Goal: Task Accomplishment & Management: Manage account settings

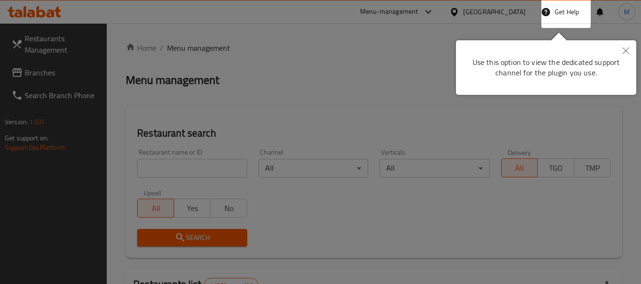
click at [623, 51] on icon "Close" at bounding box center [625, 50] width 7 height 7
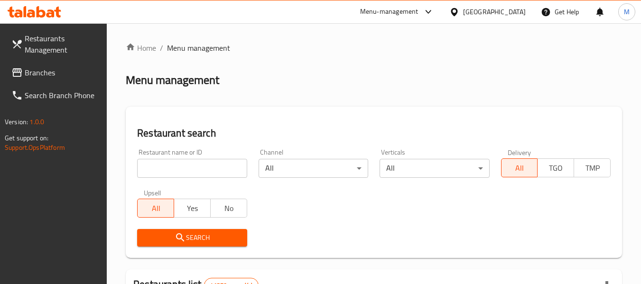
click at [495, 12] on div "[GEOGRAPHIC_DATA]" at bounding box center [494, 12] width 63 height 10
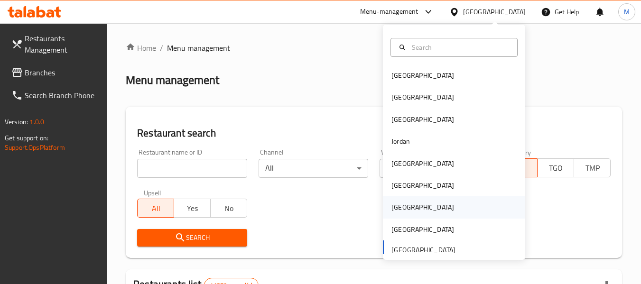
click at [403, 205] on div "Qatar" at bounding box center [423, 207] width 78 height 22
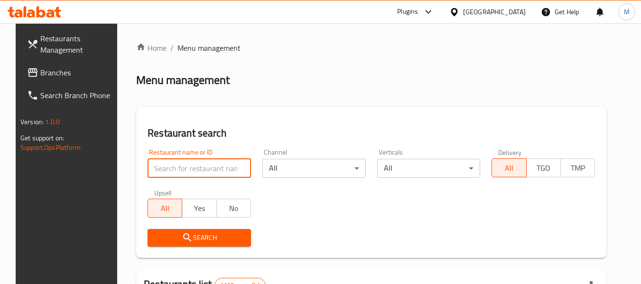
click at [193, 166] on input "search" at bounding box center [198, 168] width 103 height 19
paste input "THE GOAT"
type input "THE GOAT"
click button "Search" at bounding box center [198, 238] width 103 height 18
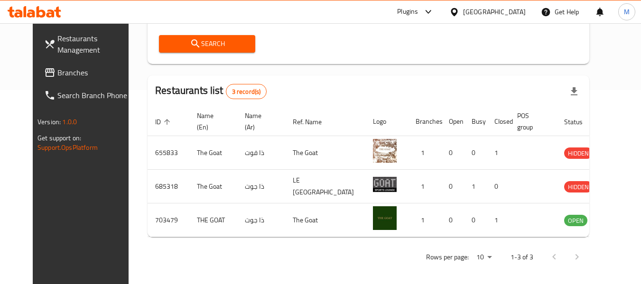
scroll to position [198, 0]
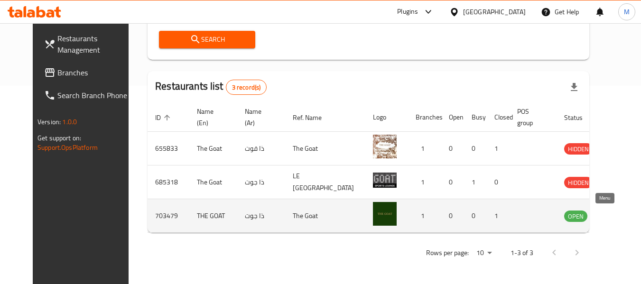
click at [614, 219] on icon "enhanced table" at bounding box center [619, 216] width 10 height 8
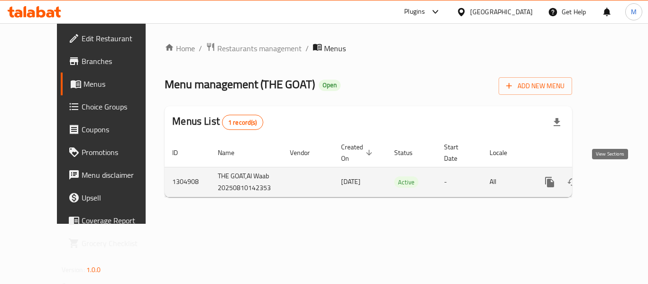
click at [614, 180] on icon "enhanced table" at bounding box center [618, 182] width 9 height 9
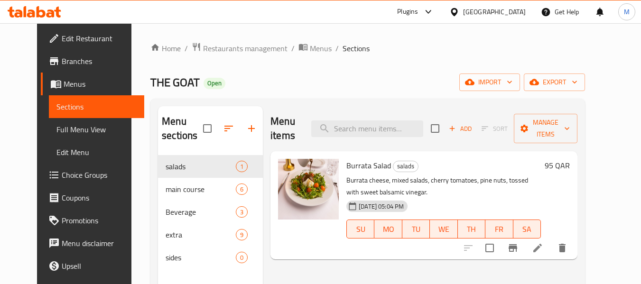
click at [237, 43] on span "Restaurants management" at bounding box center [245, 48] width 84 height 11
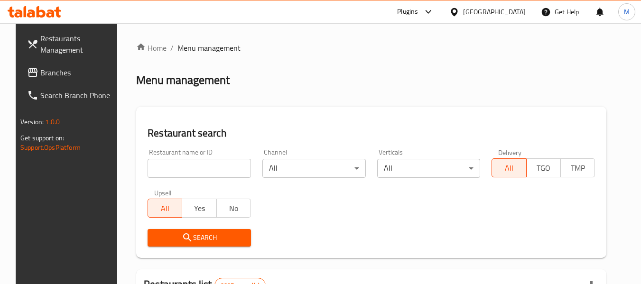
click at [179, 172] on input "search" at bounding box center [198, 168] width 103 height 19
paste input "Catsup"
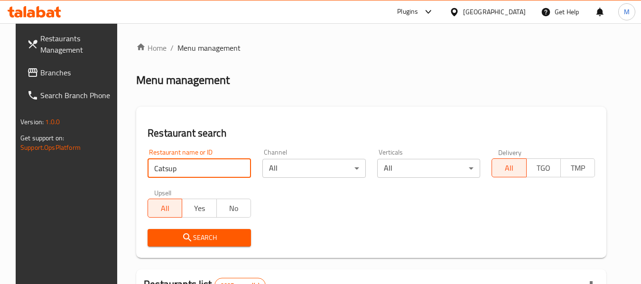
type input "Catsup"
click button "Search" at bounding box center [198, 238] width 103 height 18
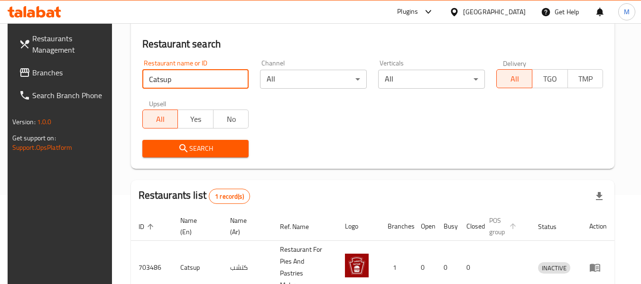
scroll to position [139, 0]
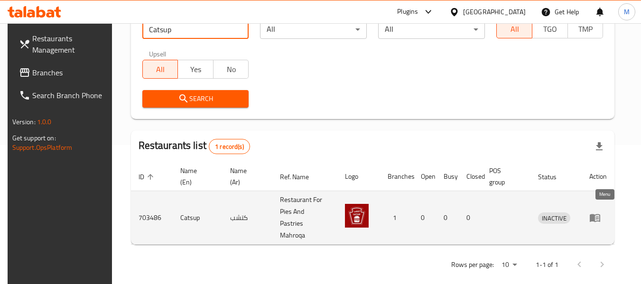
click at [600, 214] on icon "enhanced table" at bounding box center [594, 218] width 10 height 8
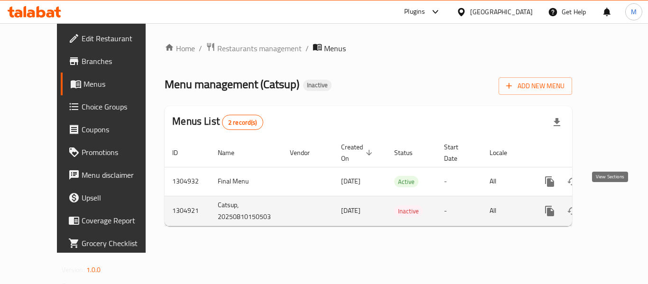
click at [612, 205] on icon "enhanced table" at bounding box center [617, 210] width 11 height 11
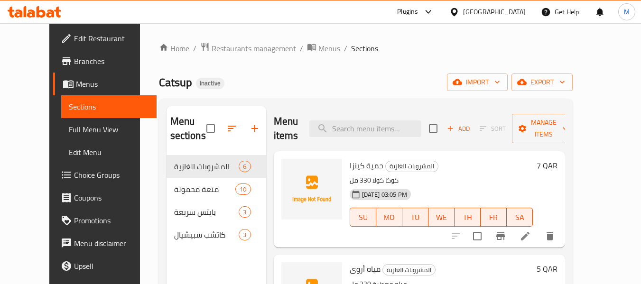
click at [159, 76] on span "Catsup" at bounding box center [175, 82] width 33 height 21
copy span "Catsup"
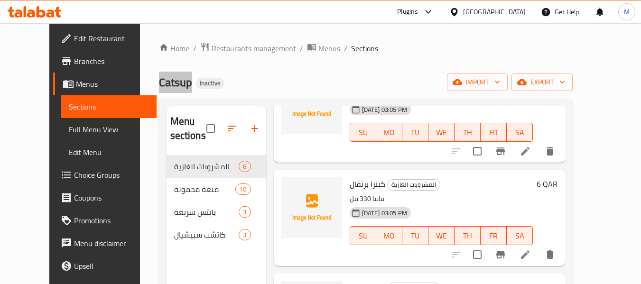
scroll to position [190, 0]
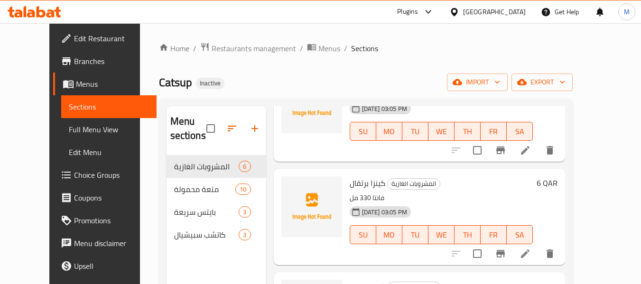
click at [441, 59] on div "Home / Restaurants management / Menus / Sections Catsup Inactive import export …" at bounding box center [366, 220] width 414 height 356
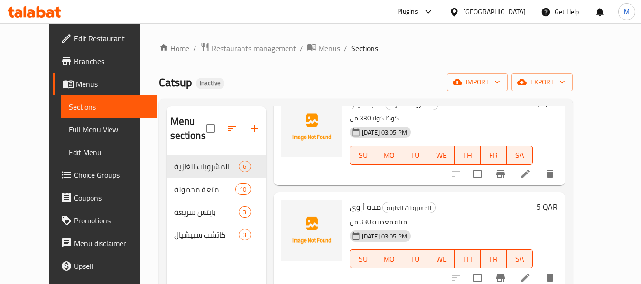
scroll to position [0, 0]
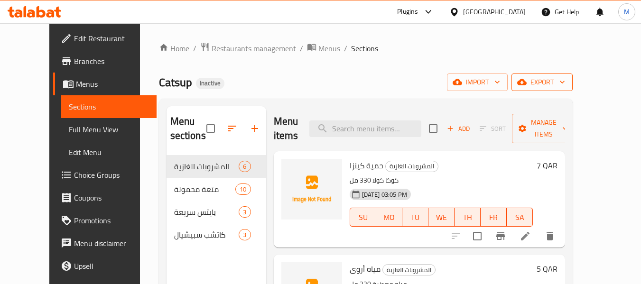
click at [567, 85] on icon "button" at bounding box center [561, 81] width 9 height 9
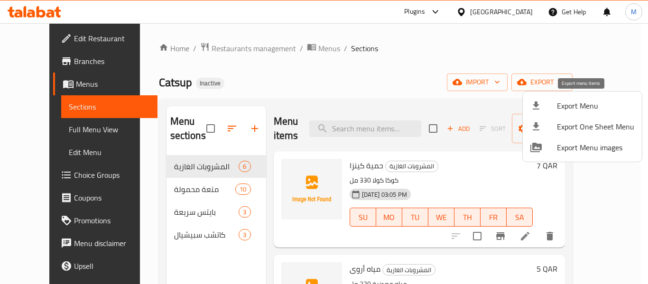
click at [590, 104] on span "Export Menu" at bounding box center [595, 105] width 77 height 11
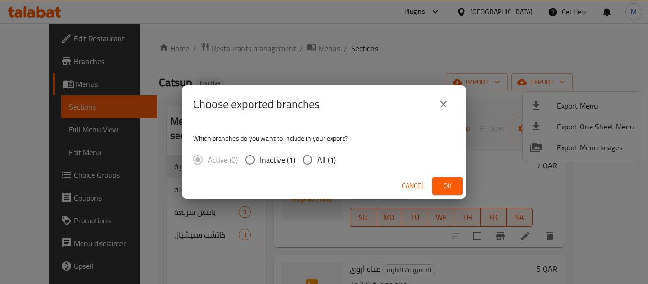
click at [313, 160] on input "All (1)" at bounding box center [307, 160] width 20 height 20
radio input "true"
click at [451, 185] on span "Ok" at bounding box center [447, 186] width 15 height 12
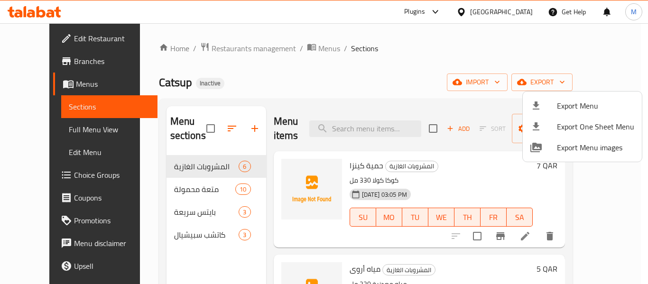
drag, startPoint x: 77, startPoint y: 125, endPoint x: 73, endPoint y: 127, distance: 4.9
click at [77, 125] on div at bounding box center [324, 142] width 648 height 284
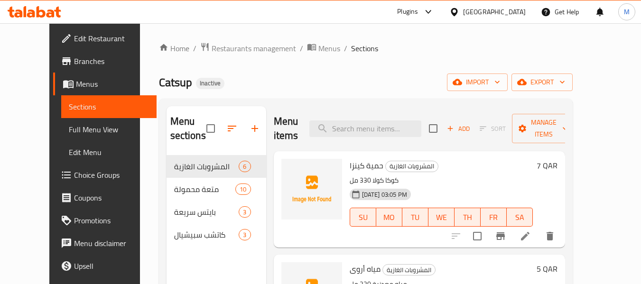
click at [61, 137] on link "Full Menu View" at bounding box center [108, 129] width 95 height 23
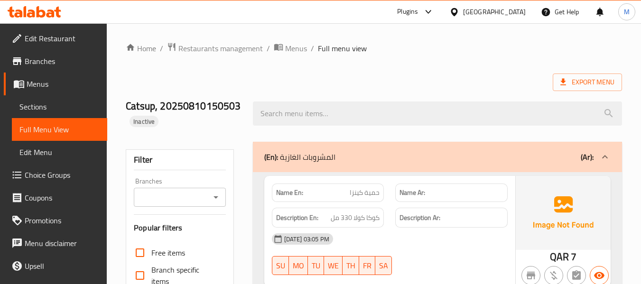
click at [55, 110] on span "Sections" at bounding box center [59, 106] width 80 height 11
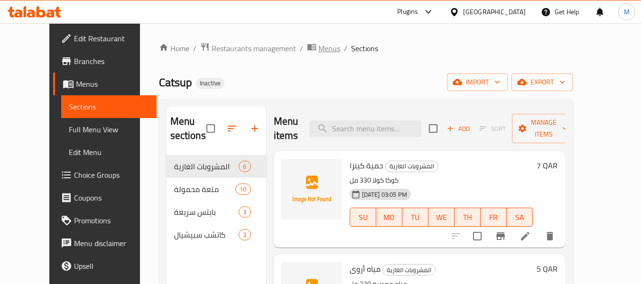
click at [318, 48] on span "Menus" at bounding box center [329, 48] width 22 height 11
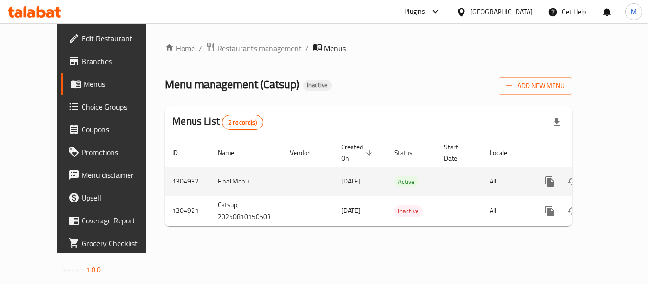
click at [614, 177] on icon "enhanced table" at bounding box center [618, 181] width 9 height 9
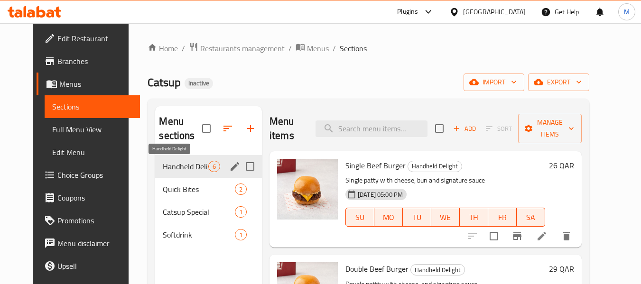
click at [170, 161] on span "Handheld Delight" at bounding box center [185, 166] width 45 height 11
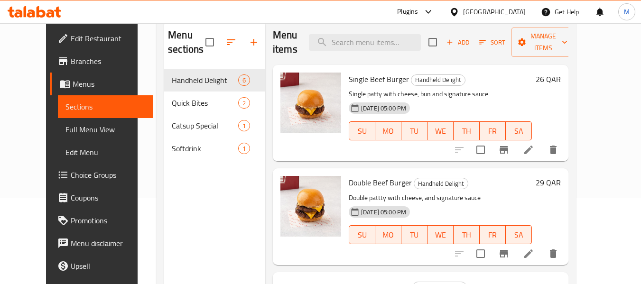
scroll to position [95, 0]
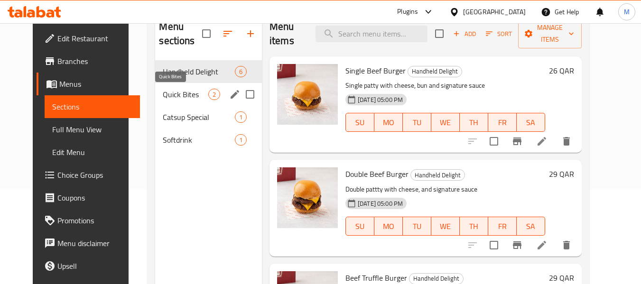
click at [164, 93] on span "Quick Bites" at bounding box center [185, 94] width 45 height 11
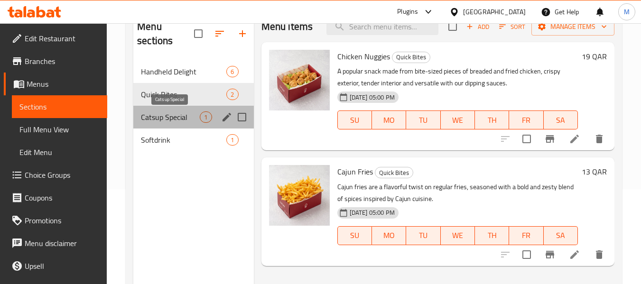
click at [171, 115] on span "Catsup Special" at bounding box center [170, 116] width 59 height 11
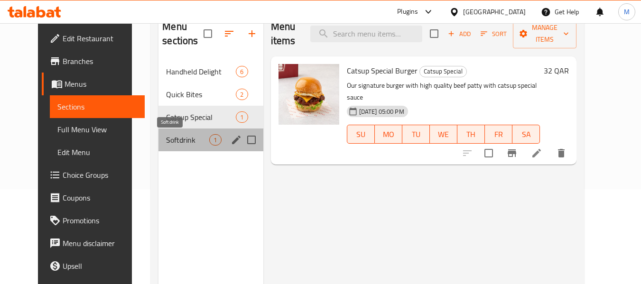
click at [166, 143] on span "Softdrink" at bounding box center [187, 139] width 43 height 11
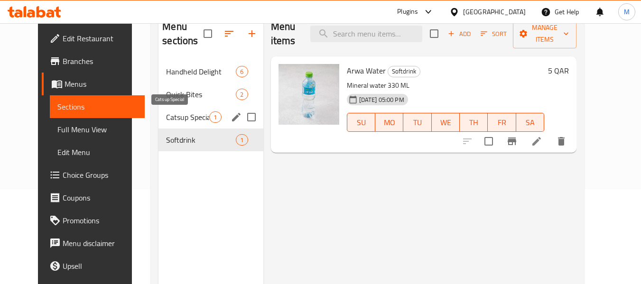
click at [176, 117] on span "Catsup Special" at bounding box center [187, 116] width 43 height 11
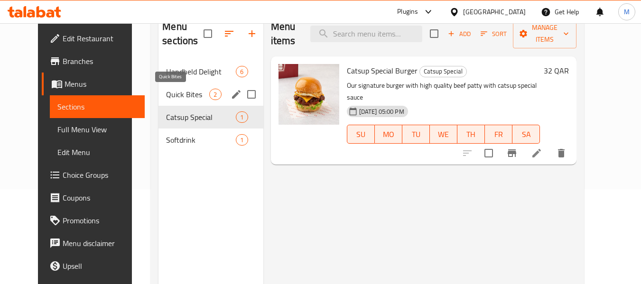
click at [170, 96] on span "Quick Bites" at bounding box center [187, 94] width 43 height 11
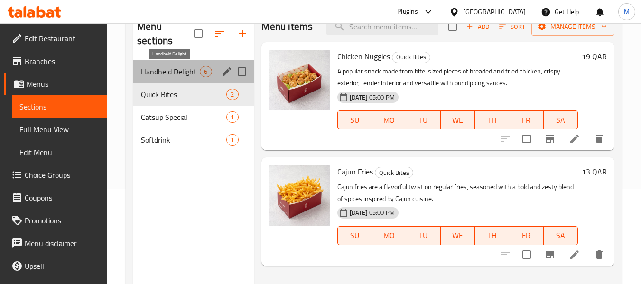
click at [174, 74] on span "Handheld Delight" at bounding box center [170, 71] width 59 height 11
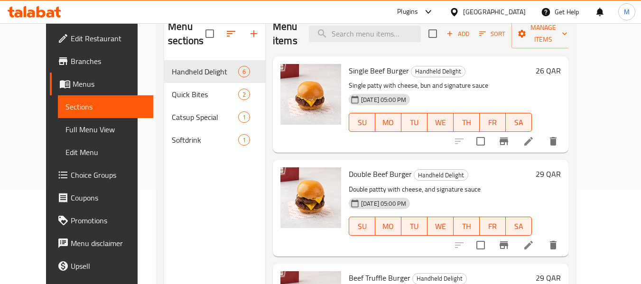
click at [459, 11] on icon at bounding box center [454, 12] width 10 height 10
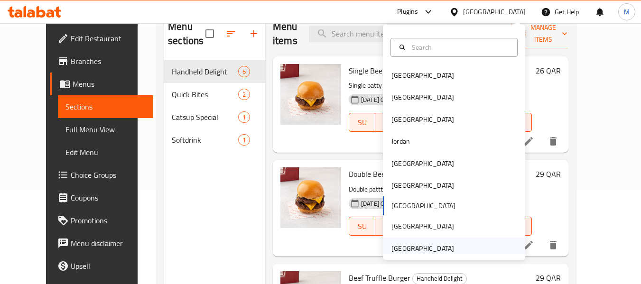
click at [398, 253] on div "[GEOGRAPHIC_DATA]" at bounding box center [422, 248] width 63 height 10
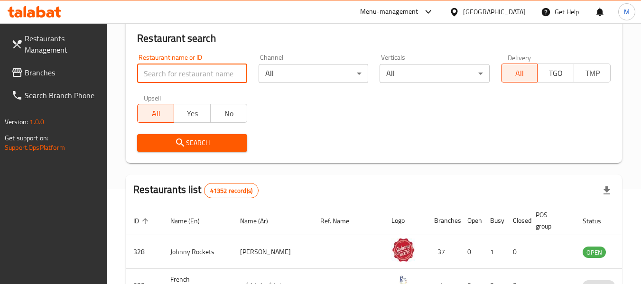
click at [180, 74] on input "search" at bounding box center [192, 73] width 110 height 19
paste input "Karandi's"
type input "Karandi's"
click button "Search" at bounding box center [192, 143] width 110 height 18
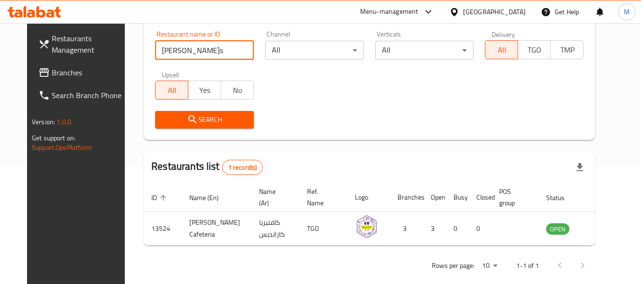
scroll to position [131, 0]
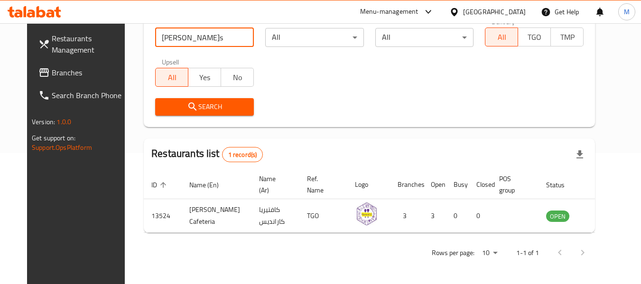
click at [52, 76] on span "Branches" at bounding box center [89, 72] width 75 height 11
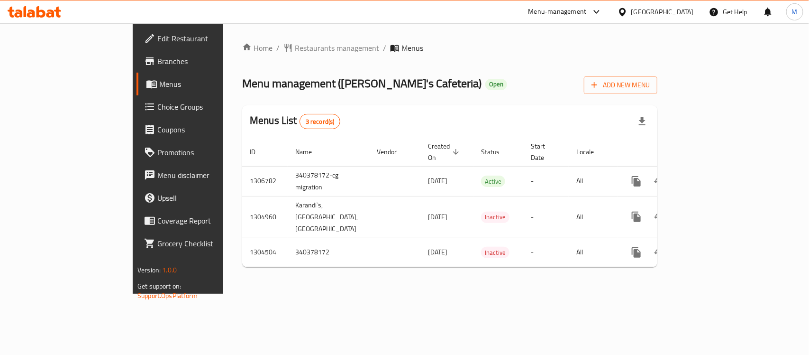
click at [267, 82] on span "Menu management ( Karandi's Cafeteria )" at bounding box center [361, 83] width 239 height 21
drag, startPoint x: 267, startPoint y: 82, endPoint x: 313, endPoint y: 84, distance: 46.1
click at [313, 84] on span "Menu management ( Karandi's Cafeteria )" at bounding box center [361, 83] width 239 height 21
copy span "Karandi's Cafeteria"
click at [295, 49] on span "Restaurants management" at bounding box center [337, 47] width 84 height 11
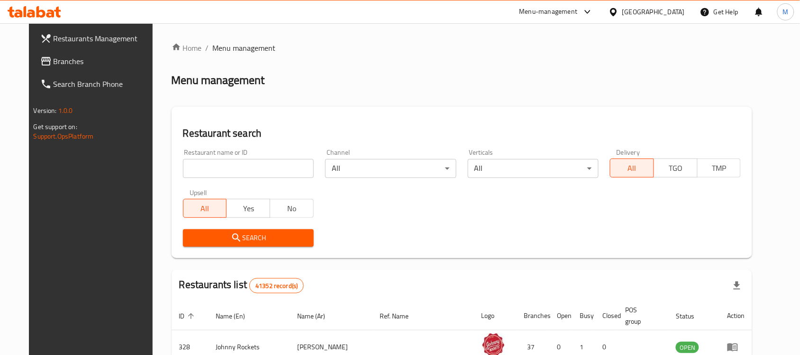
click at [219, 160] on input "search" at bounding box center [248, 168] width 131 height 19
paste input "Adams Burger"
type input "Adams Burger"
click button "Search" at bounding box center [248, 238] width 131 height 18
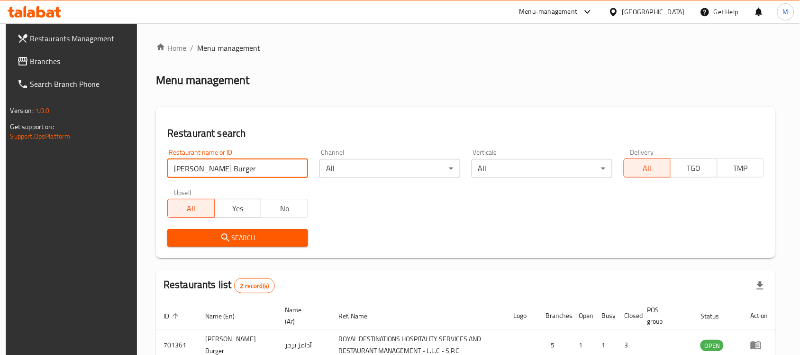
scroll to position [93, 0]
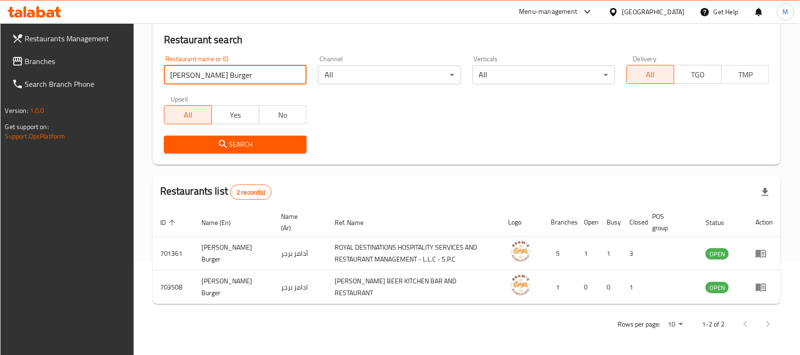
click at [50, 67] on span "Branches" at bounding box center [75, 60] width 101 height 11
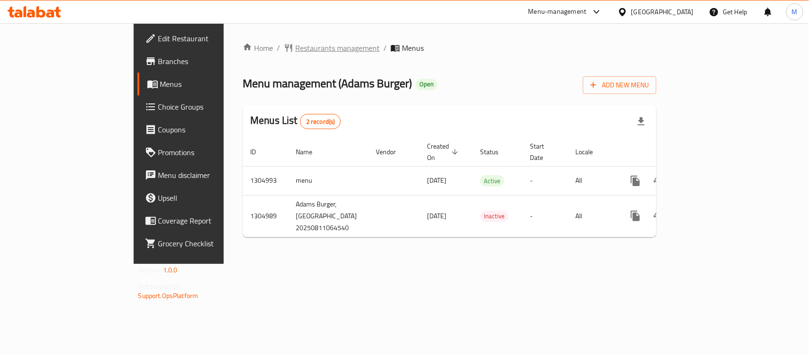
click at [295, 50] on span "Restaurants management" at bounding box center [337, 47] width 84 height 11
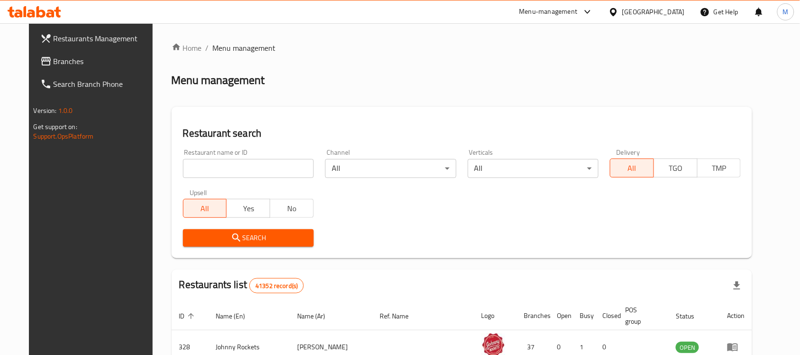
click at [205, 167] on input "search" at bounding box center [248, 168] width 131 height 19
paste input "Adams Beer Kitchen"
type input "Adams Beer Kitchen"
click button "Search" at bounding box center [248, 238] width 131 height 18
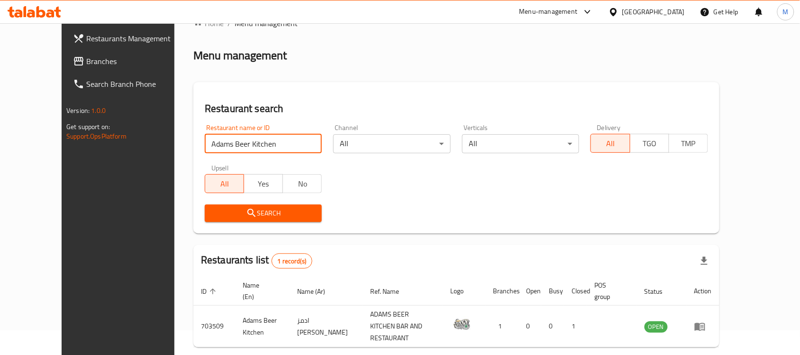
scroll to position [50, 0]
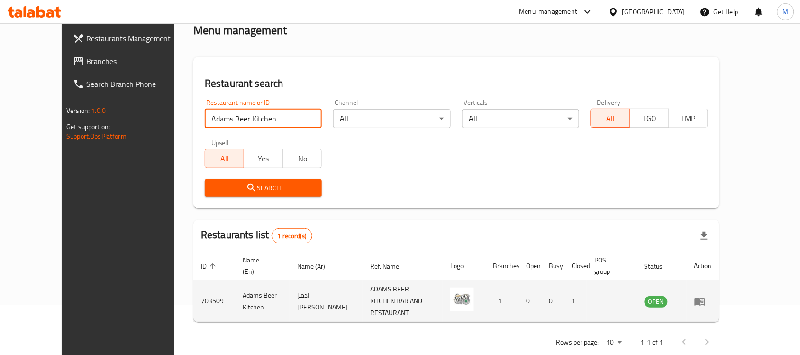
click at [720, 287] on td "enhanced table" at bounding box center [703, 301] width 33 height 42
click at [706, 295] on icon "enhanced table" at bounding box center [700, 300] width 11 height 11
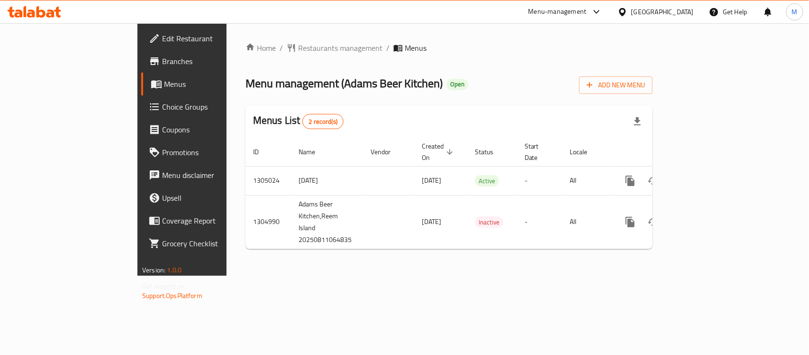
click at [278, 82] on span "Menu management ( Adams Beer Kitchen )" at bounding box center [344, 83] width 197 height 21
drag, startPoint x: 278, startPoint y: 82, endPoint x: 285, endPoint y: 83, distance: 6.7
click at [285, 83] on span "Menu management ( Adams Beer Kitchen )" at bounding box center [344, 83] width 197 height 21
click at [427, 112] on div "Menus List 2 record(s)" at bounding box center [449, 121] width 407 height 32
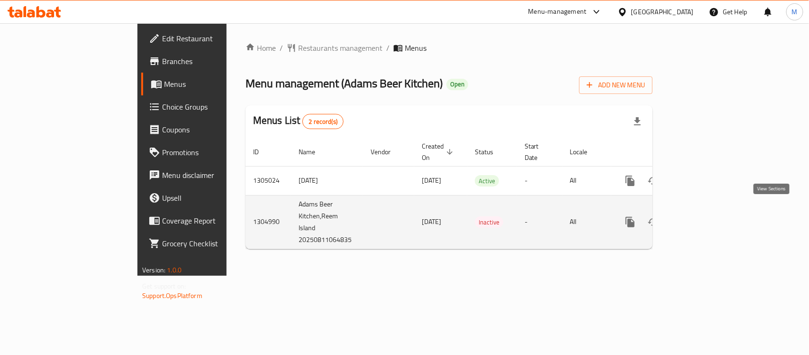
click at [705, 216] on icon "enhanced table" at bounding box center [698, 221] width 11 height 11
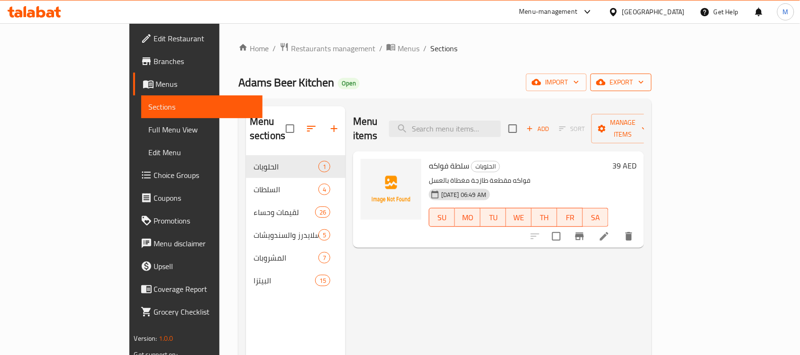
click at [644, 84] on span "export" at bounding box center [621, 82] width 46 height 12
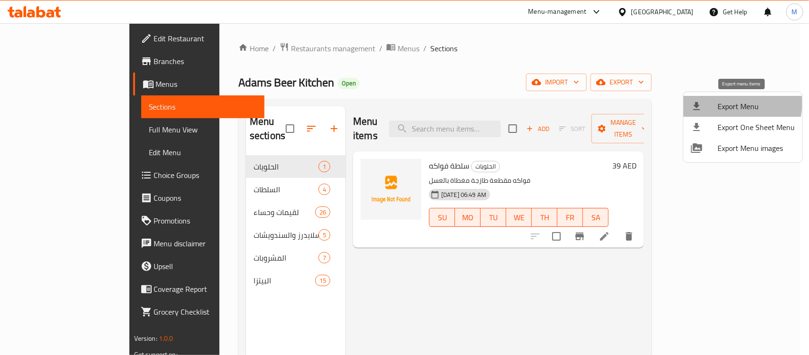
click at [730, 104] on span "Export Menu" at bounding box center [756, 106] width 77 height 11
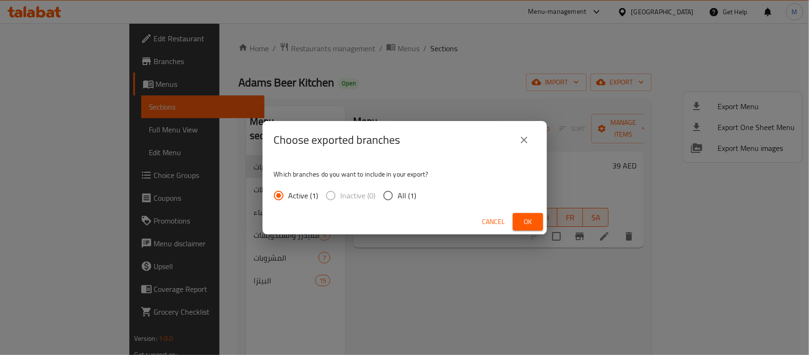
click at [394, 189] on input "All (1)" at bounding box center [388, 195] width 20 height 20
radio input "true"
click at [525, 217] on span "Ok" at bounding box center [528, 222] width 15 height 12
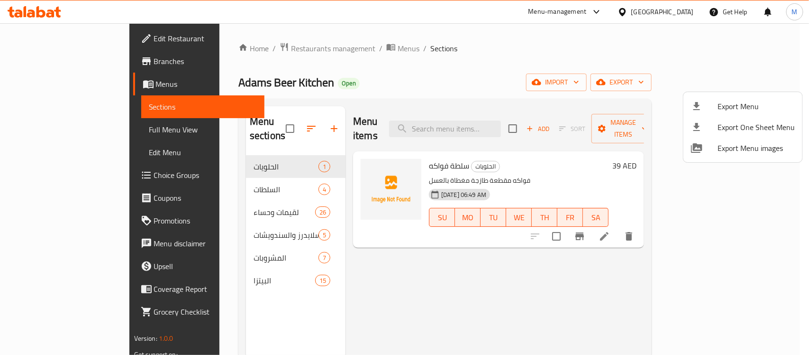
click at [39, 129] on div at bounding box center [404, 177] width 809 height 355
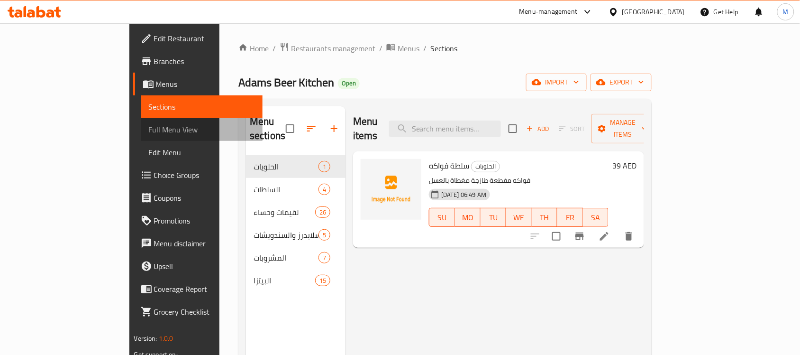
drag, startPoint x: 64, startPoint y: 131, endPoint x: 132, endPoint y: 138, distance: 67.7
click at [149, 131] on span "Full Menu View" at bounding box center [202, 129] width 107 height 11
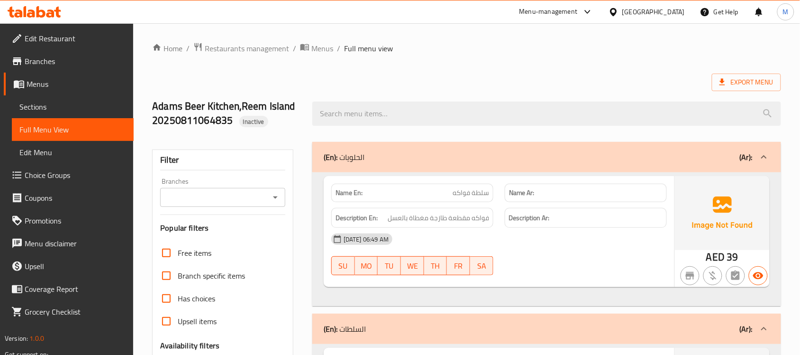
click at [35, 101] on span "Sections" at bounding box center [72, 106] width 107 height 11
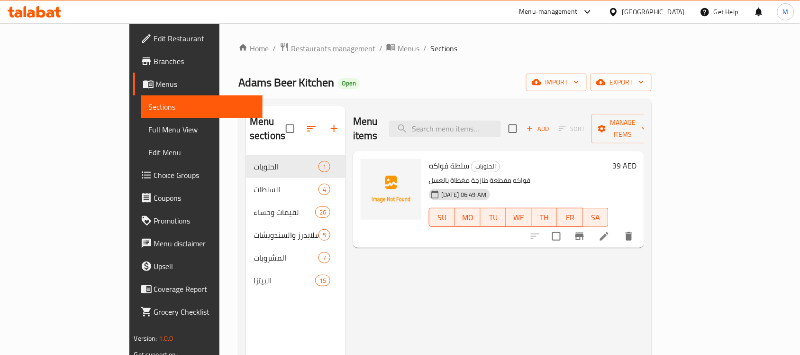
click at [291, 46] on span "Restaurants management" at bounding box center [333, 48] width 84 height 11
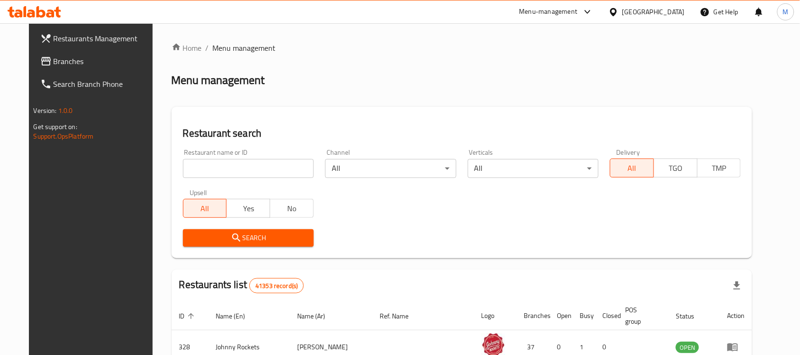
click at [231, 167] on input "search" at bounding box center [248, 168] width 131 height 19
paste input "Pastalito"
type input "Pastalito"
click button "Search" at bounding box center [248, 238] width 131 height 18
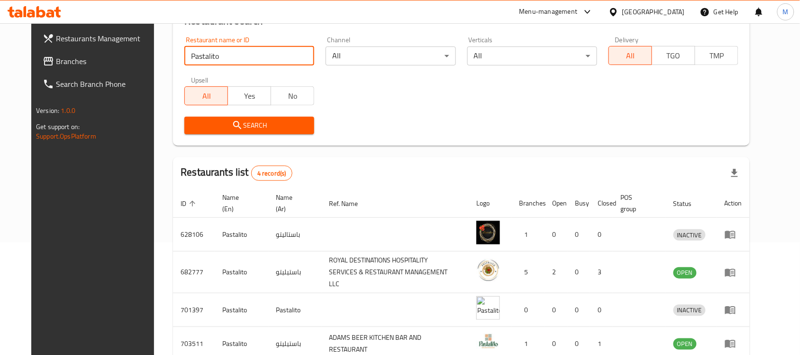
scroll to position [42, 0]
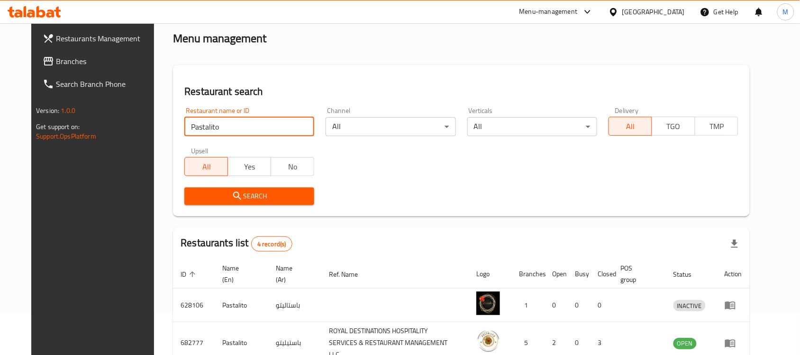
click at [56, 61] on span "Branches" at bounding box center [106, 60] width 101 height 11
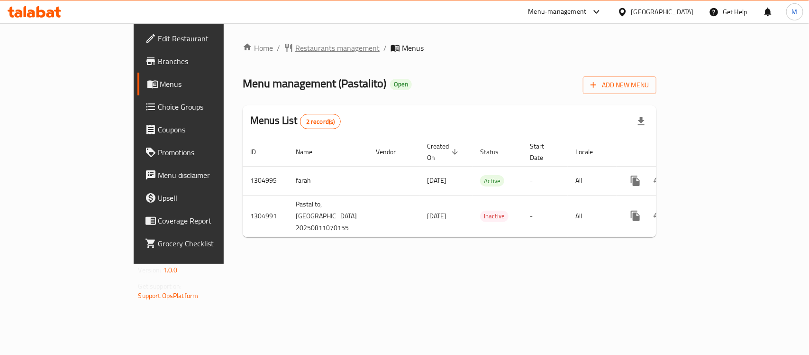
click at [295, 47] on span "Restaurants management" at bounding box center [337, 47] width 84 height 11
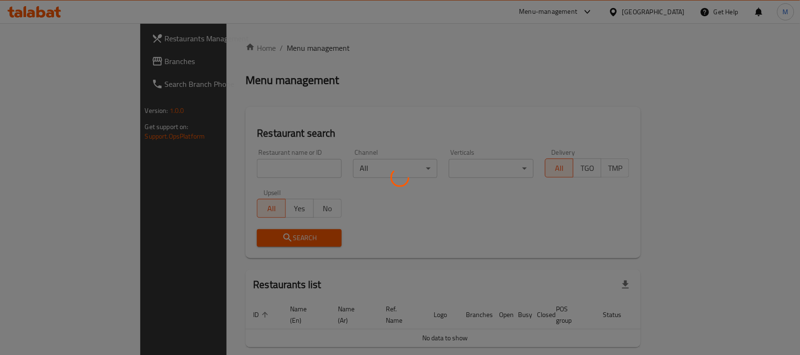
click at [240, 167] on div at bounding box center [400, 177] width 800 height 355
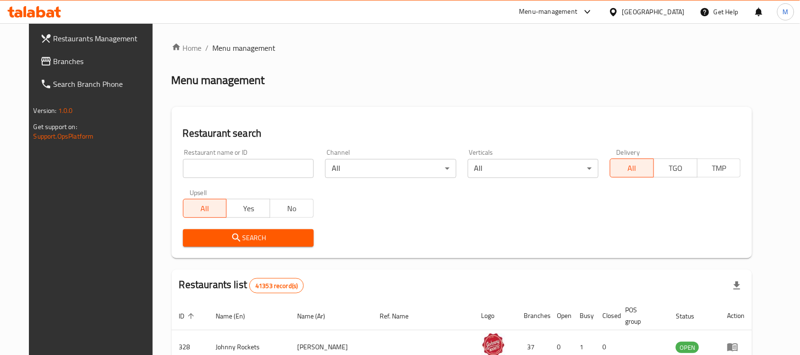
click at [239, 167] on input "search" at bounding box center [248, 168] width 131 height 19
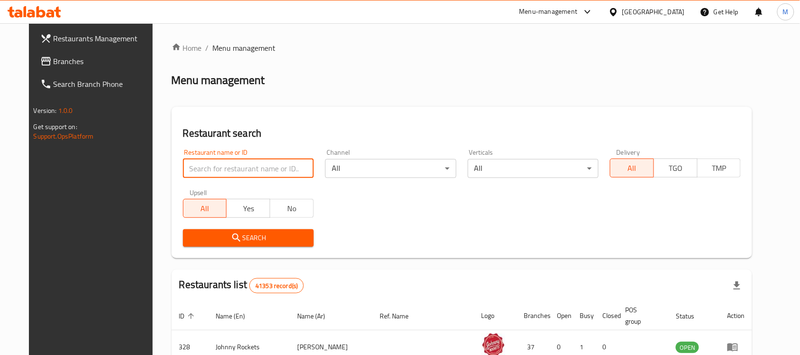
paste input "THE BOLT HOLE"
type input "THE BOLT HOLE"
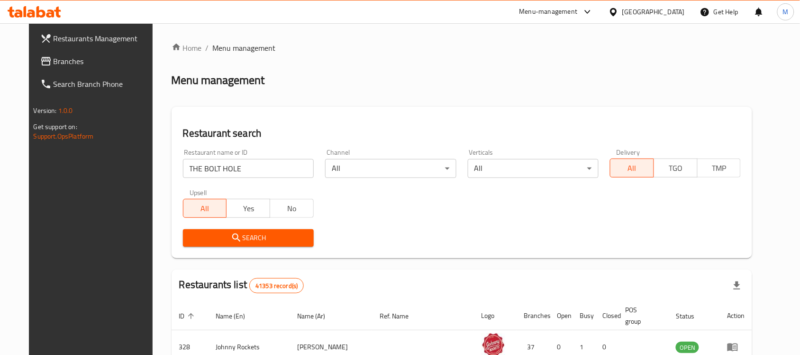
click at [212, 234] on span "Search" at bounding box center [249, 238] width 116 height 12
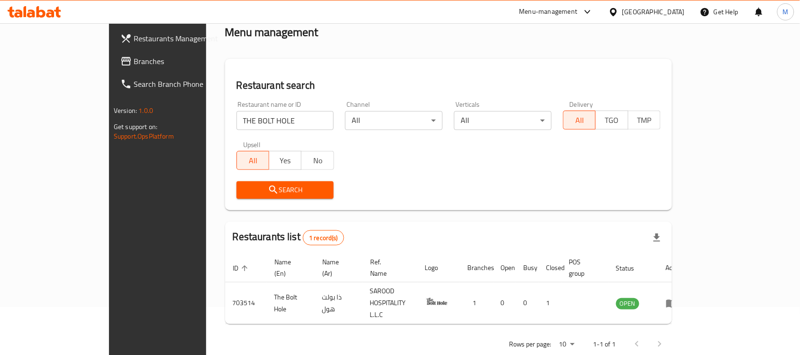
scroll to position [50, 0]
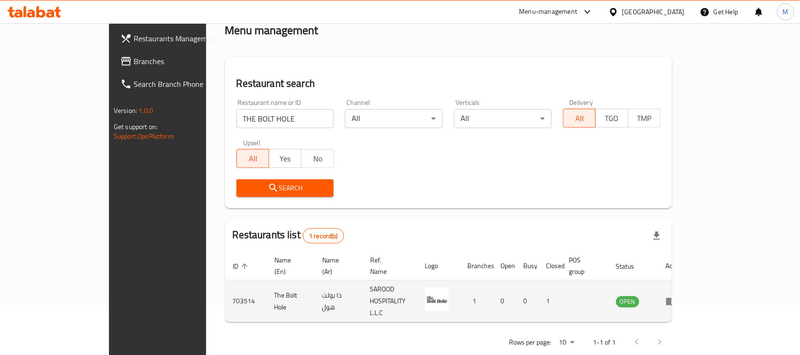
click at [678, 295] on icon "enhanced table" at bounding box center [671, 300] width 11 height 11
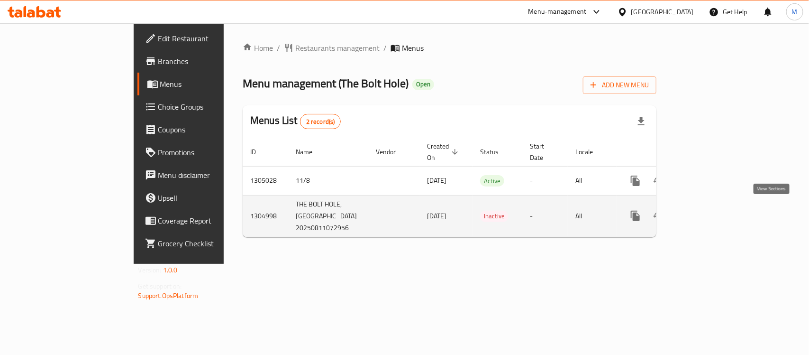
click at [710, 210] on icon "enhanced table" at bounding box center [704, 215] width 11 height 11
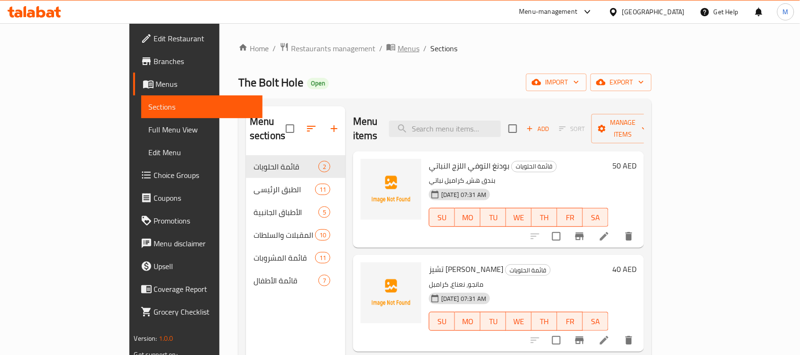
click at [398, 48] on span "Menus" at bounding box center [409, 48] width 22 height 11
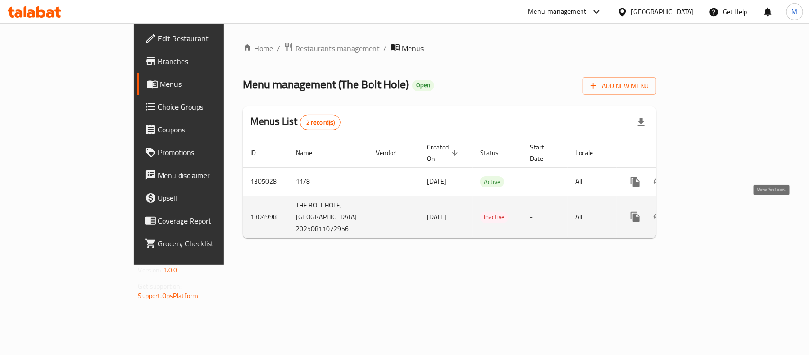
click at [710, 211] on icon "enhanced table" at bounding box center [704, 216] width 11 height 11
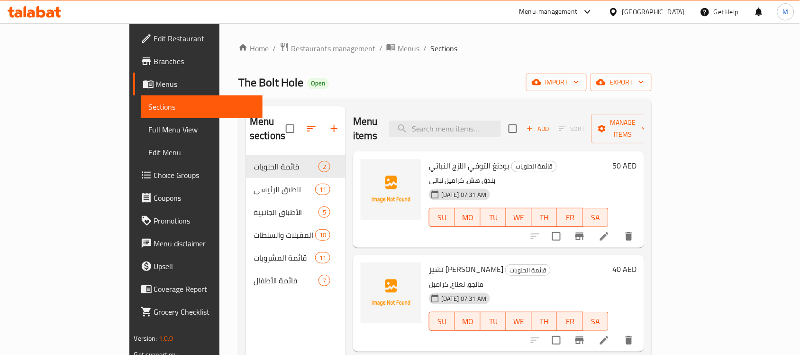
click at [239, 78] on span "The Bolt Hole" at bounding box center [271, 82] width 65 height 21
drag, startPoint x: 156, startPoint y: 78, endPoint x: 204, endPoint y: 80, distance: 48.9
click at [239, 80] on span "The Bolt Hole" at bounding box center [271, 82] width 65 height 21
copy span "The Bolt Hole"
click at [444, 52] on ol "Home / Restaurants management / Menus / Sections" at bounding box center [446, 48] width 414 height 12
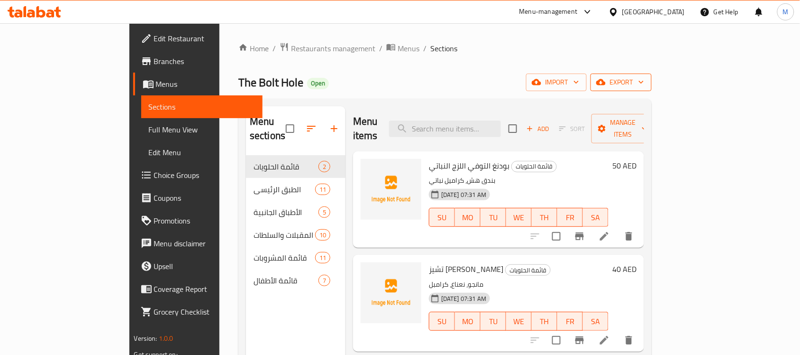
click at [644, 83] on span "export" at bounding box center [621, 82] width 46 height 12
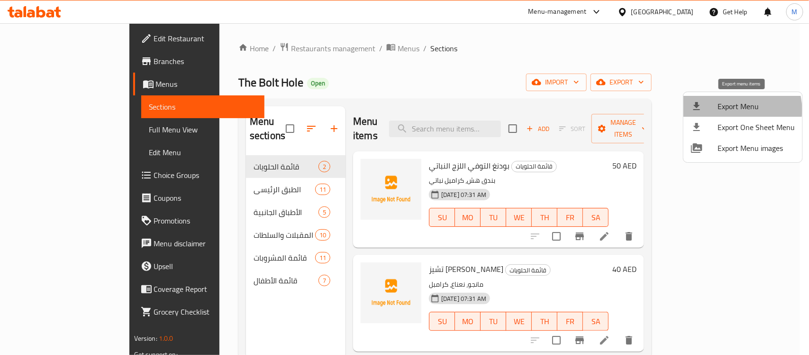
click at [738, 110] on span "Export Menu" at bounding box center [756, 106] width 77 height 11
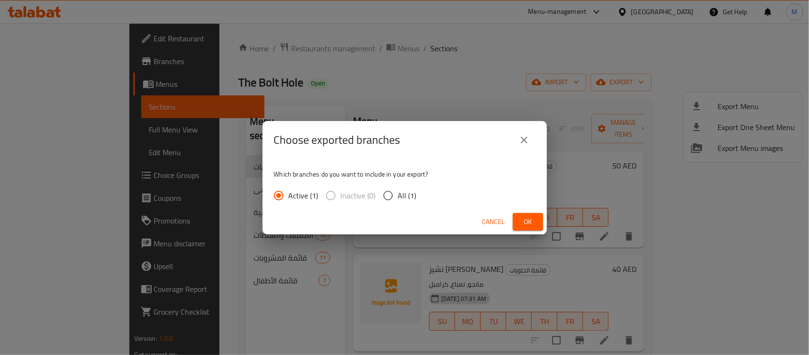
click at [408, 193] on span "All (1)" at bounding box center [407, 195] width 18 height 11
click at [398, 193] on input "All (1)" at bounding box center [388, 195] width 20 height 20
radio input "true"
click at [546, 212] on div "Cancel Ok" at bounding box center [405, 221] width 285 height 25
click at [523, 223] on span "Ok" at bounding box center [528, 222] width 15 height 12
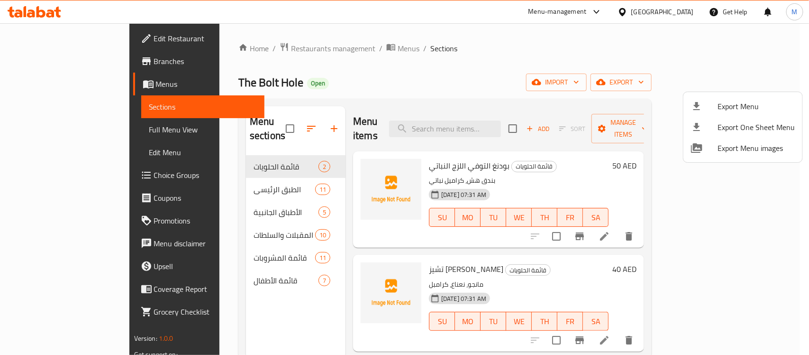
click at [735, 106] on span "Export Menu" at bounding box center [756, 106] width 77 height 11
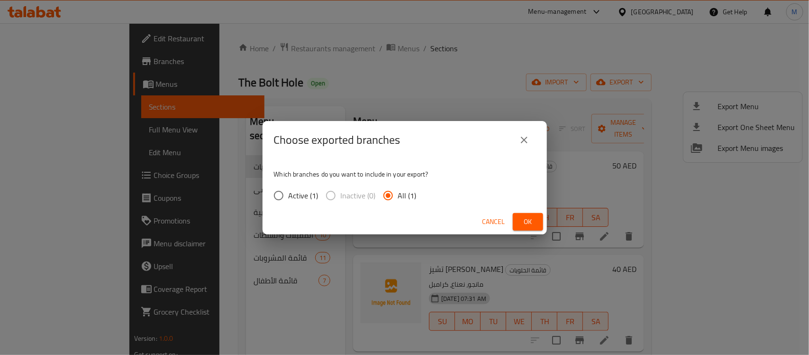
click at [525, 219] on span "Ok" at bounding box center [528, 222] width 15 height 12
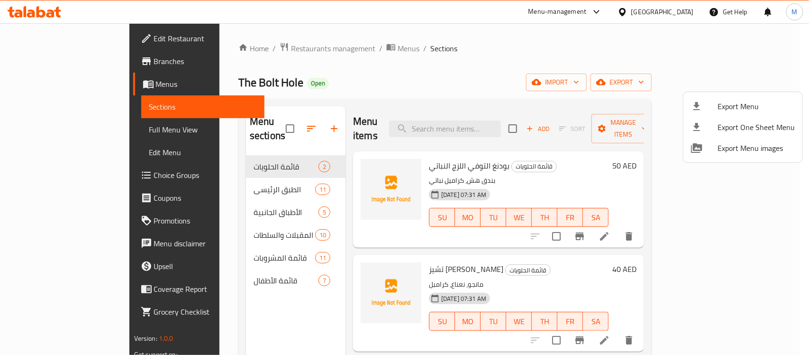
click at [76, 136] on div at bounding box center [404, 177] width 809 height 355
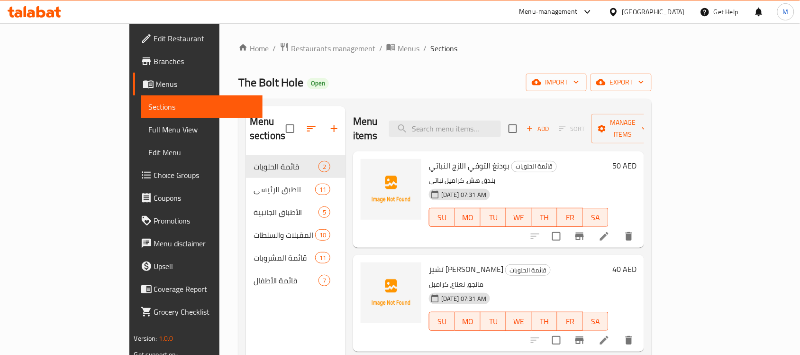
drag, startPoint x: 73, startPoint y: 129, endPoint x: 62, endPoint y: 129, distance: 10.9
click at [149, 129] on span "Full Menu View" at bounding box center [202, 129] width 107 height 11
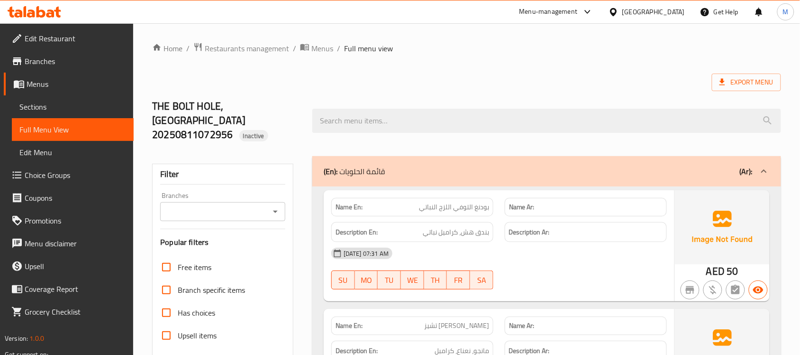
click at [57, 100] on link "Sections" at bounding box center [73, 106] width 122 height 23
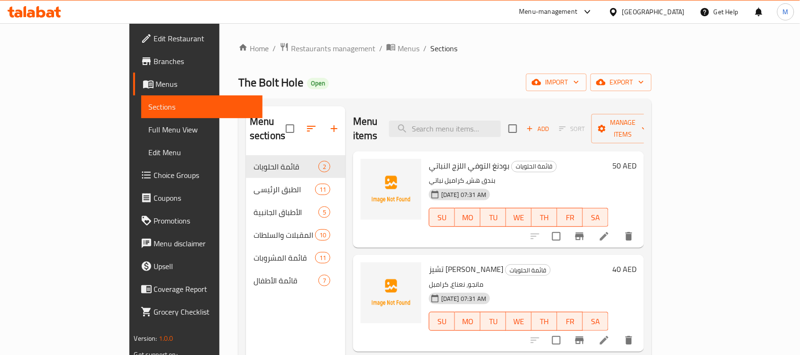
click at [652, 12] on div "[GEOGRAPHIC_DATA]" at bounding box center [654, 12] width 63 height 10
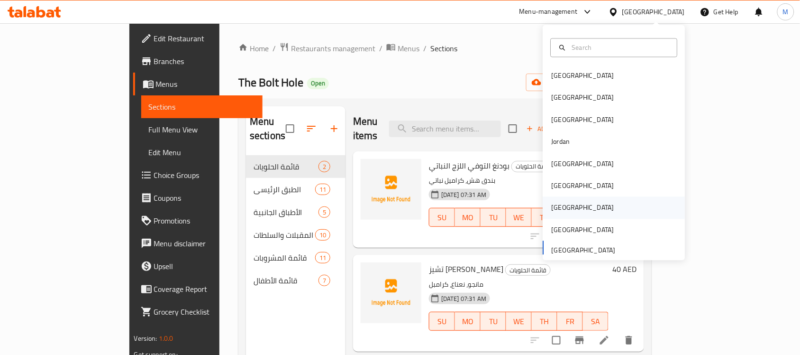
click at [567, 204] on div "[GEOGRAPHIC_DATA]" at bounding box center [614, 208] width 142 height 22
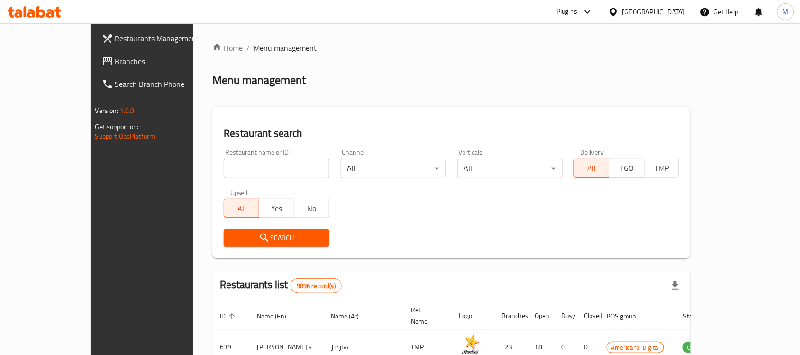
click at [249, 170] on input "search" at bounding box center [276, 168] width 105 height 19
paste input "Bite Box"
type input "Bite Box"
click button "Search" at bounding box center [276, 238] width 105 height 18
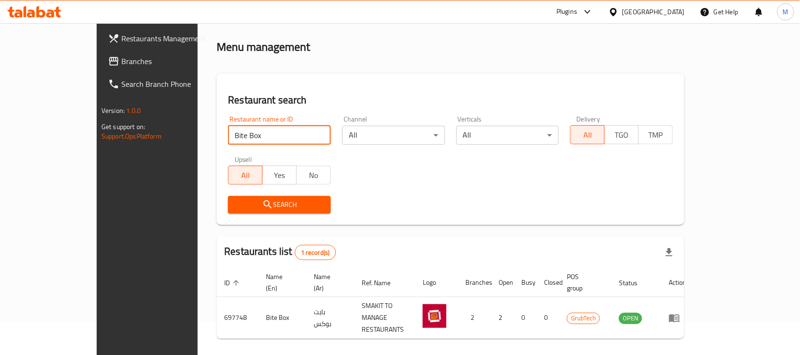
scroll to position [50, 0]
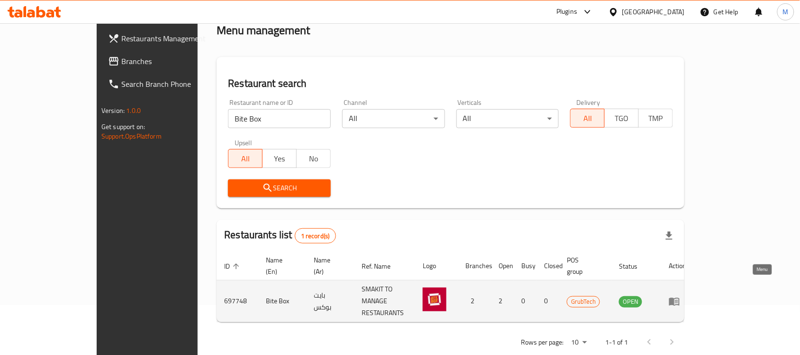
click at [681, 295] on icon "enhanced table" at bounding box center [674, 300] width 11 height 11
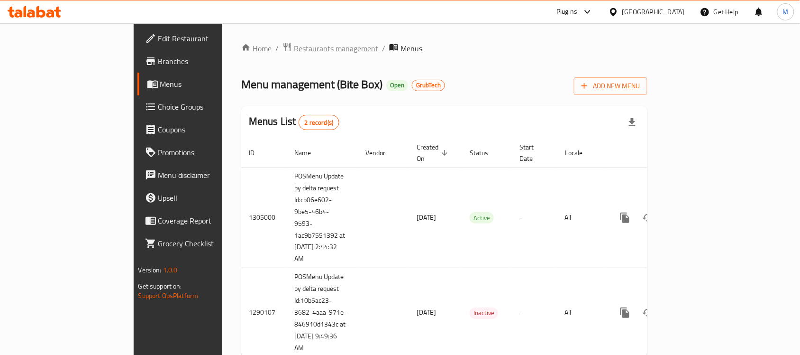
click at [294, 47] on span "Restaurants management" at bounding box center [336, 48] width 84 height 11
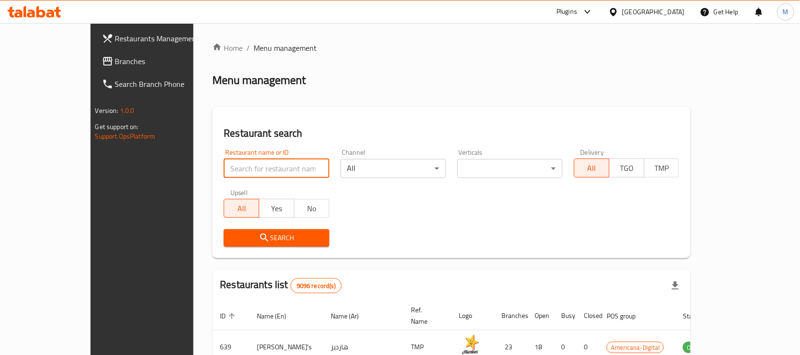
click at [247, 166] on input "search" at bounding box center [276, 168] width 105 height 19
paste input "Dark Moon Cafe"
type input "Dark Moon Cafe"
click button "Search" at bounding box center [276, 238] width 105 height 18
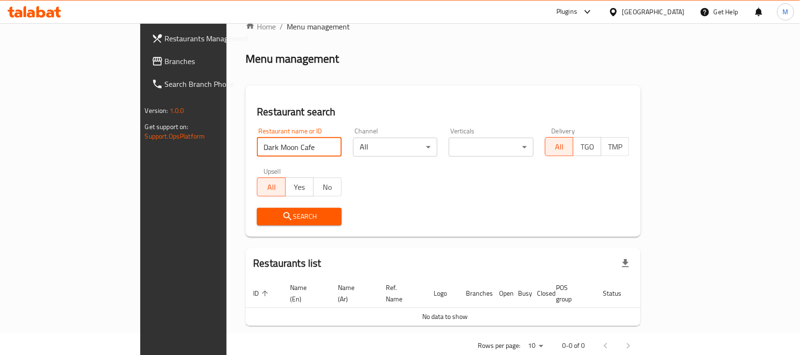
scroll to position [32, 0]
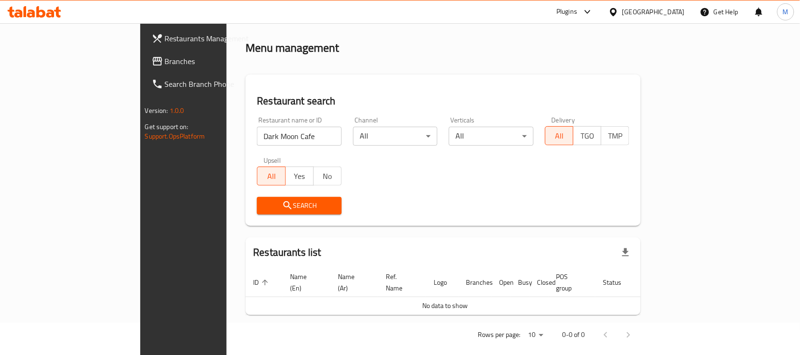
click at [666, 3] on div "[GEOGRAPHIC_DATA]" at bounding box center [647, 11] width 92 height 23
click at [619, 8] on icon at bounding box center [614, 12] width 10 height 10
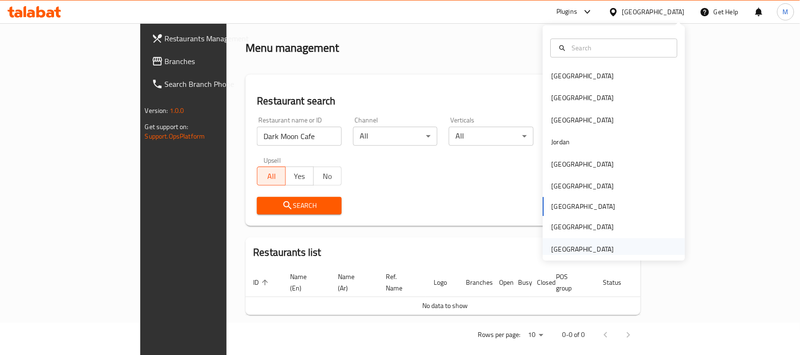
click at [574, 250] on div "[GEOGRAPHIC_DATA]" at bounding box center [583, 249] width 63 height 10
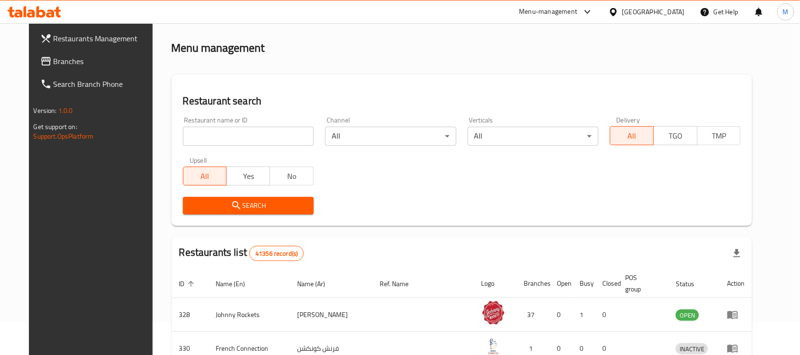
click at [210, 138] on input "search" at bounding box center [248, 136] width 131 height 19
paste input "Dark Moon Cafe"
type input "Dark Moon Cafe"
click at [199, 208] on span "Search" at bounding box center [249, 206] width 116 height 12
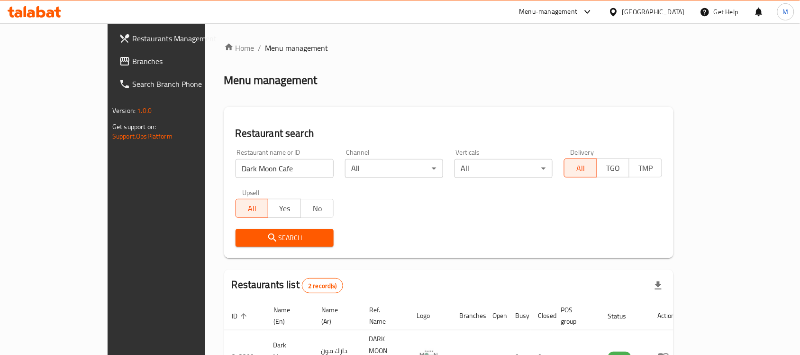
click at [132, 62] on span "Branches" at bounding box center [182, 60] width 101 height 11
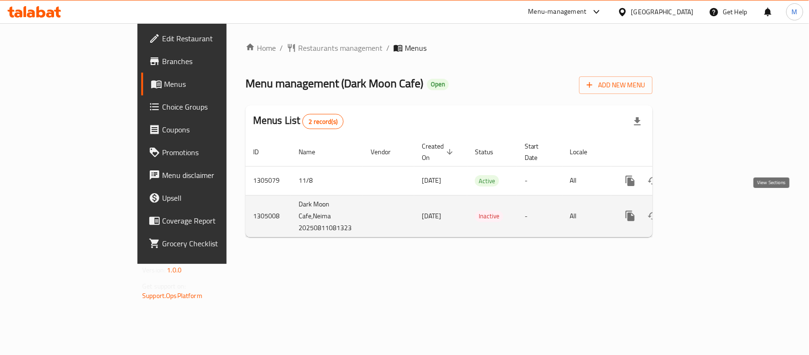
click at [705, 210] on icon "enhanced table" at bounding box center [698, 215] width 11 height 11
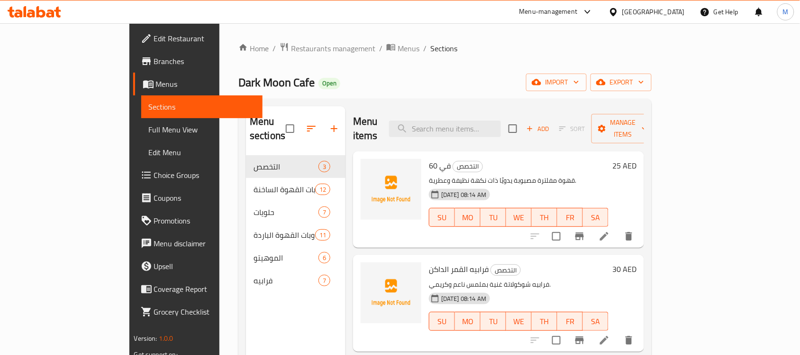
click at [239, 82] on span "Dark Moon Cafe" at bounding box center [277, 82] width 76 height 21
drag, startPoint x: 156, startPoint y: 82, endPoint x: 207, endPoint y: 82, distance: 51.2
click at [239, 82] on span "Dark Moon Cafe" at bounding box center [277, 82] width 76 height 21
copy span "Dark Moon Cafe"
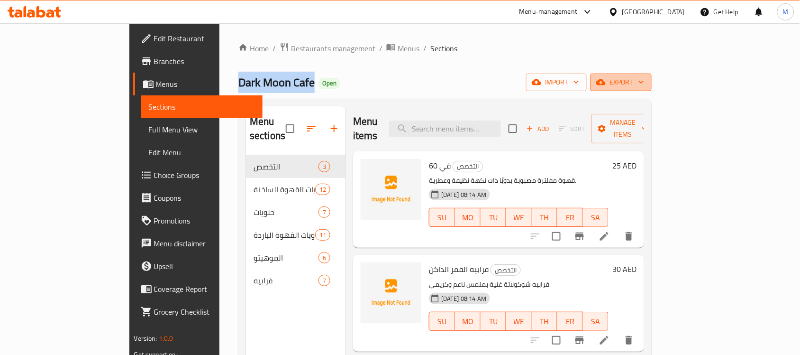
click at [646, 84] on icon "button" at bounding box center [641, 81] width 9 height 9
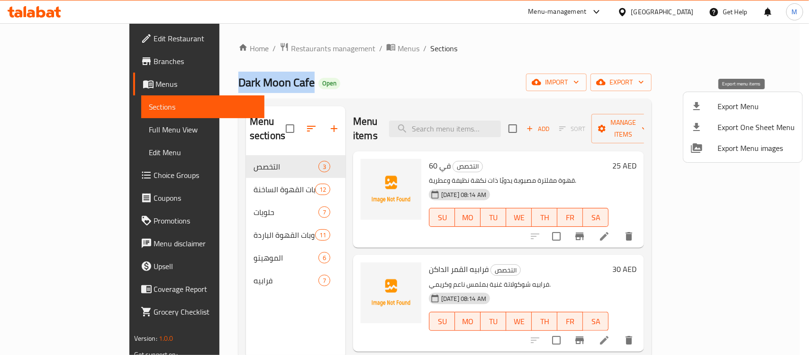
click at [741, 108] on span "Export Menu" at bounding box center [756, 106] width 77 height 11
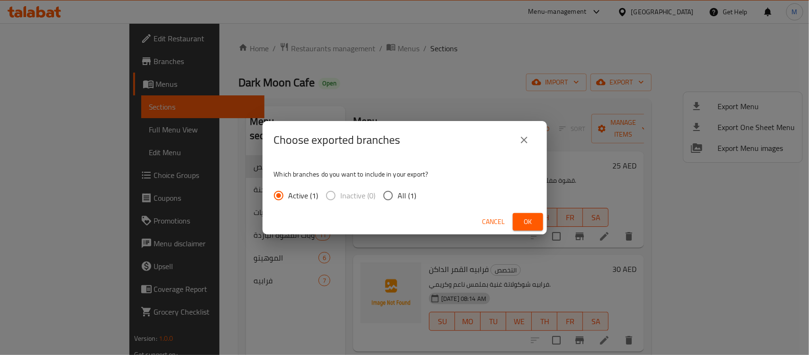
click at [398, 190] on span "All (1)" at bounding box center [407, 195] width 18 height 11
click at [398, 190] on input "All (1)" at bounding box center [388, 195] width 20 height 20
radio input "true"
click at [546, 224] on div "Cancel Ok" at bounding box center [405, 221] width 285 height 25
click at [530, 224] on span "Ok" at bounding box center [528, 222] width 15 height 12
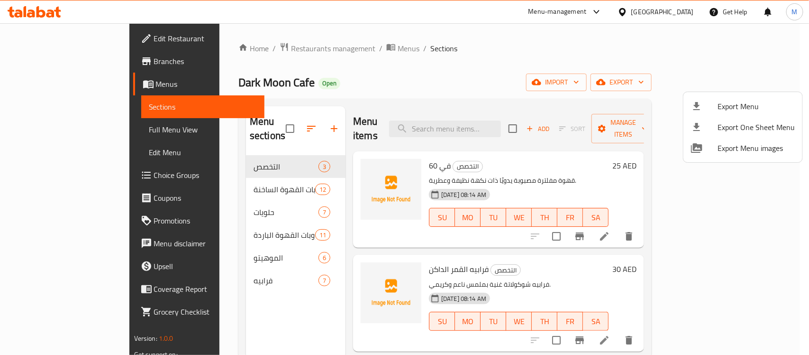
click at [447, 57] on div at bounding box center [404, 177] width 809 height 355
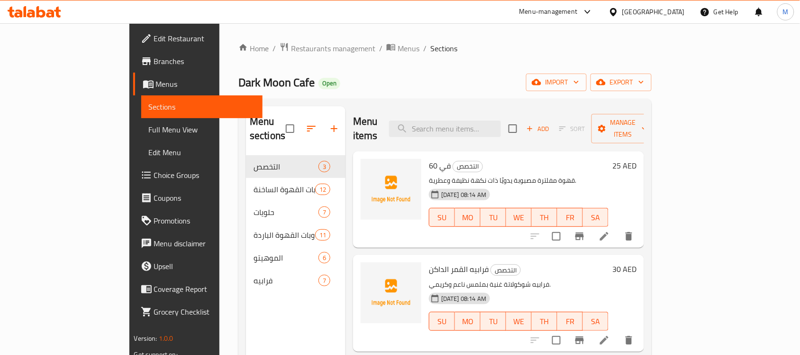
click at [149, 131] on span "Full Menu View" at bounding box center [202, 129] width 107 height 11
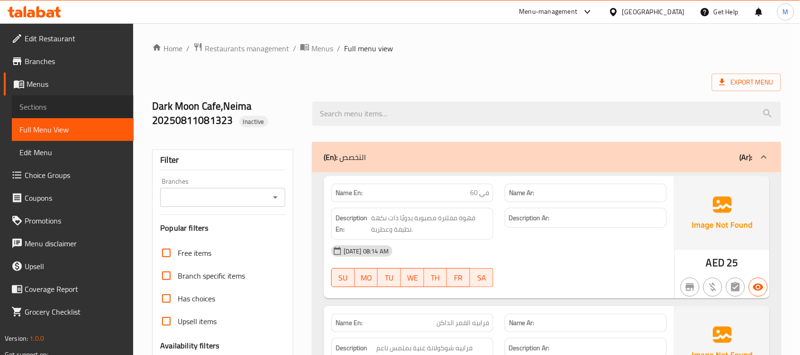
click at [67, 107] on span "Sections" at bounding box center [72, 106] width 107 height 11
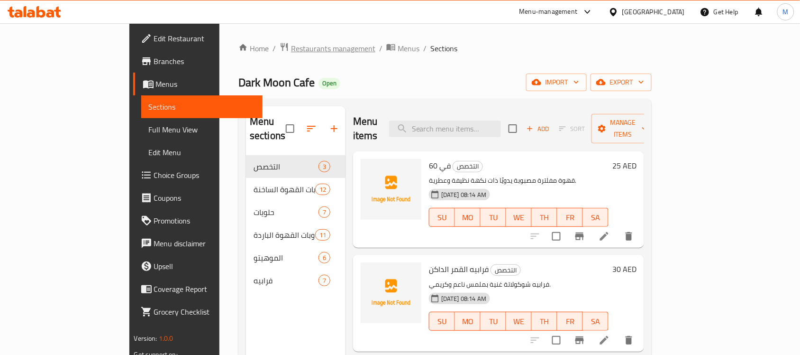
click at [291, 51] on span "Restaurants management" at bounding box center [333, 48] width 84 height 11
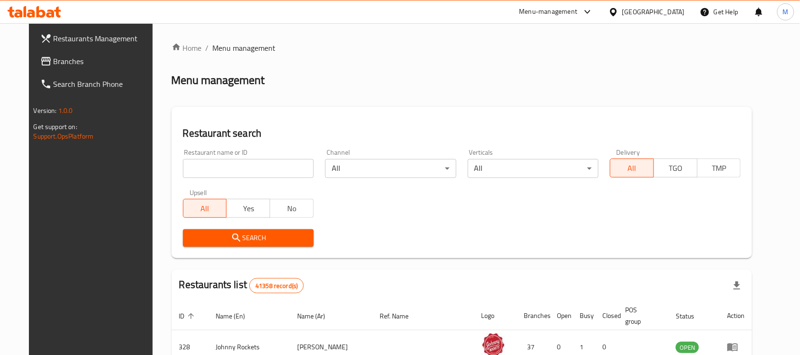
click at [239, 165] on input "search" at bounding box center [248, 168] width 131 height 19
paste input "[PERSON_NAME]"
type input "[PERSON_NAME]"
click button "Search" at bounding box center [248, 238] width 131 height 18
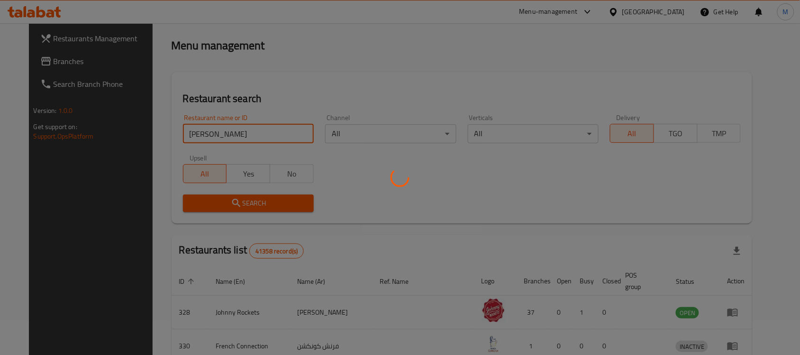
scroll to position [50, 0]
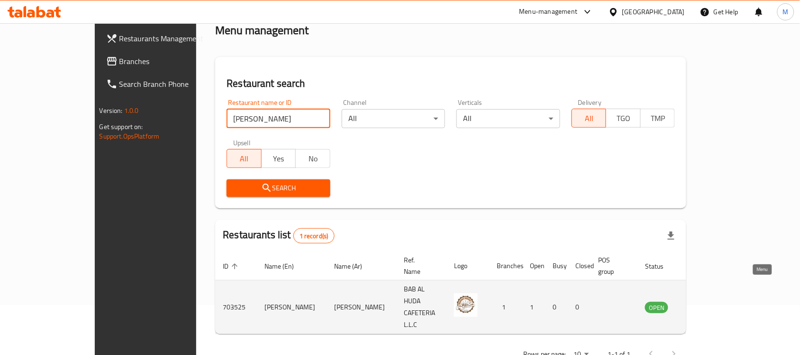
click at [707, 301] on icon "enhanced table" at bounding box center [700, 306] width 11 height 11
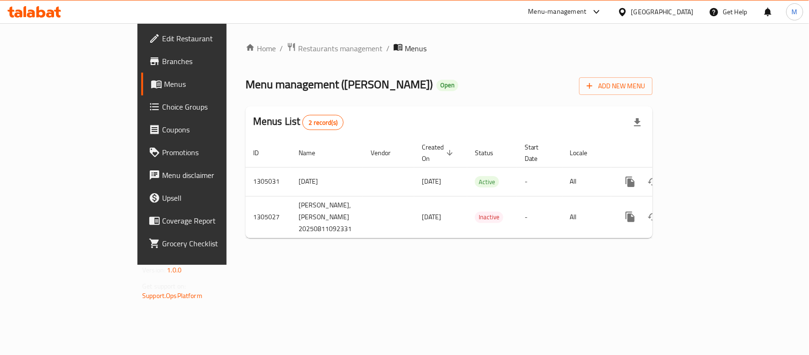
click at [274, 89] on span "Menu management ( [PERSON_NAME] )" at bounding box center [339, 84] width 187 height 21
drag, startPoint x: 274, startPoint y: 89, endPoint x: 316, endPoint y: 82, distance: 42.3
click at [316, 82] on span "Menu management ( [PERSON_NAME] )" at bounding box center [339, 84] width 187 height 21
copy span "[PERSON_NAME]"
click at [309, 82] on span "Menu management ( [PERSON_NAME] )" at bounding box center [339, 84] width 187 height 21
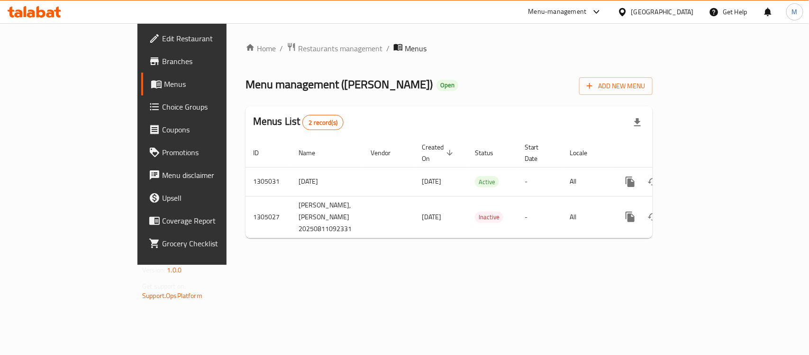
click at [430, 243] on div "Home / Restaurants management / Menus Menu management ( [PERSON_NAME] ) Open Ad…" at bounding box center [449, 143] width 445 height 241
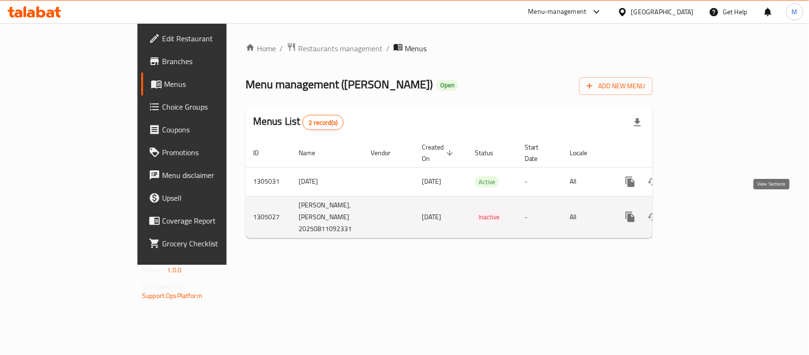
click at [705, 211] on icon "enhanced table" at bounding box center [698, 216] width 11 height 11
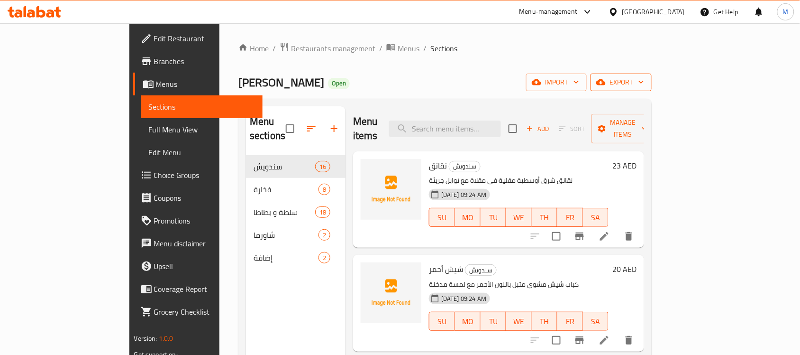
click at [644, 84] on span "export" at bounding box center [621, 82] width 46 height 12
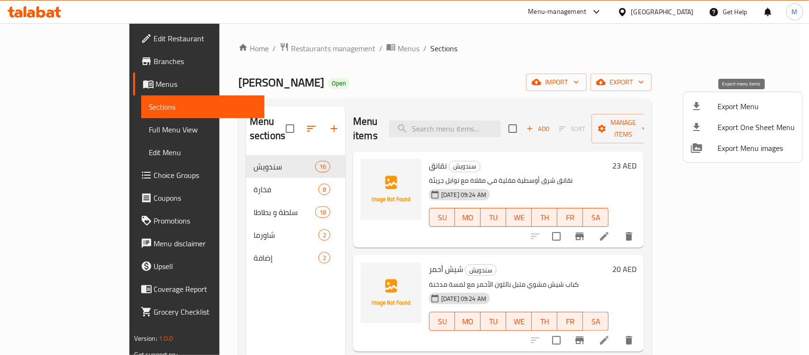
click at [749, 108] on span "Export Menu" at bounding box center [756, 106] width 77 height 11
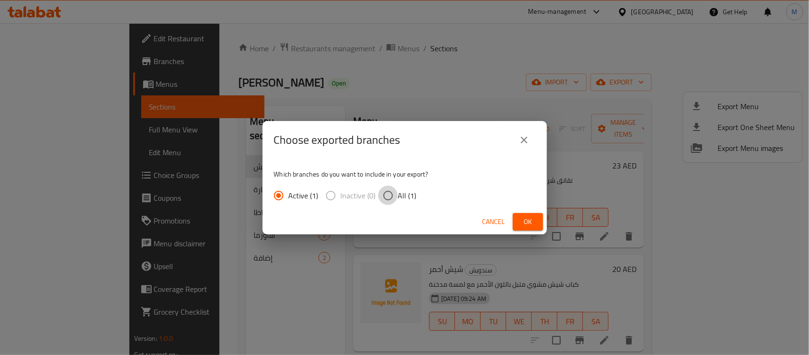
click at [397, 193] on input "All (1)" at bounding box center [388, 195] width 20 height 20
radio input "true"
click at [534, 226] on span "Ok" at bounding box center [528, 222] width 15 height 12
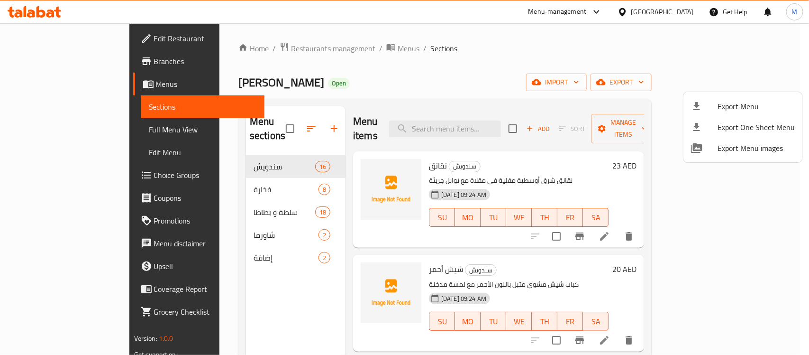
click at [414, 62] on div at bounding box center [404, 177] width 809 height 355
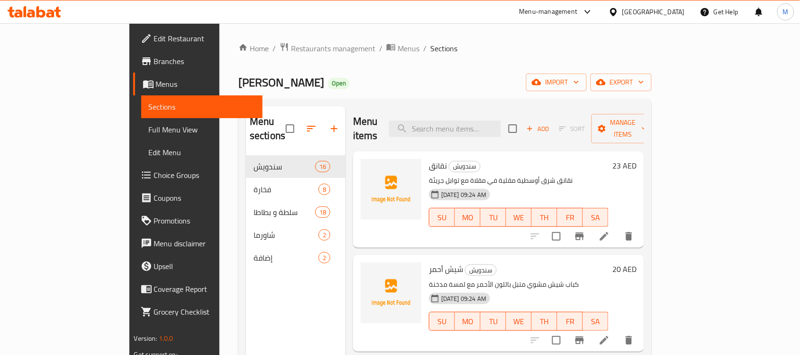
click at [149, 127] on span "Full Menu View" at bounding box center [202, 129] width 107 height 11
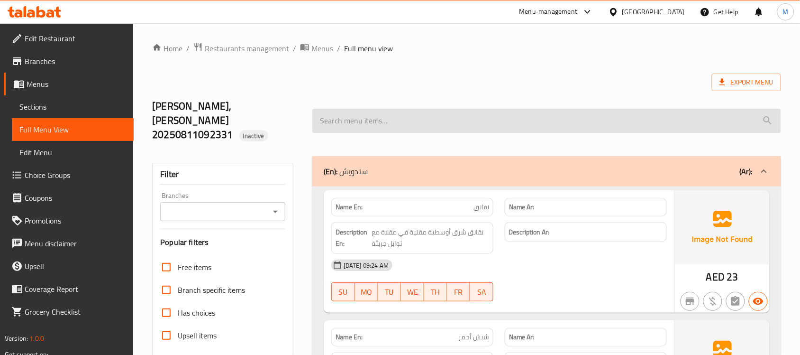
click at [453, 120] on input "search" at bounding box center [547, 121] width 469 height 24
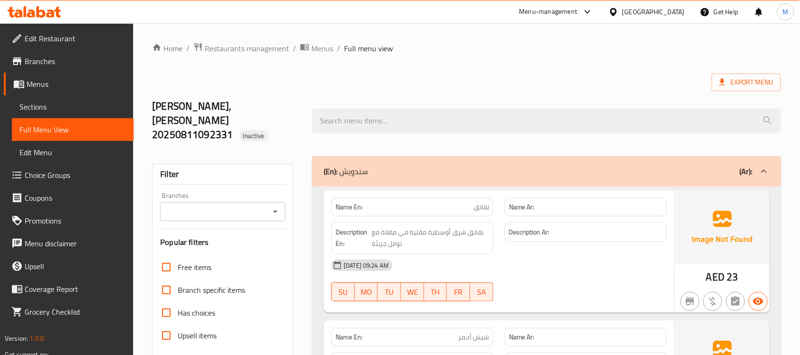
click at [63, 100] on link "Sections" at bounding box center [73, 106] width 122 height 23
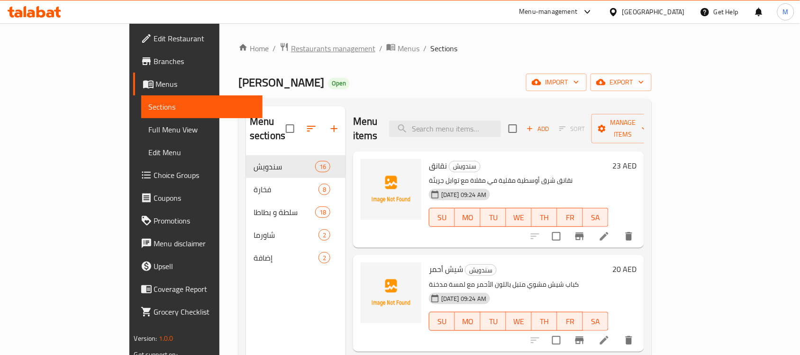
click at [291, 48] on span "Restaurants management" at bounding box center [333, 48] width 84 height 11
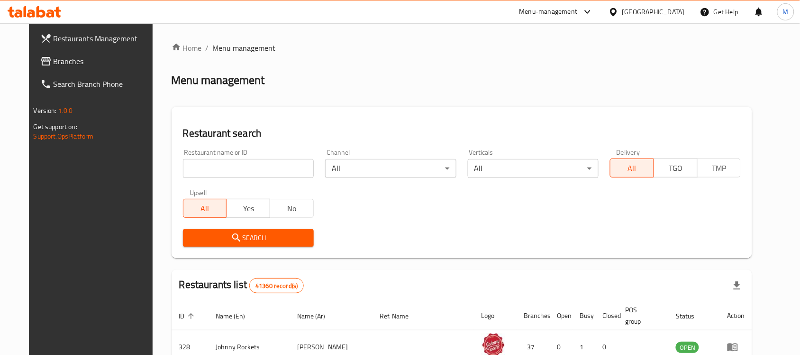
click at [214, 161] on input "search" at bounding box center [248, 168] width 131 height 19
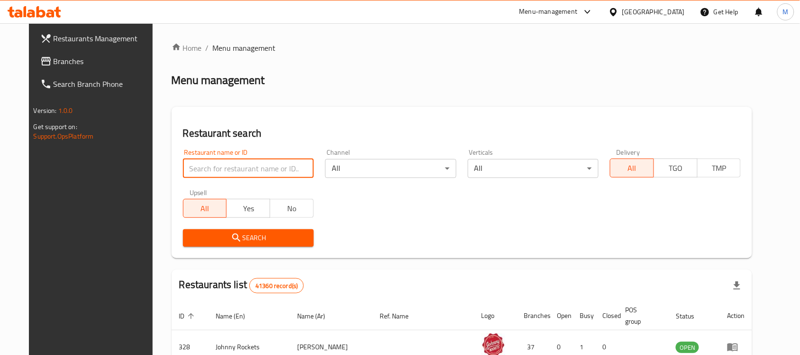
paste input "Chef N Wok Restaurant"
type input "Chef N Wok Restaurant"
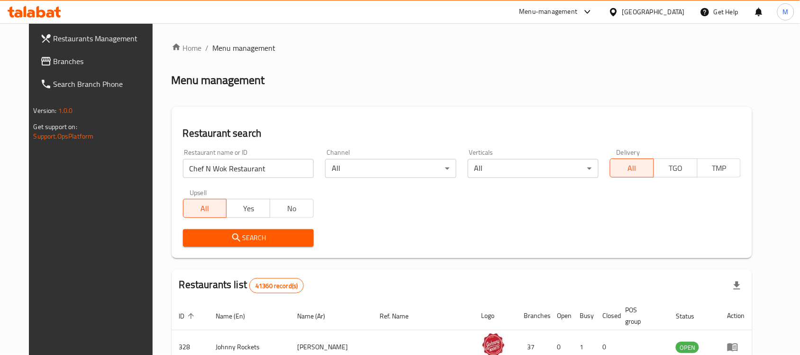
click at [231, 233] on icon "submit" at bounding box center [236, 237] width 11 height 11
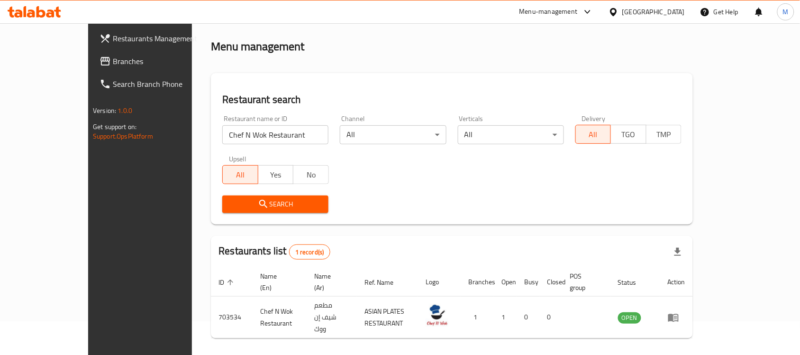
scroll to position [50, 0]
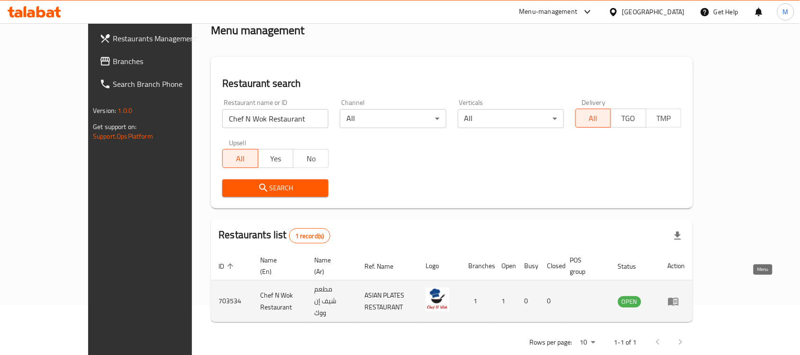
click at [680, 295] on icon "enhanced table" at bounding box center [673, 300] width 11 height 11
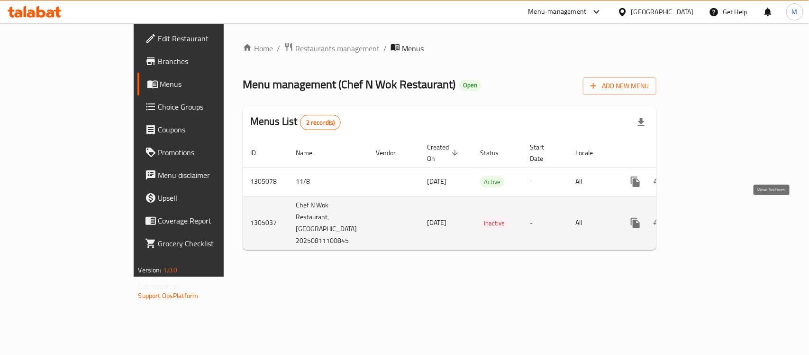
click at [710, 217] on icon "enhanced table" at bounding box center [704, 222] width 11 height 11
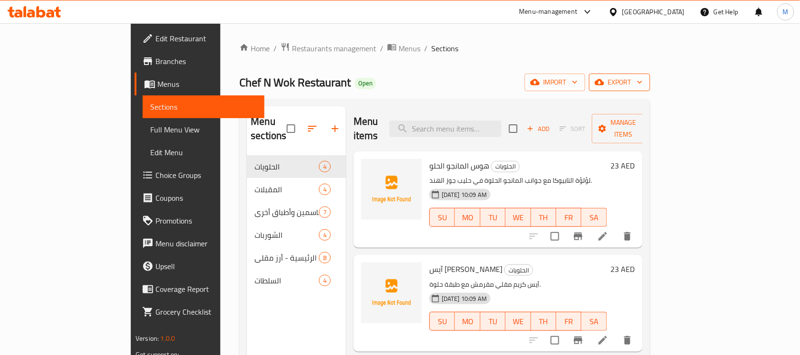
click at [645, 82] on icon "button" at bounding box center [639, 81] width 9 height 9
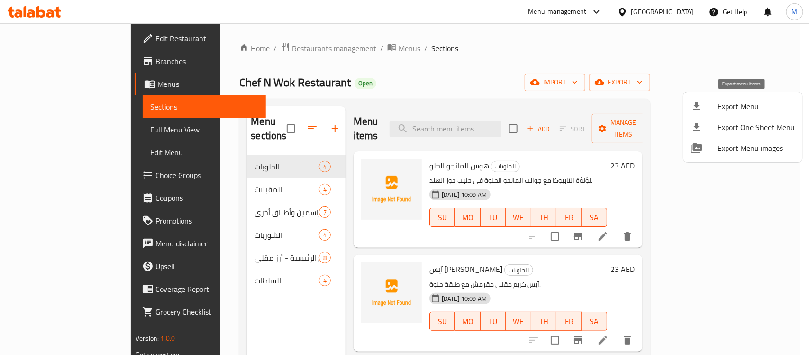
click at [747, 107] on span "Export Menu" at bounding box center [756, 106] width 77 height 11
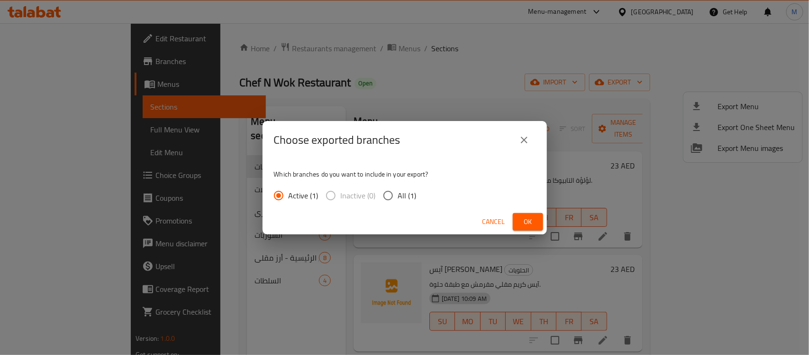
click at [401, 197] on span "All (1)" at bounding box center [407, 195] width 18 height 11
click at [398, 197] on input "All (1)" at bounding box center [388, 195] width 20 height 20
radio input "true"
click at [530, 225] on span "Ok" at bounding box center [528, 222] width 15 height 12
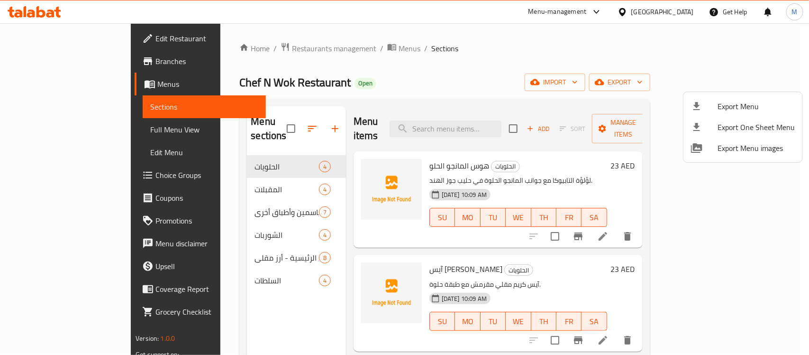
click at [99, 127] on div at bounding box center [404, 177] width 809 height 355
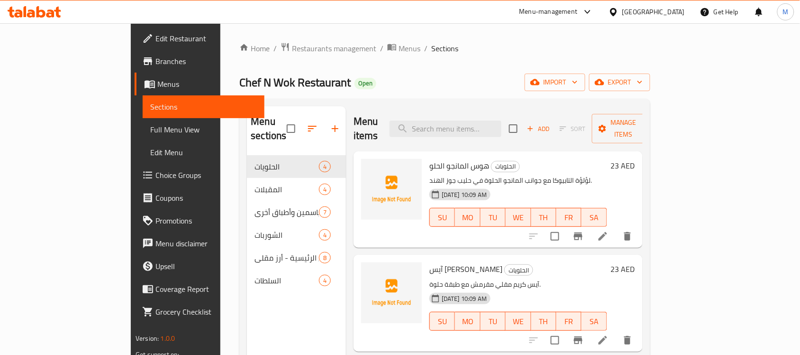
drag, startPoint x: 71, startPoint y: 132, endPoint x: 76, endPoint y: 133, distance: 5.0
click at [150, 132] on span "Full Menu View" at bounding box center [203, 129] width 107 height 11
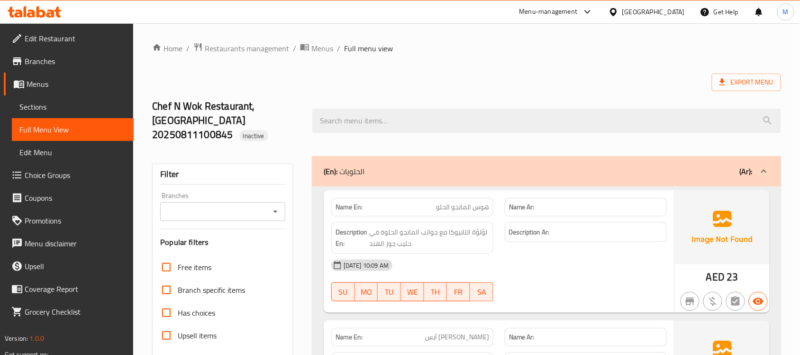
click at [74, 103] on span "Sections" at bounding box center [72, 106] width 107 height 11
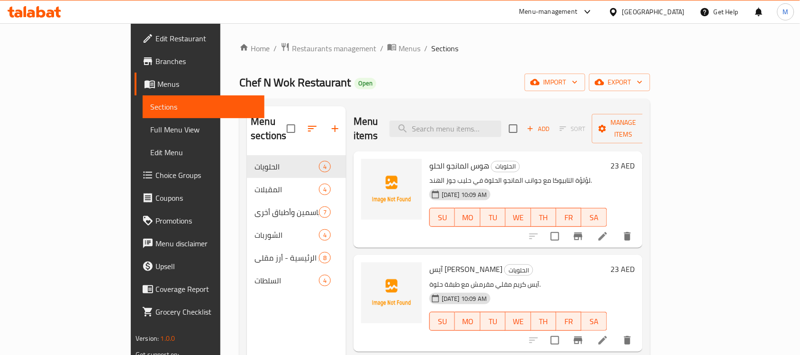
click at [499, 81] on div "Chef N Wok Restaurant Open import export" at bounding box center [444, 83] width 411 height 18
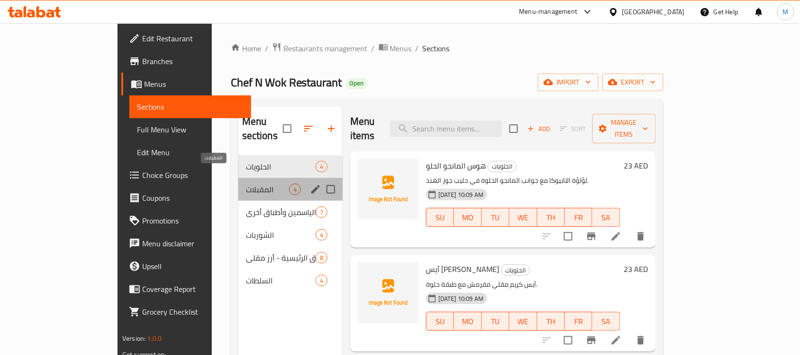
click at [246, 184] on span "المقبلات" at bounding box center [267, 189] width 43 height 11
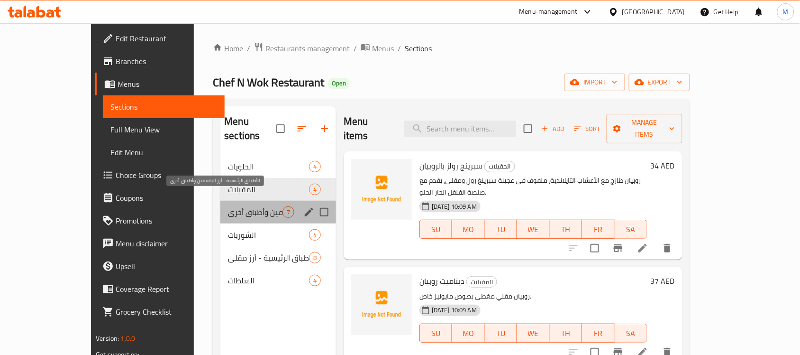
click at [229, 206] on span "الأطباق الرئيسية - أرز الياسمين وأطباق أخرى" at bounding box center [255, 211] width 55 height 11
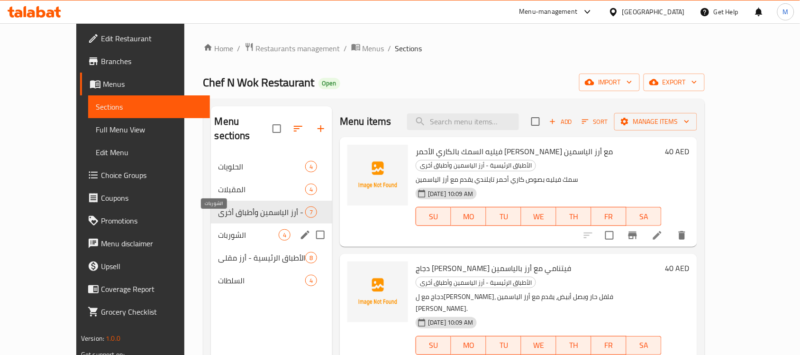
click at [219, 229] on span "الشوربات" at bounding box center [249, 234] width 60 height 11
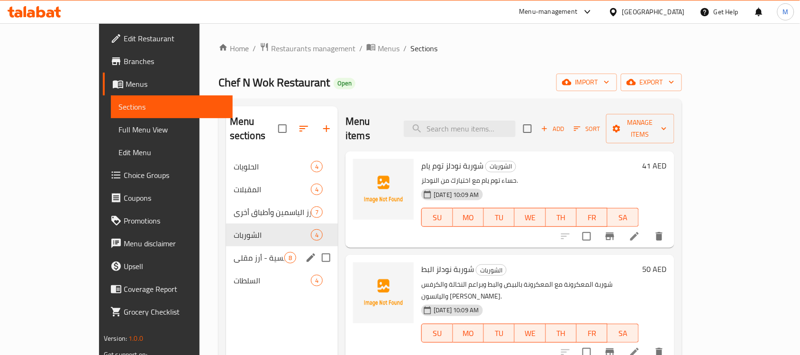
click at [234, 252] on span "الأطباق الرئيسية - أرز مقلي" at bounding box center [259, 257] width 51 height 11
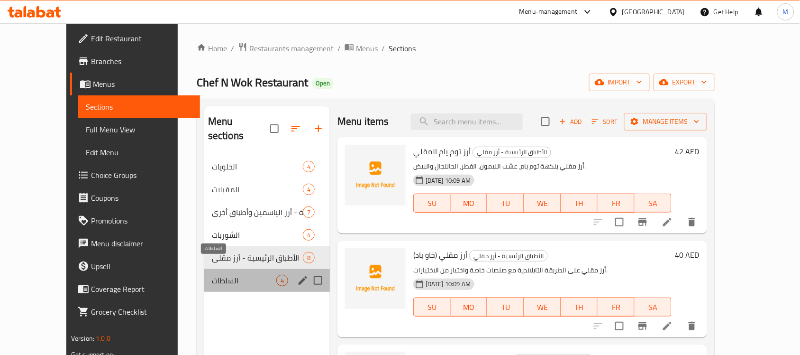
click at [212, 275] on span "السلطات" at bounding box center [244, 280] width 64 height 11
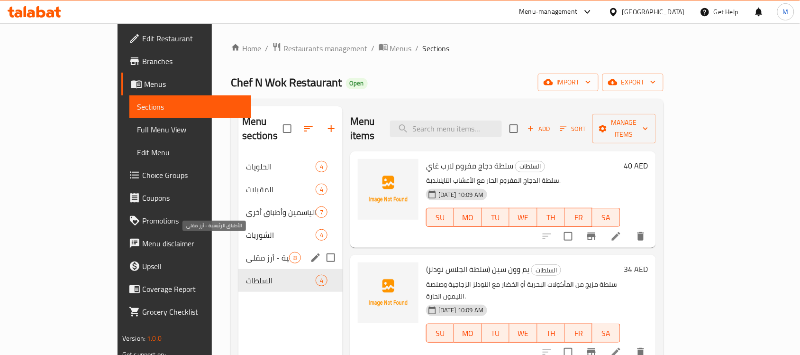
click at [246, 252] on span "الأطباق الرئيسية - أرز مقلي" at bounding box center [267, 257] width 43 height 11
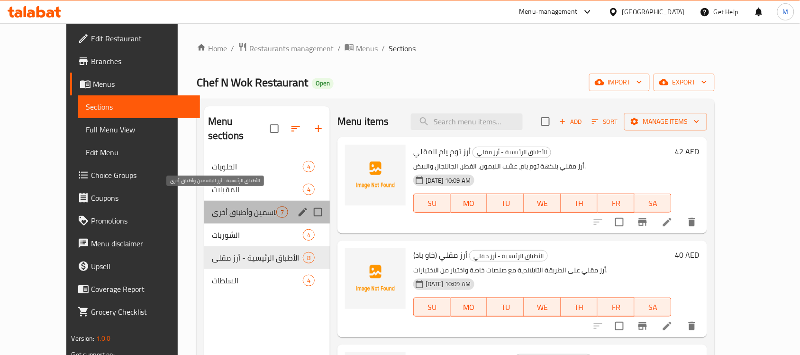
click at [212, 206] on span "الأطباق الرئيسية - أرز الياسمين وأطباق أخرى" at bounding box center [244, 211] width 64 height 11
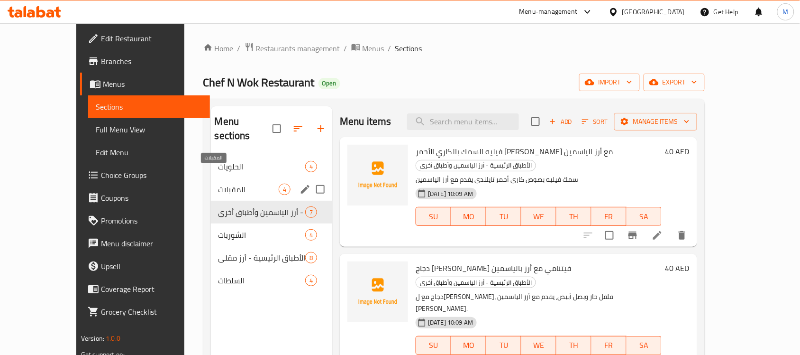
click at [219, 184] on span "المقبلات" at bounding box center [249, 189] width 60 height 11
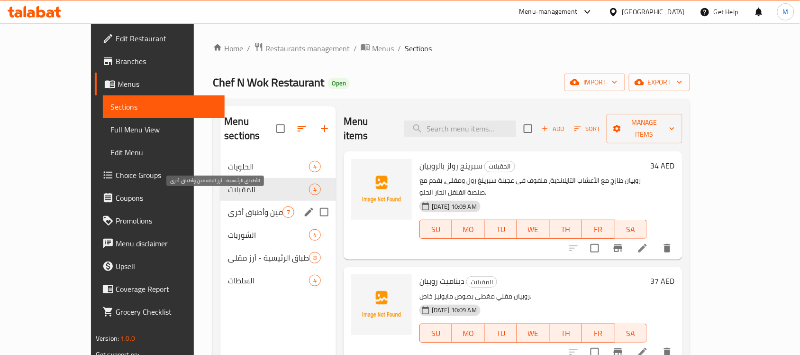
click at [228, 206] on span "الأطباق الرئيسية - أرز الياسمين وأطباق أخرى" at bounding box center [255, 211] width 55 height 11
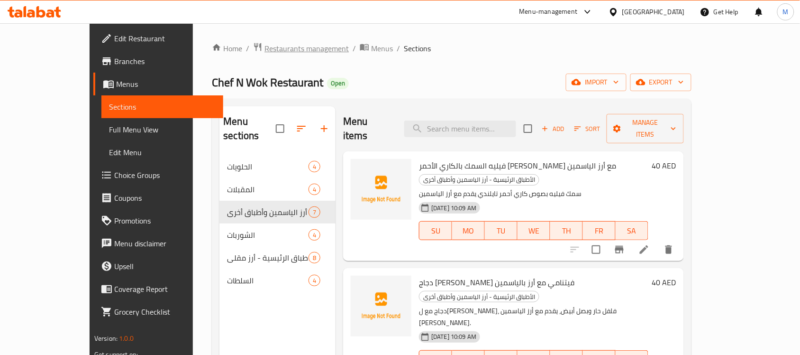
click at [265, 48] on span "Restaurants management" at bounding box center [307, 48] width 84 height 11
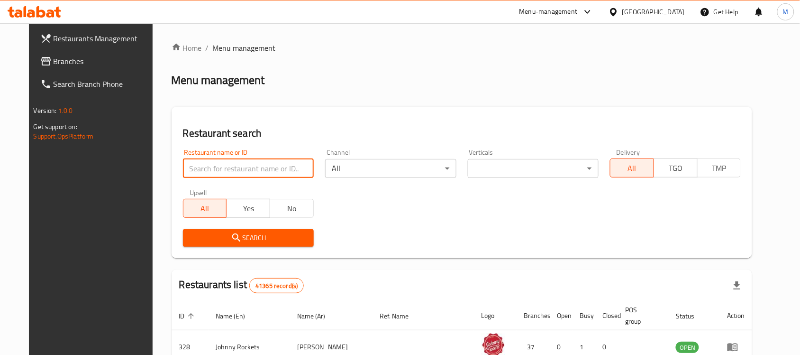
click at [239, 166] on input "search" at bounding box center [248, 168] width 131 height 19
paste input "Curry union"
type input "Curry union"
click button "Search" at bounding box center [248, 238] width 131 height 18
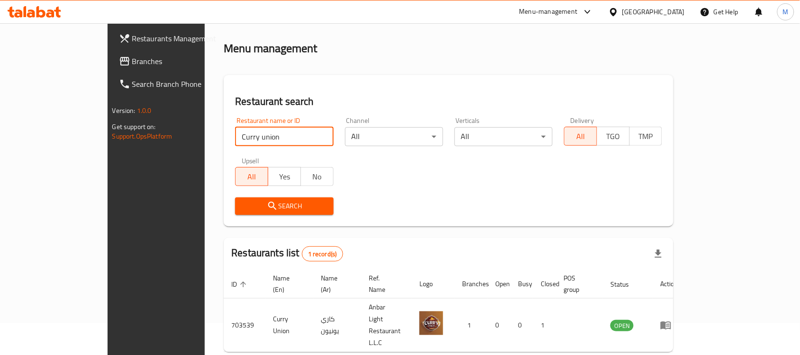
scroll to position [50, 0]
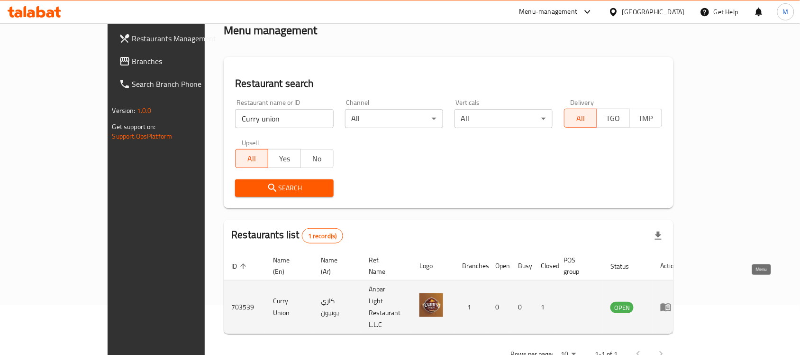
click at [672, 301] on icon "enhanced table" at bounding box center [666, 306] width 11 height 11
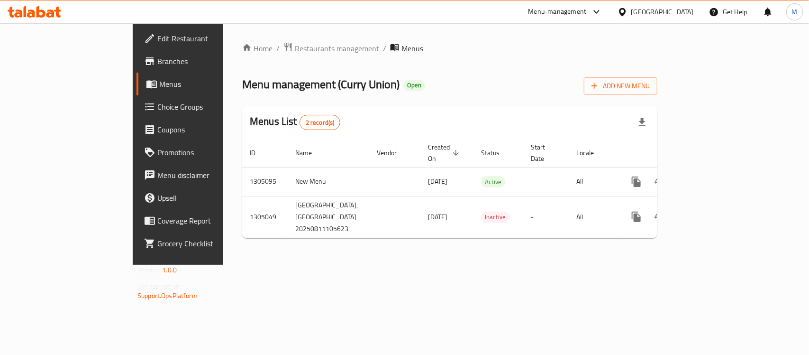
click at [531, 74] on div "Menu management ( Curry Union ) Open Add New Menu" at bounding box center [449, 84] width 415 height 21
click at [265, 83] on span "Menu management ( Curry Union )" at bounding box center [320, 84] width 157 height 21
drag, startPoint x: 265, startPoint y: 83, endPoint x: 294, endPoint y: 83, distance: 29.4
click at [294, 83] on span "Menu management ( Curry Union )" at bounding box center [320, 84] width 157 height 21
copy span "Curry Union"
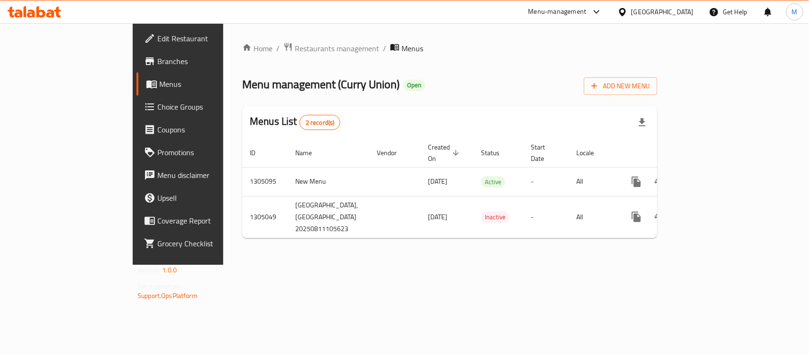
click at [401, 94] on div "Menu management ( Curry Union ) Open Add New Menu" at bounding box center [449, 84] width 415 height 21
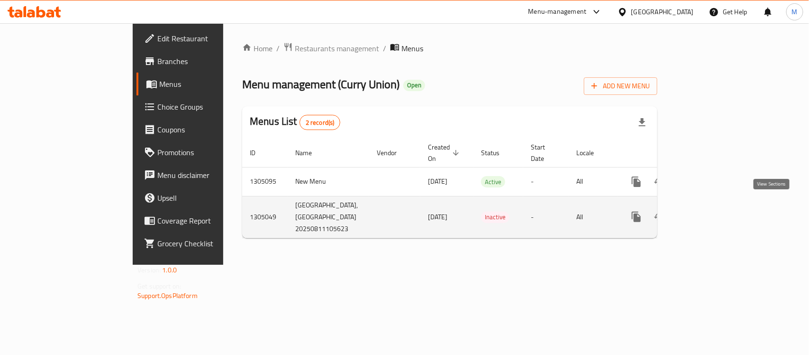
click at [711, 211] on icon "enhanced table" at bounding box center [704, 216] width 11 height 11
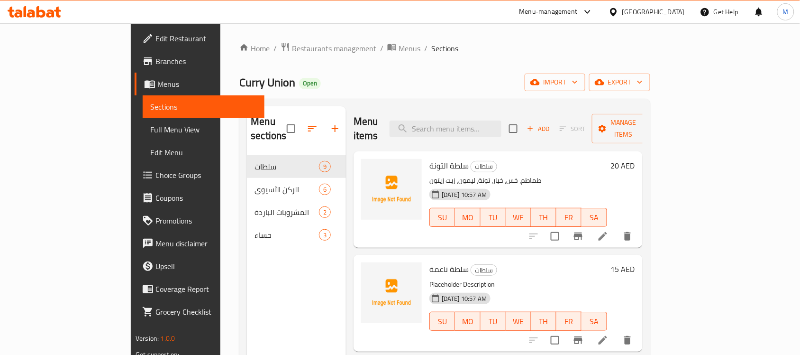
click at [480, 62] on div "Home / Restaurants management / Menus / Sections Curry Union Open import export…" at bounding box center [444, 255] width 411 height 426
click at [549, 44] on ol "Home / Restaurants management / Menus / Sections" at bounding box center [444, 48] width 411 height 12
click at [643, 81] on span "export" at bounding box center [620, 82] width 46 height 12
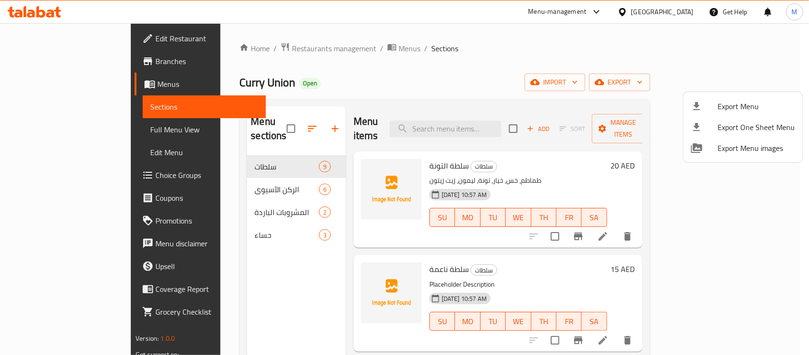
click at [737, 102] on span "Export Menu" at bounding box center [756, 106] width 77 height 11
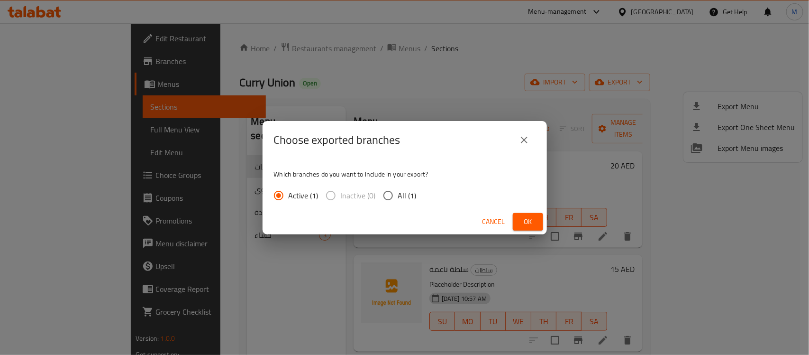
click at [411, 194] on span "All (1)" at bounding box center [407, 195] width 18 height 11
click at [398, 194] on input "All (1)" at bounding box center [388, 195] width 20 height 20
radio input "true"
click at [532, 221] on span "Ok" at bounding box center [528, 222] width 15 height 12
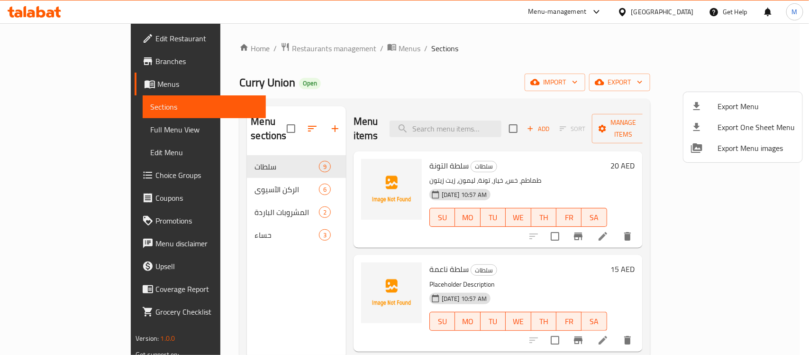
click at [467, 70] on div at bounding box center [404, 177] width 809 height 355
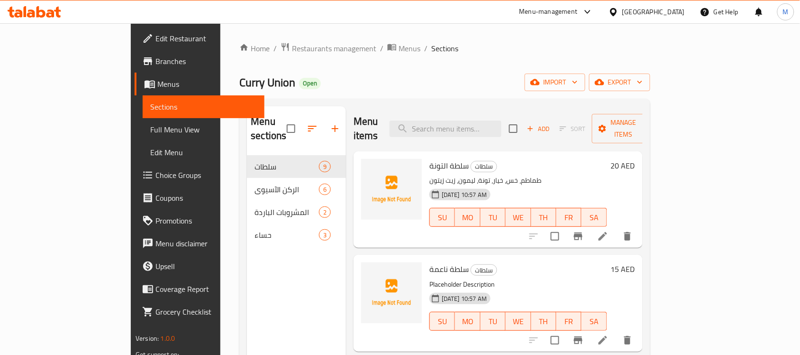
click at [150, 127] on span "Full Menu View" at bounding box center [203, 129] width 107 height 11
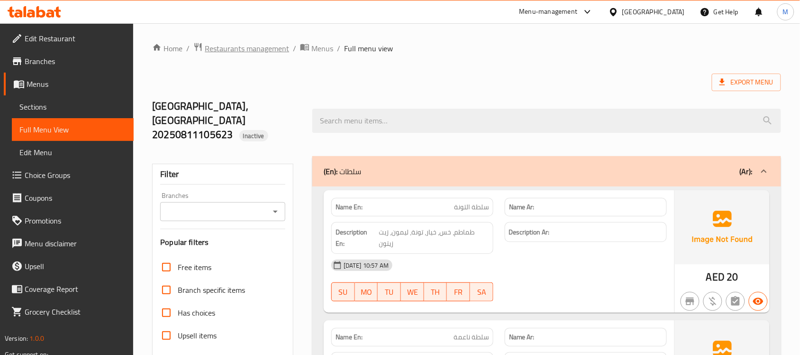
click at [252, 48] on span "Restaurants management" at bounding box center [247, 48] width 84 height 11
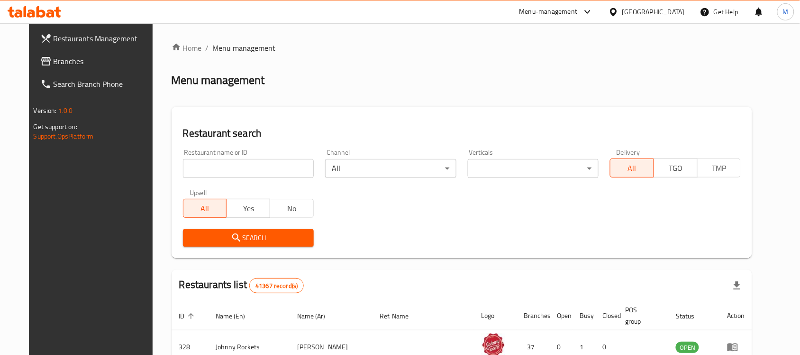
click at [637, 12] on div "[GEOGRAPHIC_DATA]" at bounding box center [654, 12] width 63 height 10
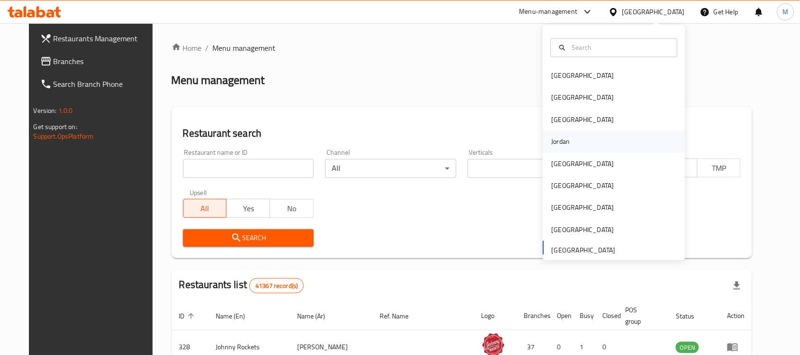
click at [556, 140] on div "Jordan" at bounding box center [561, 142] width 18 height 10
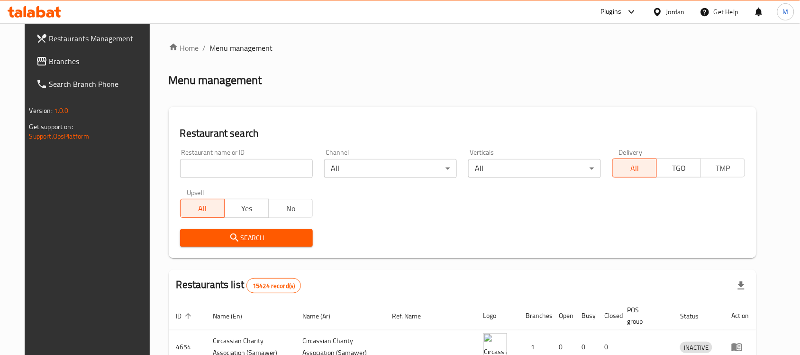
click at [236, 173] on input "search" at bounding box center [246, 168] width 133 height 19
paste input "house of kabab"
type input "house of kabab"
click button "Search" at bounding box center [246, 238] width 133 height 18
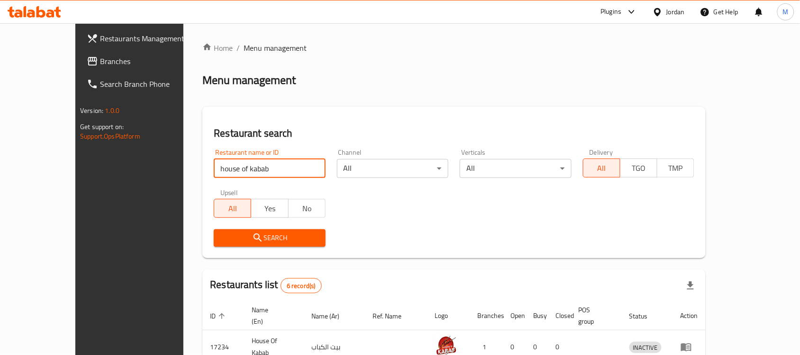
click at [100, 58] on span "Branches" at bounding box center [150, 60] width 101 height 11
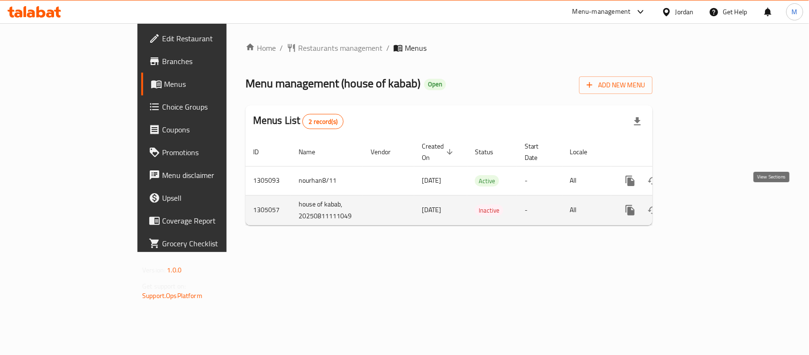
click at [705, 204] on icon "enhanced table" at bounding box center [698, 209] width 11 height 11
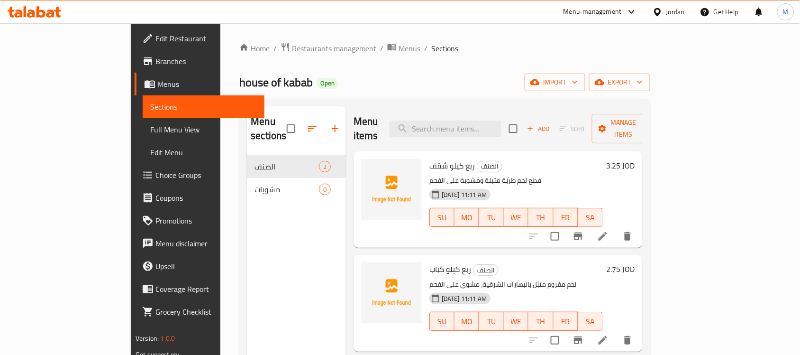
click at [239, 85] on span "house of kabab" at bounding box center [276, 82] width 74 height 21
drag, startPoint x: 165, startPoint y: 85, endPoint x: 200, endPoint y: 85, distance: 35.6
click at [239, 85] on span "house of kabab" at bounding box center [276, 82] width 74 height 21
copy span "house of kabab"
click at [479, 69] on div "Home / Restaurants management / Menus / Sections house of kabab Open import exp…" at bounding box center [444, 255] width 411 height 426
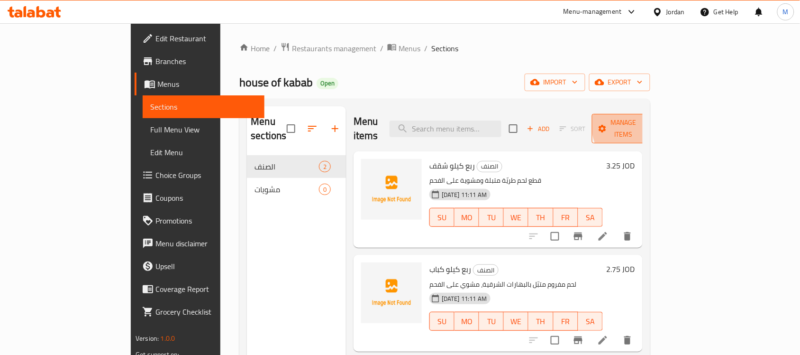
click at [650, 124] on icon "button" at bounding box center [645, 128] width 9 height 9
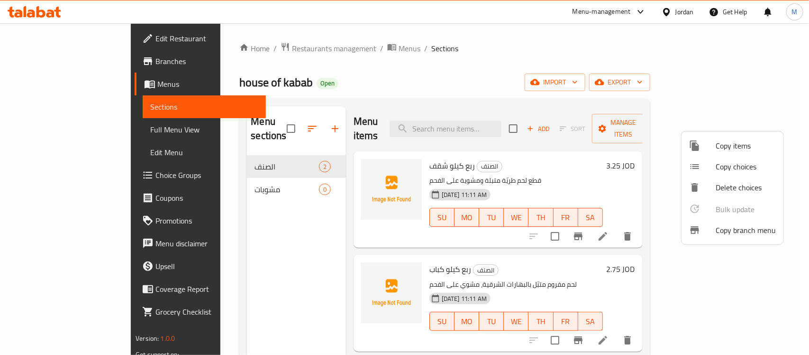
click at [744, 141] on span "Copy items" at bounding box center [746, 145] width 60 height 11
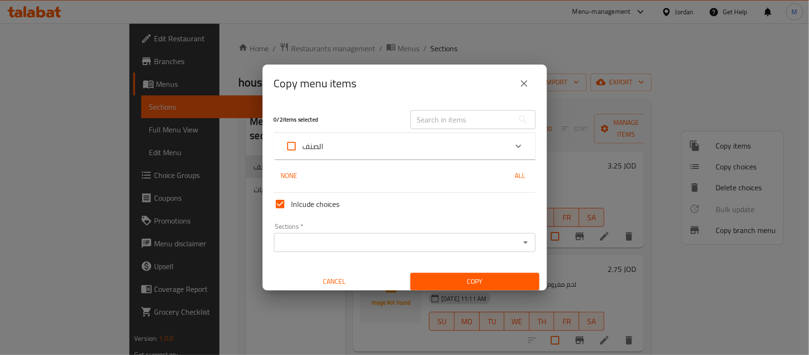
click at [521, 75] on button "close" at bounding box center [524, 83] width 23 height 23
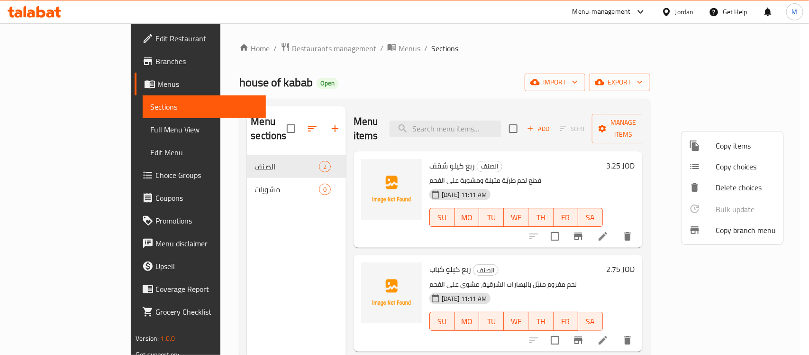
click at [520, 51] on div at bounding box center [404, 177] width 809 height 355
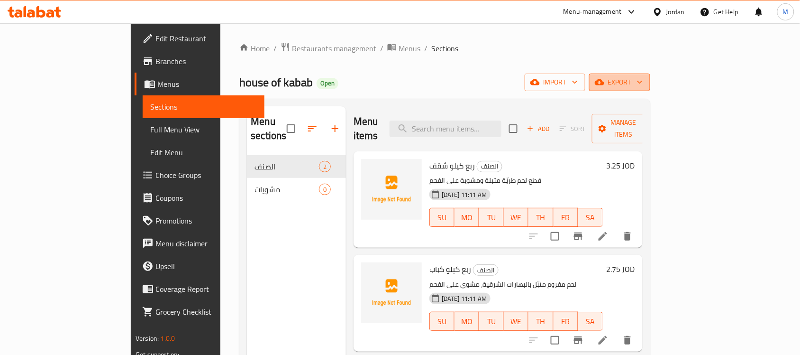
click at [643, 85] on span "export" at bounding box center [620, 82] width 46 height 12
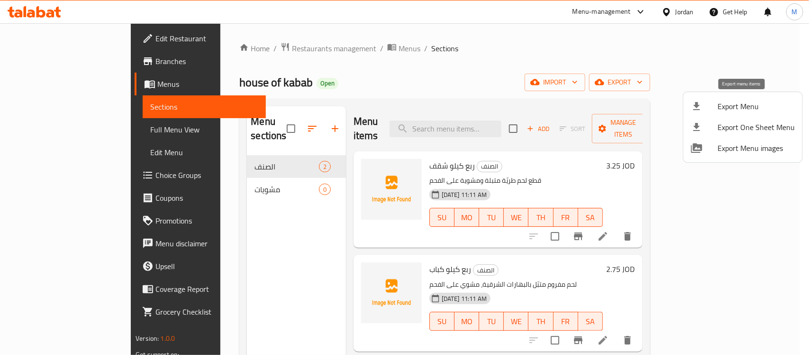
click at [728, 106] on span "Export Menu" at bounding box center [756, 106] width 77 height 11
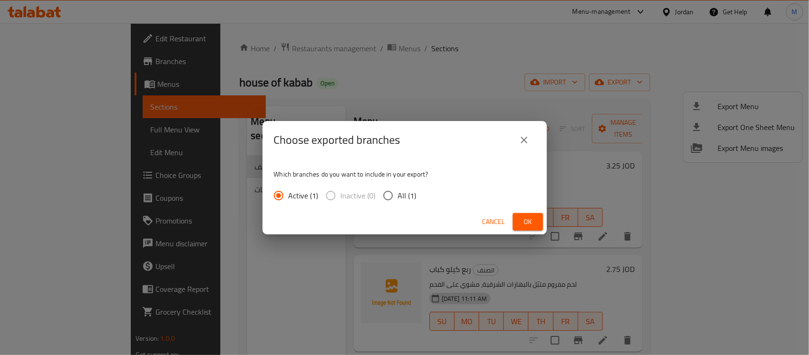
click at [396, 186] on input "All (1)" at bounding box center [388, 195] width 20 height 20
radio input "true"
click at [530, 224] on span "Ok" at bounding box center [528, 222] width 15 height 12
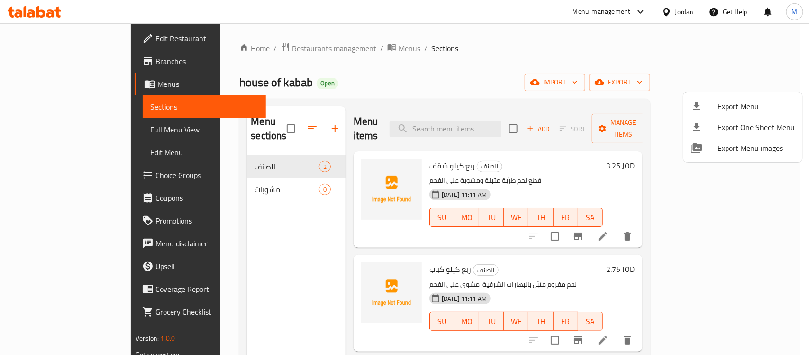
click at [427, 60] on div at bounding box center [404, 177] width 809 height 355
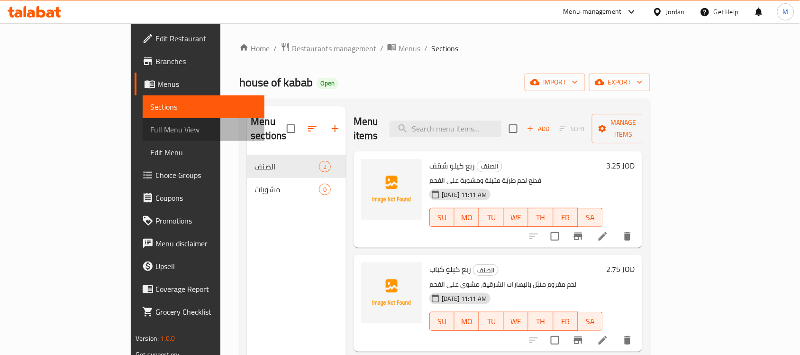
click at [143, 122] on link "Full Menu View" at bounding box center [204, 129] width 122 height 23
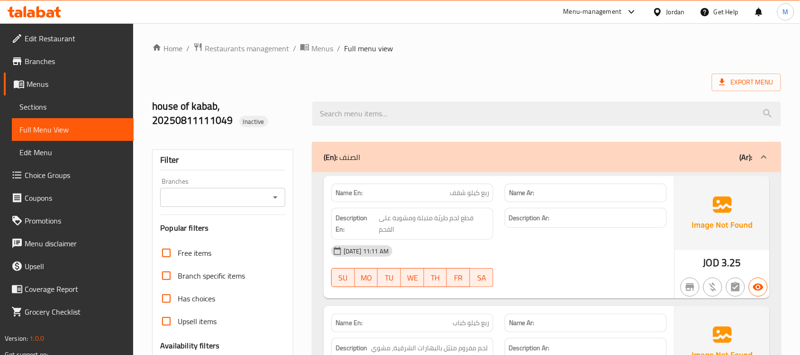
drag, startPoint x: 40, startPoint y: 104, endPoint x: 45, endPoint y: 103, distance: 4.8
click at [40, 104] on span "Sections" at bounding box center [72, 106] width 107 height 11
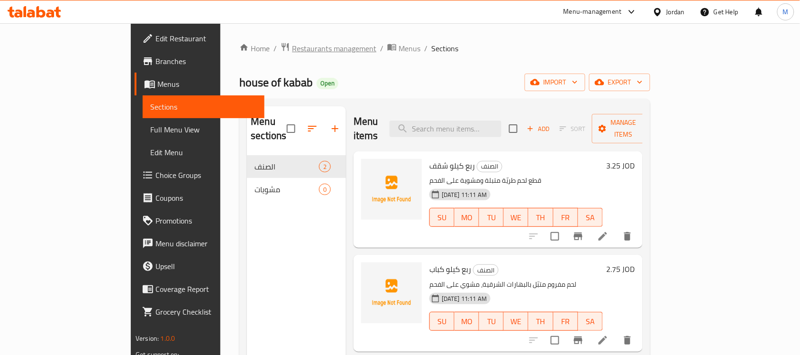
click at [292, 43] on span "Restaurants management" at bounding box center [334, 48] width 84 height 11
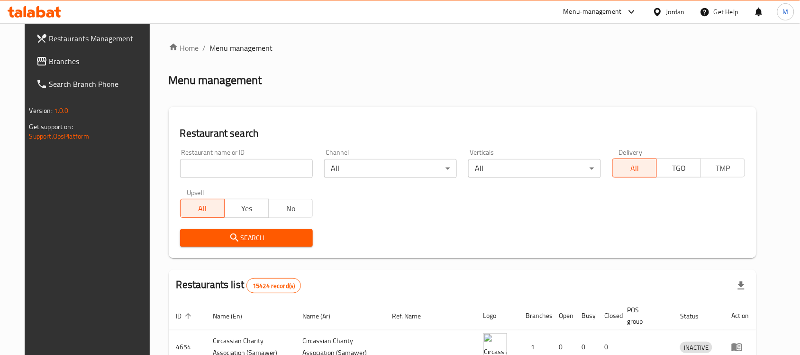
click at [209, 170] on input "search" at bounding box center [246, 168] width 133 height 19
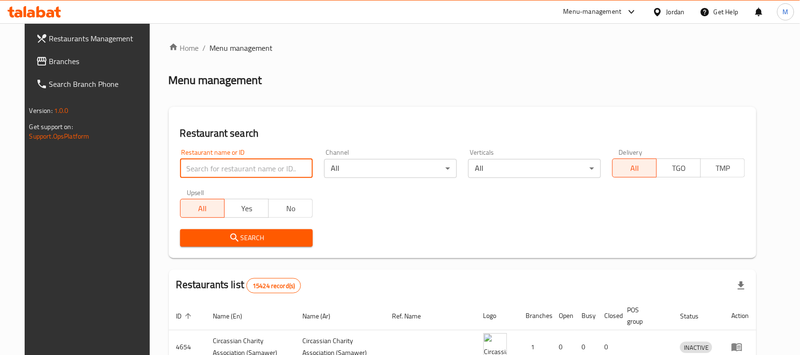
paste input "ينابيع قبيا"
type input "ينابيع قبيا"
click button "Search" at bounding box center [246, 238] width 133 height 18
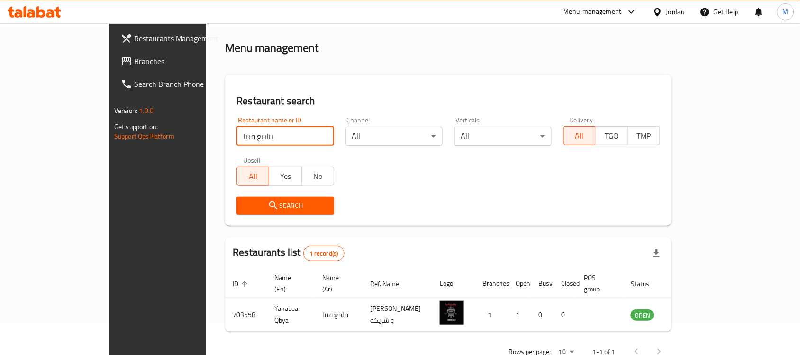
scroll to position [50, 0]
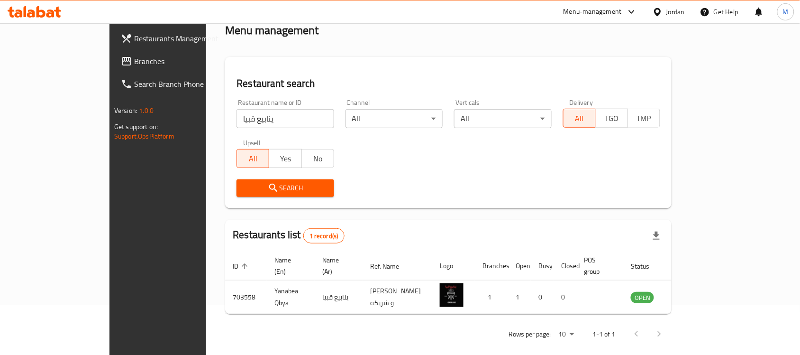
click at [577, 196] on div "Search" at bounding box center [448, 188] width 435 height 29
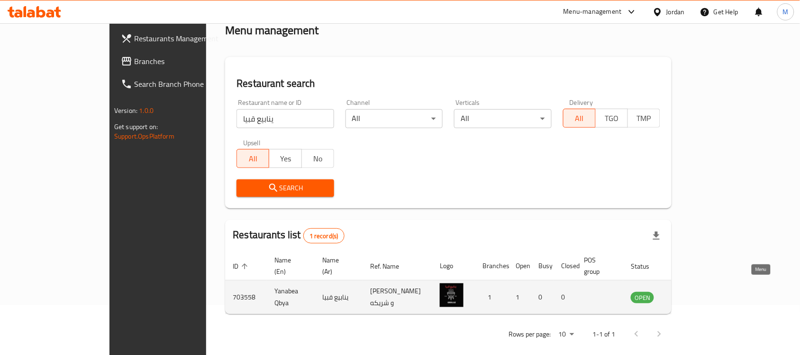
click at [692, 294] on icon "enhanced table" at bounding box center [686, 298] width 10 height 8
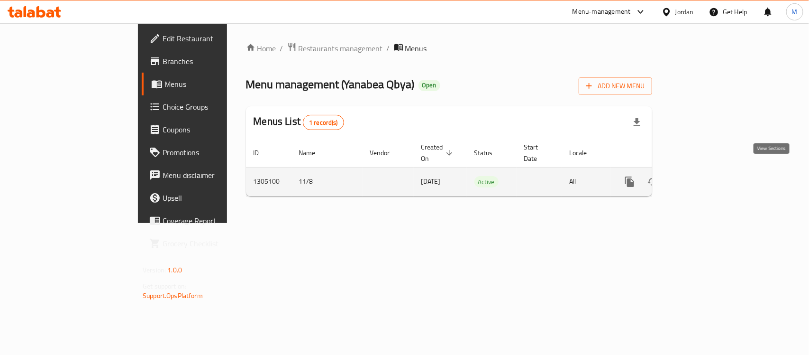
click at [704, 176] on icon "enhanced table" at bounding box center [698, 181] width 11 height 11
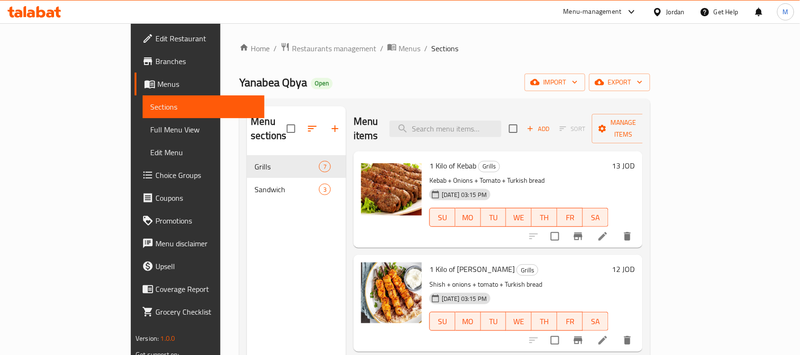
click at [409, 67] on div "Home / Restaurants management / Menus / Sections Yanabea Qbya Open import expor…" at bounding box center [444, 255] width 411 height 426
click at [662, 13] on icon at bounding box center [658, 12] width 10 height 10
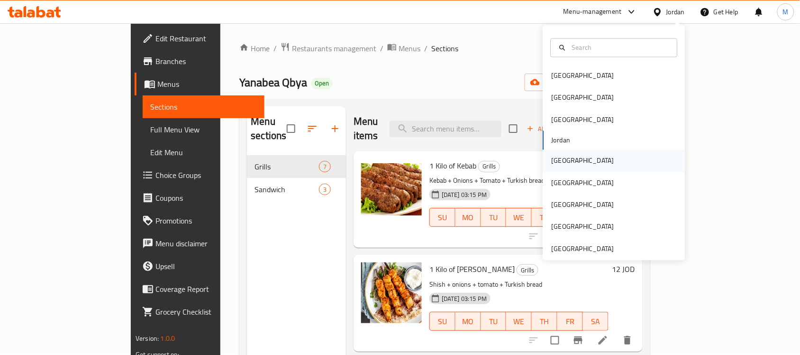
click at [567, 163] on div "Kuwait" at bounding box center [583, 161] width 78 height 22
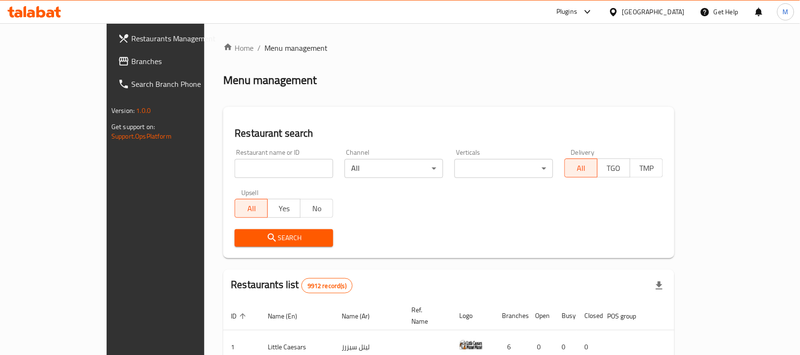
click at [247, 167] on input "search" at bounding box center [284, 168] width 99 height 19
paste input "The Bakery"
type input "The Bakery"
click button "Search" at bounding box center [284, 238] width 99 height 18
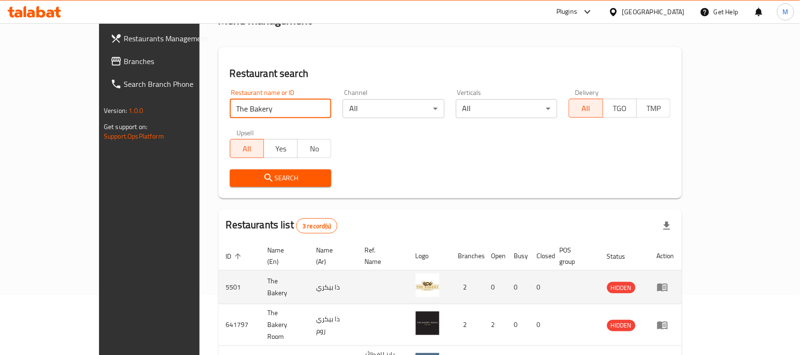
scroll to position [117, 0]
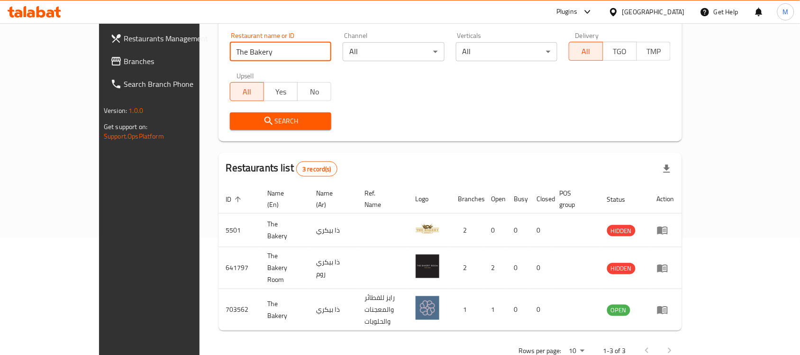
click at [124, 60] on span "Branches" at bounding box center [174, 60] width 101 height 11
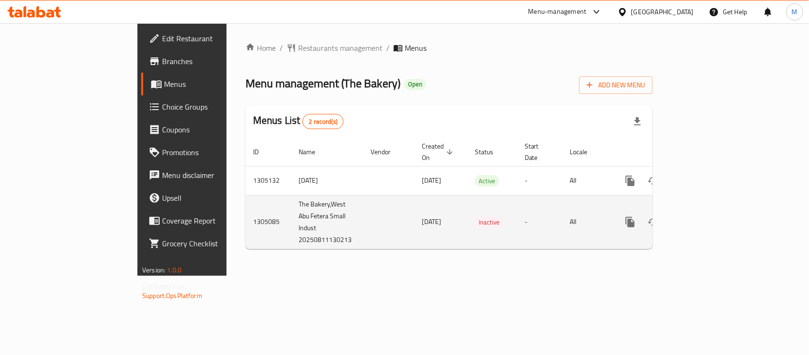
click at [291, 204] on td "The Bakery,West Abu Fetera Small Indust 20250811130213" at bounding box center [327, 222] width 72 height 54
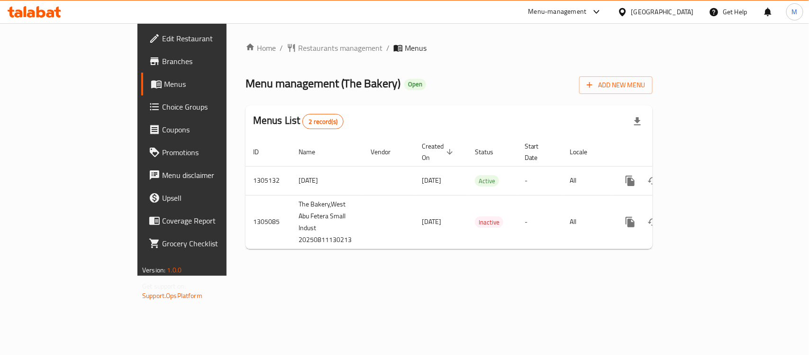
click at [264, 83] on span "Menu management ( The Bakery )" at bounding box center [323, 83] width 155 height 21
drag, startPoint x: 264, startPoint y: 83, endPoint x: 280, endPoint y: 82, distance: 16.2
click at [280, 82] on span "Menu management ( The Bakery )" at bounding box center [323, 83] width 155 height 21
copy span "The Bakery"
click at [373, 81] on div "Menu management ( The Bakery ) Open Add New Menu" at bounding box center [449, 83] width 407 height 21
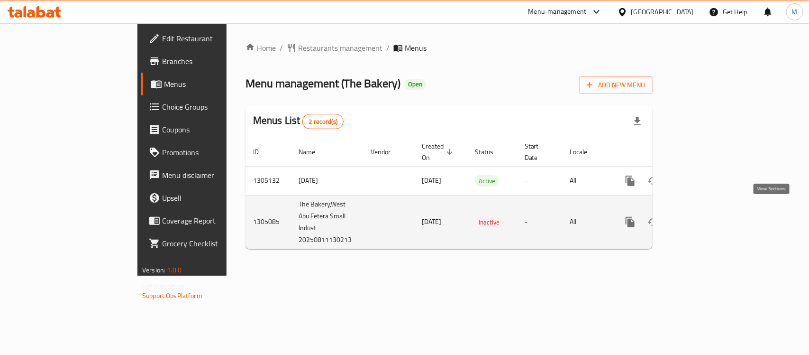
click at [705, 216] on icon "enhanced table" at bounding box center [698, 221] width 11 height 11
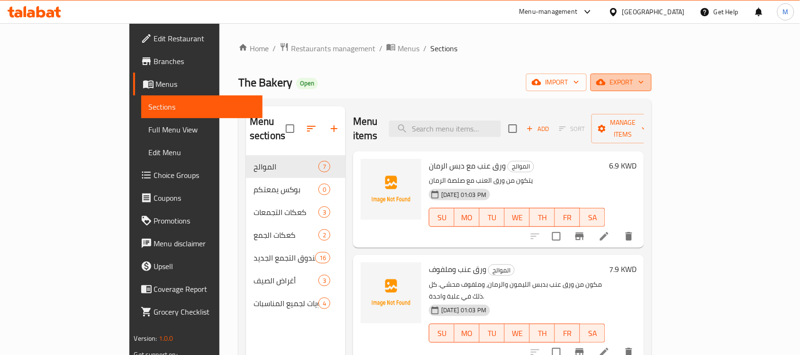
click at [646, 82] on icon "button" at bounding box center [641, 81] width 9 height 9
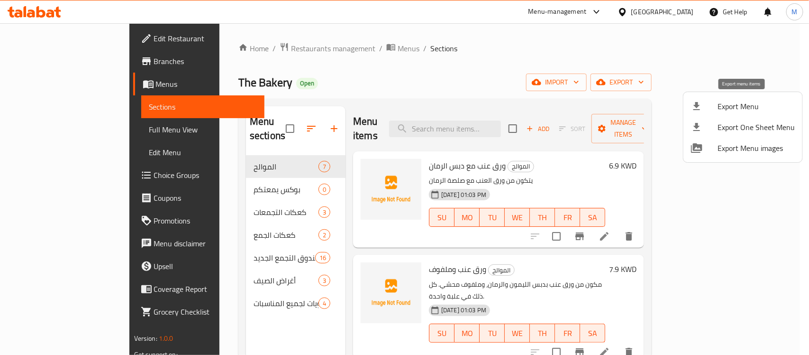
click at [748, 103] on span "Export Menu" at bounding box center [756, 106] width 77 height 11
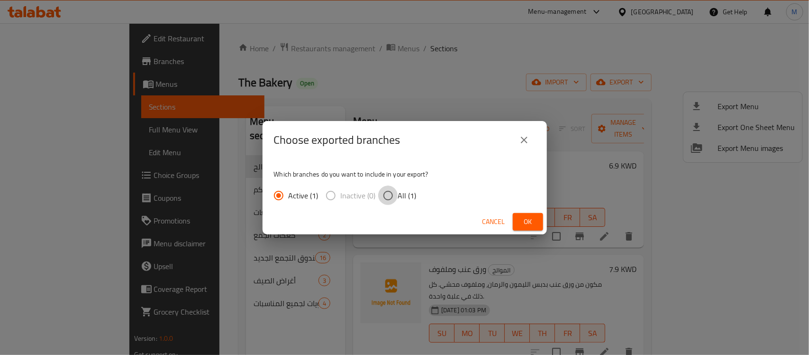
click at [396, 196] on input "All (1)" at bounding box center [388, 195] width 20 height 20
radio input "true"
click at [530, 221] on span "Ok" at bounding box center [528, 222] width 15 height 12
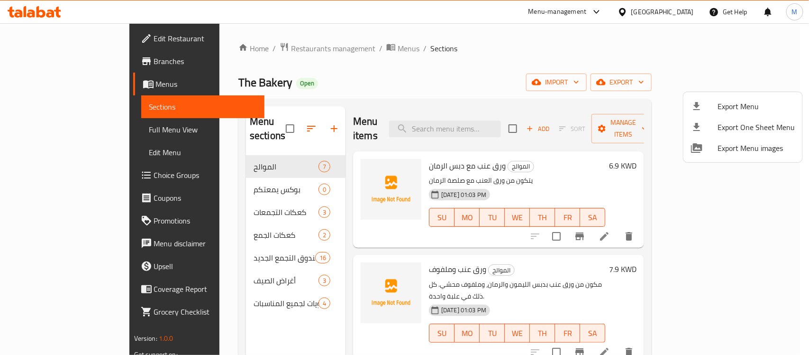
click at [449, 36] on div at bounding box center [404, 177] width 809 height 355
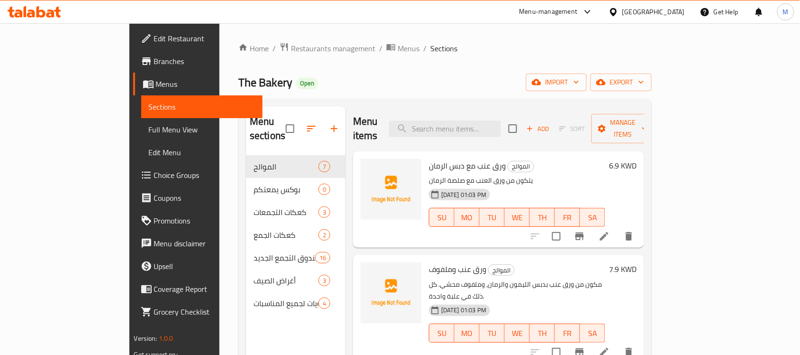
click at [149, 131] on span "Full Menu View" at bounding box center [202, 129] width 107 height 11
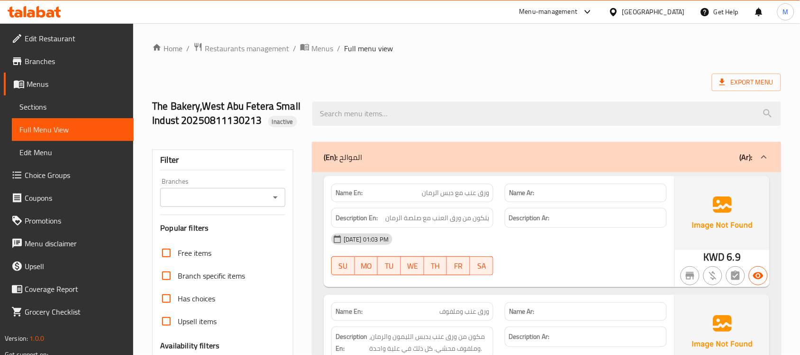
click at [33, 105] on span "Sections" at bounding box center [72, 106] width 107 height 11
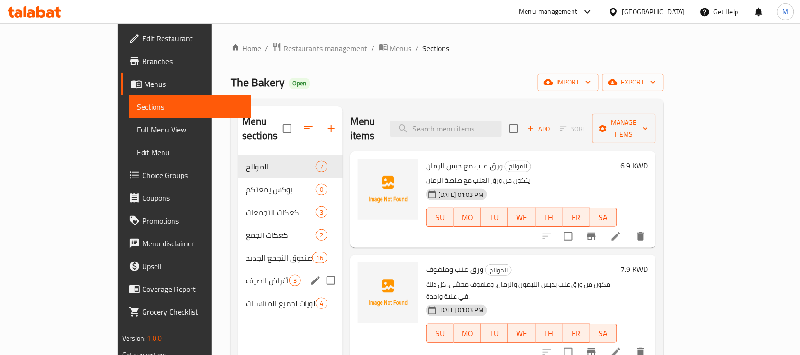
click at [239, 269] on div "أغراض [DATE]" at bounding box center [291, 280] width 104 height 23
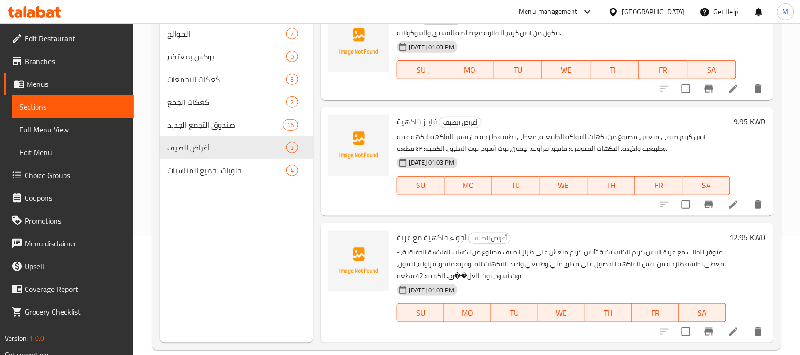
scroll to position [133, 0]
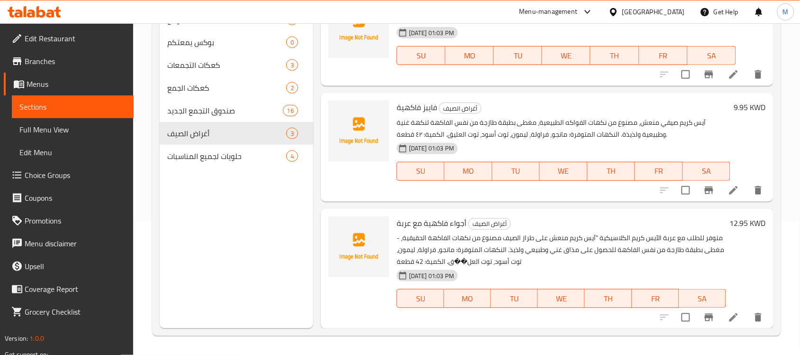
click at [670, 14] on div "[GEOGRAPHIC_DATA]" at bounding box center [654, 12] width 63 height 10
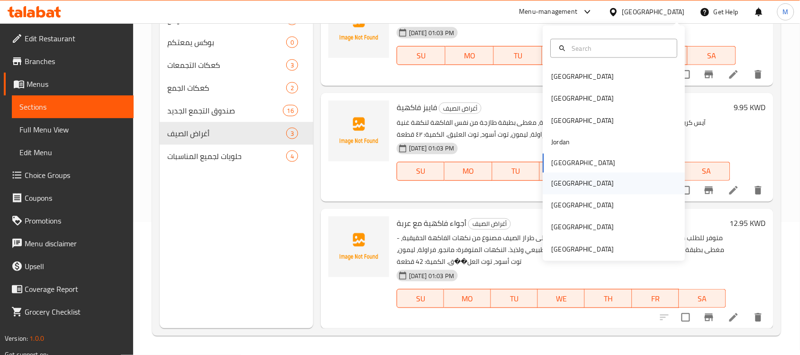
click at [560, 179] on div "[GEOGRAPHIC_DATA]" at bounding box center [583, 183] width 78 height 22
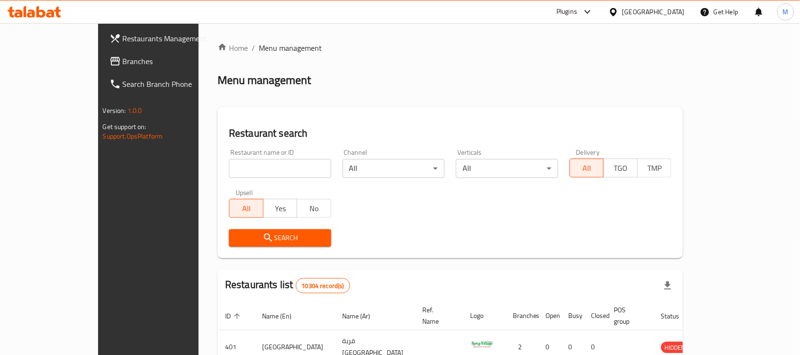
click at [233, 164] on input "search" at bounding box center [280, 168] width 102 height 19
paste input "CARNIVAL"
type input "CARNIVAL"
click button "Search" at bounding box center [280, 238] width 102 height 18
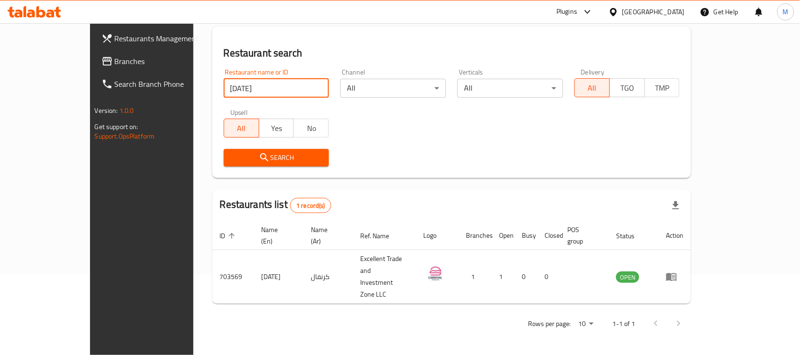
scroll to position [50, 0]
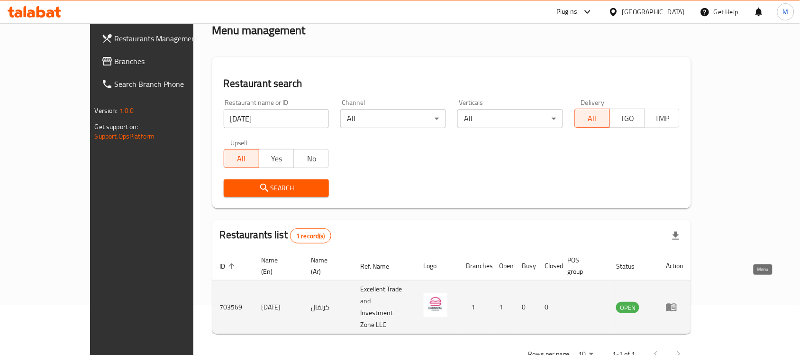
click at [677, 304] on icon "enhanced table" at bounding box center [672, 308] width 10 height 8
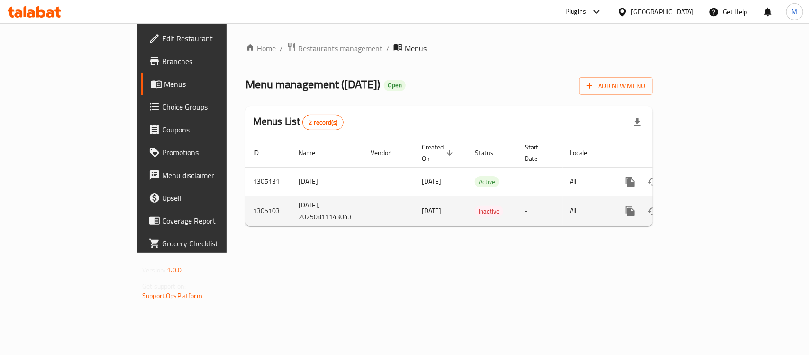
click at [705, 205] on icon "enhanced table" at bounding box center [698, 210] width 11 height 11
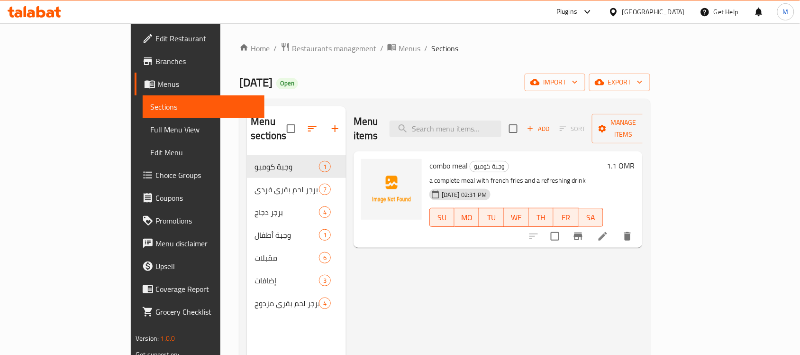
click at [471, 65] on div "Home / Restaurants management / Menus / Sections CARNIVAL Open import export Me…" at bounding box center [444, 255] width 411 height 426
click at [643, 84] on span "export" at bounding box center [620, 82] width 46 height 12
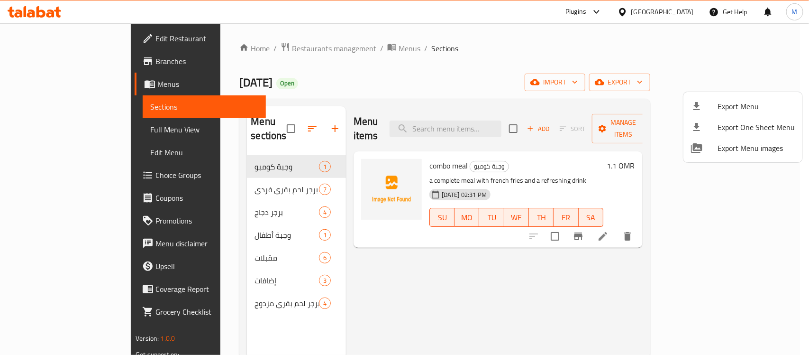
click at [714, 105] on div at bounding box center [704, 106] width 27 height 11
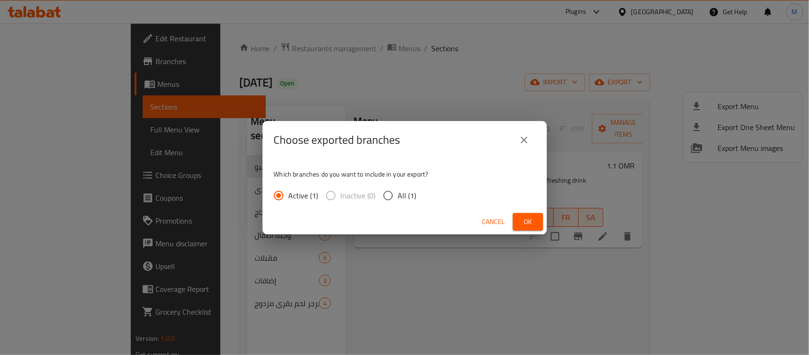
click at [401, 193] on span "All (1)" at bounding box center [407, 195] width 18 height 11
click at [398, 193] on input "All (1)" at bounding box center [388, 195] width 20 height 20
radio input "true"
click at [530, 219] on span "Ok" at bounding box center [528, 222] width 15 height 12
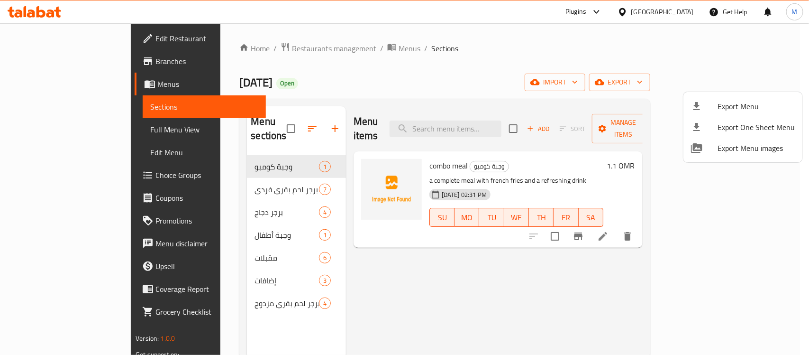
click at [414, 75] on div at bounding box center [404, 177] width 809 height 355
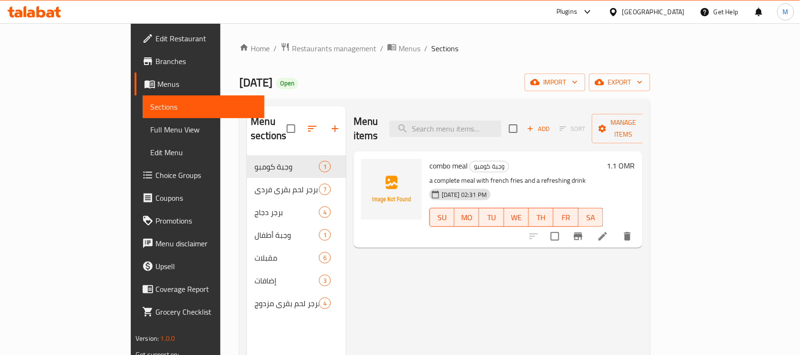
click at [150, 125] on span "Full Menu View" at bounding box center [203, 129] width 107 height 11
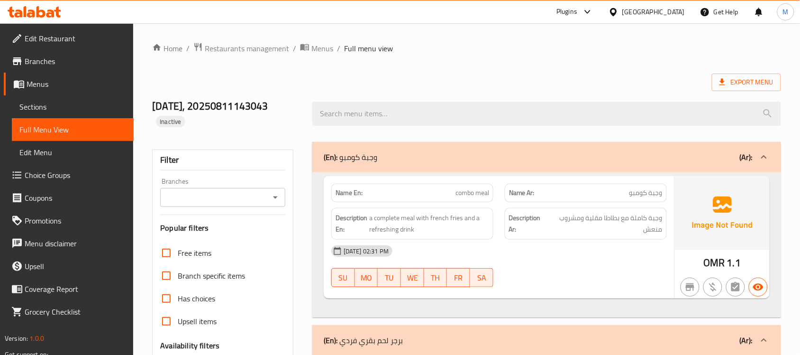
click at [330, 44] on span "Menus" at bounding box center [323, 48] width 22 height 11
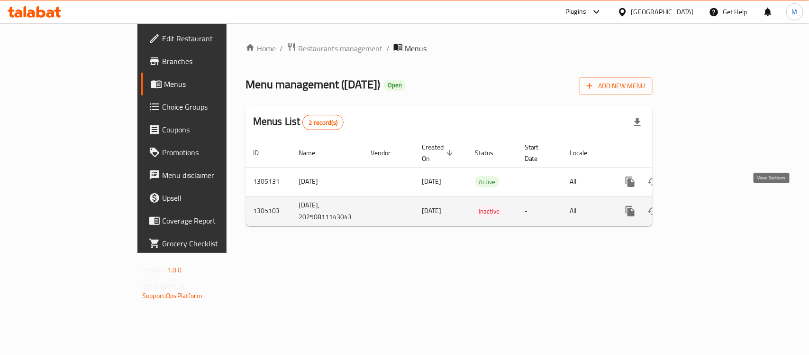
click at [705, 205] on icon "enhanced table" at bounding box center [698, 210] width 11 height 11
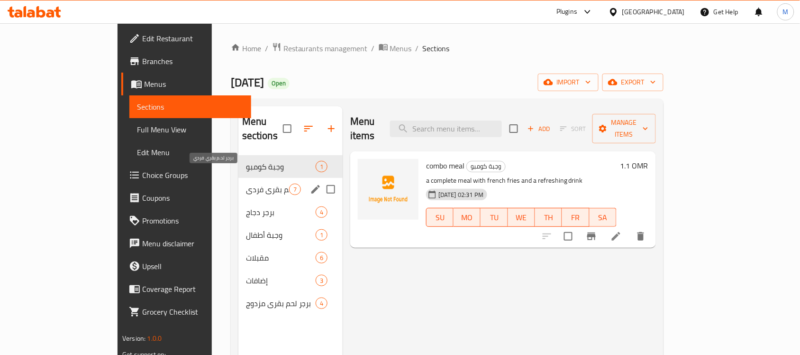
click at [246, 184] on span "برجر لحم بقري فردي" at bounding box center [267, 189] width 43 height 11
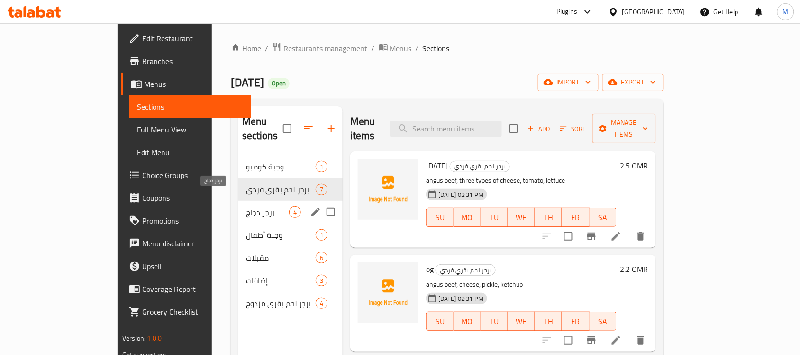
click at [246, 206] on span "برجر دجاج" at bounding box center [267, 211] width 43 height 11
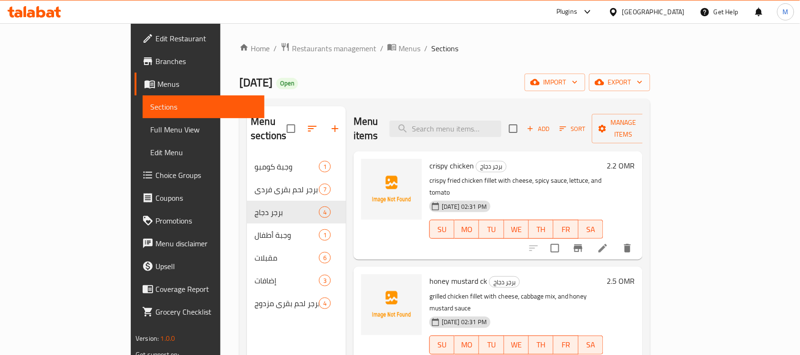
click at [668, 8] on div "Oman" at bounding box center [654, 12] width 63 height 10
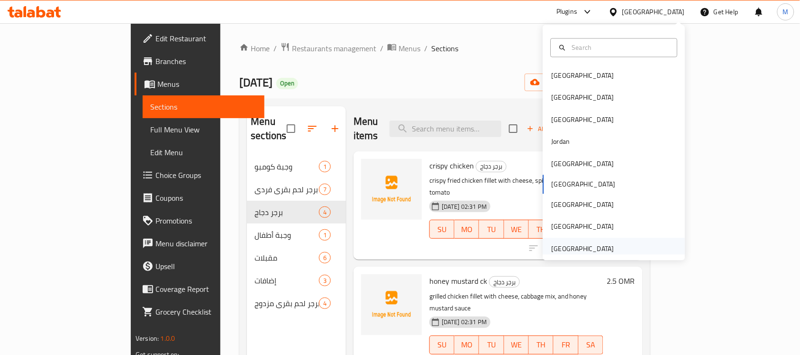
click at [584, 248] on div "[GEOGRAPHIC_DATA]" at bounding box center [583, 248] width 63 height 10
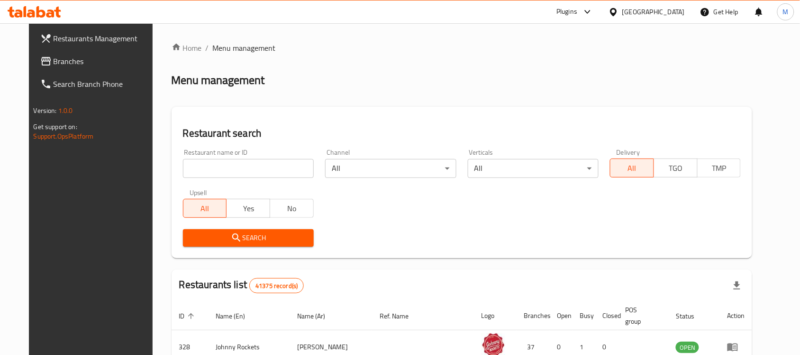
click at [209, 175] on input "search" at bounding box center [248, 168] width 131 height 19
paste input "Kababji House"
type input "Kababji House"
click button "Search" at bounding box center [248, 238] width 131 height 18
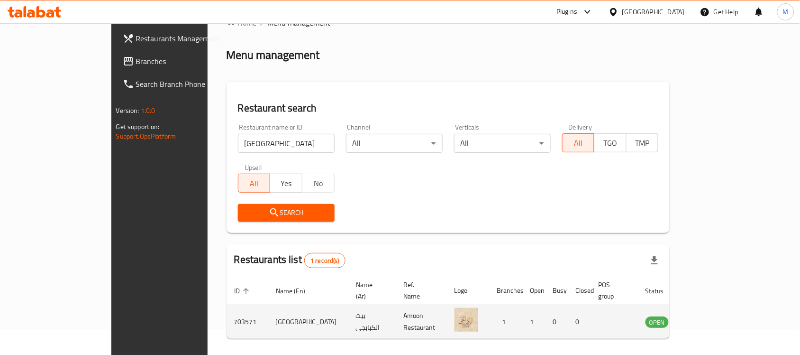
scroll to position [50, 0]
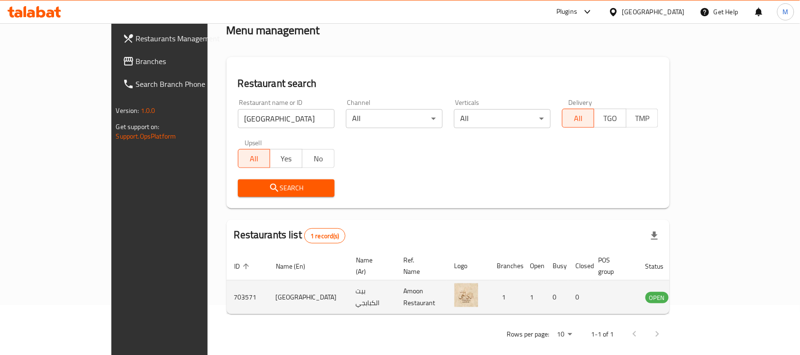
click at [707, 291] on icon "enhanced table" at bounding box center [701, 296] width 11 height 11
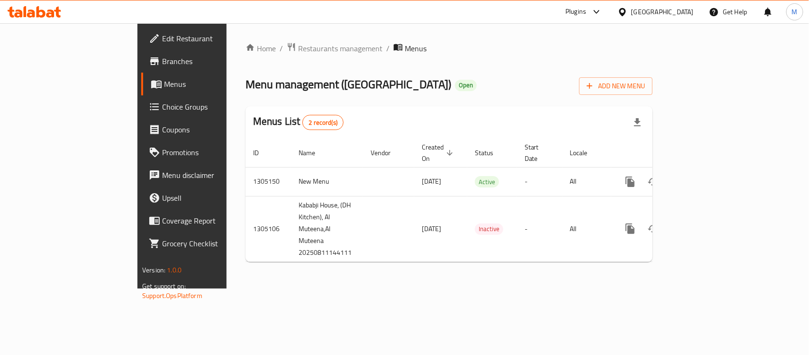
click at [285, 84] on span "Menu management ( Kababji House )" at bounding box center [349, 84] width 206 height 21
drag, startPoint x: 285, startPoint y: 84, endPoint x: 296, endPoint y: 81, distance: 12.2
click at [296, 81] on span "Menu management ( Kababji House )" at bounding box center [349, 84] width 206 height 21
copy span "Kababji House"
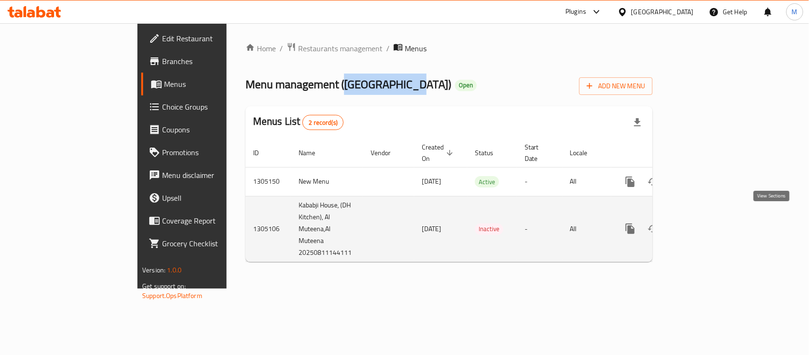
click at [705, 223] on icon "enhanced table" at bounding box center [698, 228] width 11 height 11
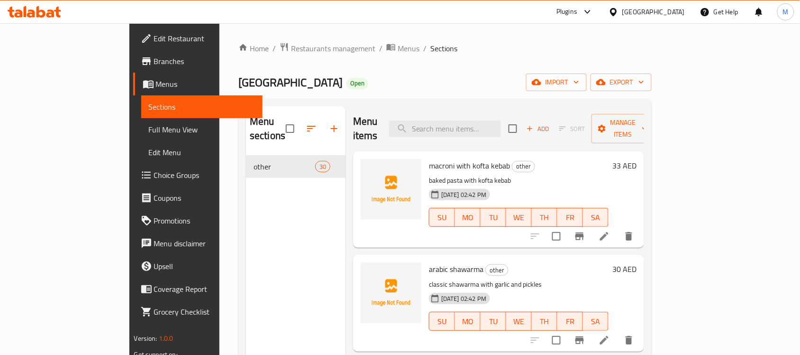
click at [428, 73] on div "Home / Restaurants management / Menus / Sections Kababji House Open import expo…" at bounding box center [446, 255] width 414 height 426
click at [646, 83] on icon "button" at bounding box center [641, 81] width 9 height 9
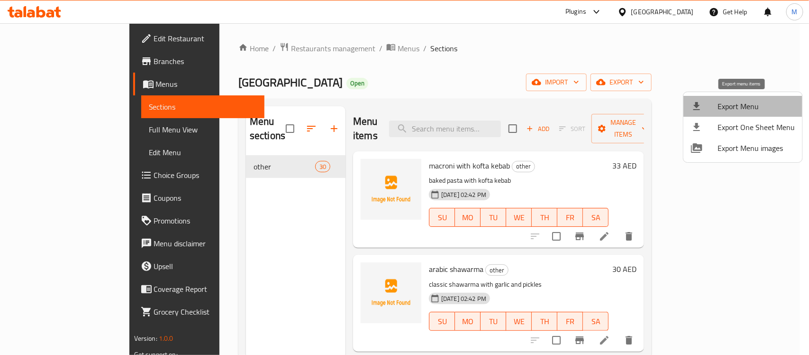
click at [745, 98] on li "Export Menu" at bounding box center [743, 106] width 119 height 21
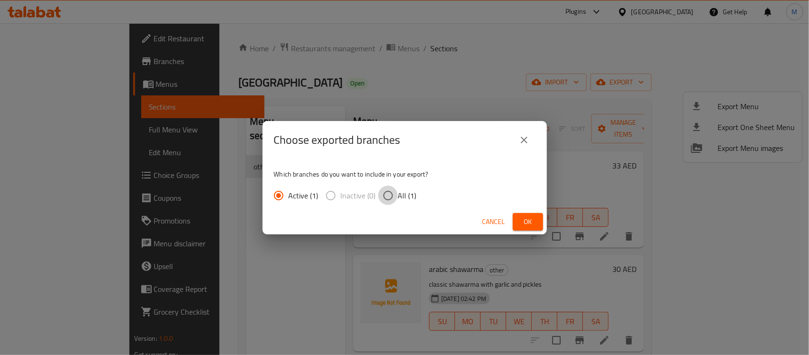
click at [385, 193] on input "All (1)" at bounding box center [388, 195] width 20 height 20
radio input "true"
click at [522, 219] on span "Ok" at bounding box center [528, 222] width 15 height 12
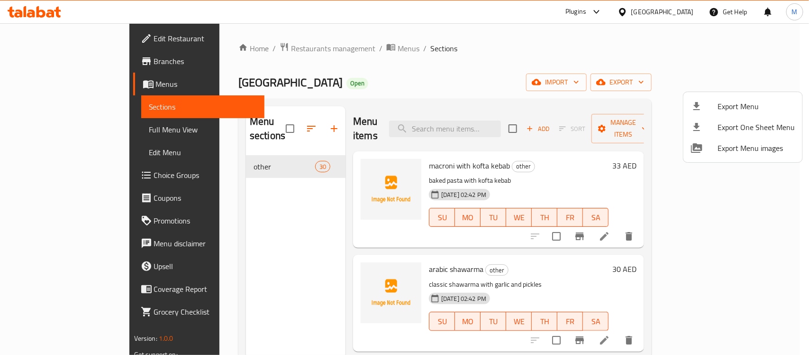
click at [464, 46] on div at bounding box center [404, 177] width 809 height 355
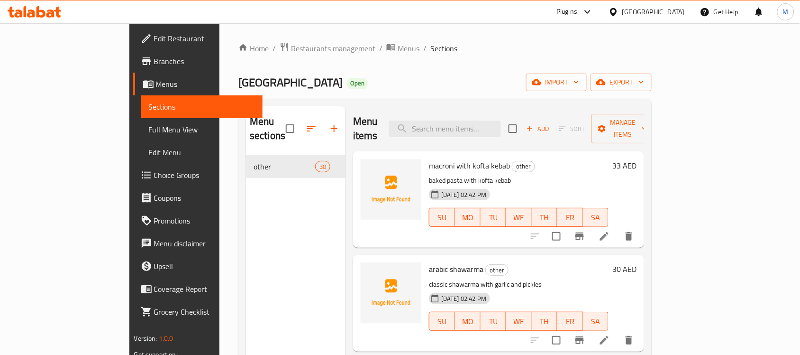
drag, startPoint x: 95, startPoint y: 122, endPoint x: 103, endPoint y: 124, distance: 7.9
click at [141, 122] on link "Full Menu View" at bounding box center [202, 129] width 122 height 23
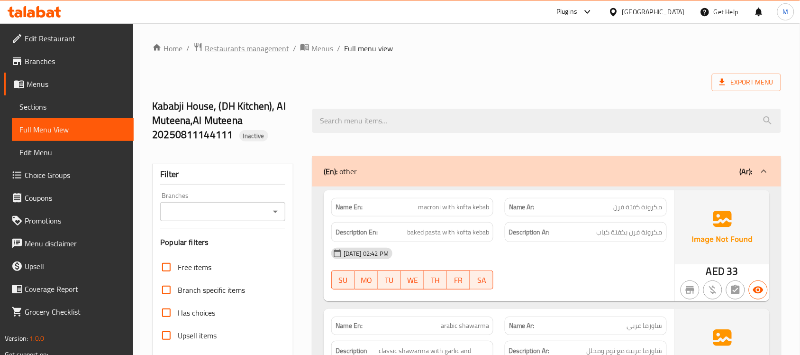
click at [270, 53] on span "Restaurants management" at bounding box center [247, 48] width 84 height 11
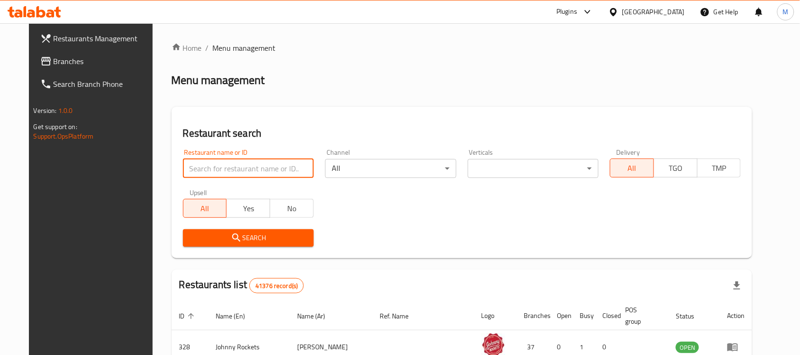
click at [235, 177] on input "search" at bounding box center [248, 168] width 131 height 19
paste input "Hyderabadi Nizam's biryani"
type input "Hyderabadi Nizam's biryani"
click button "Search" at bounding box center [248, 238] width 131 height 18
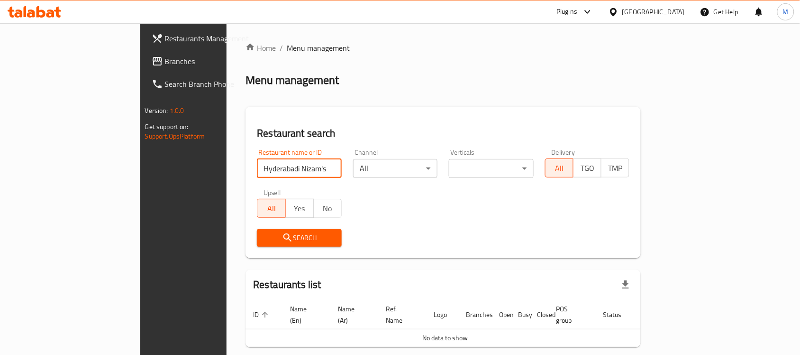
click at [165, 64] on span "Branches" at bounding box center [215, 60] width 101 height 11
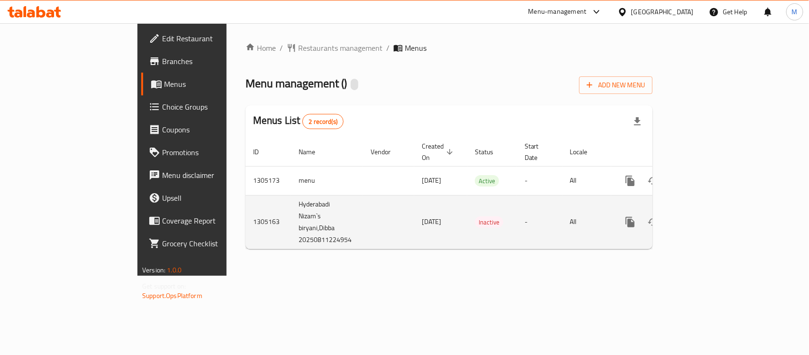
click at [363, 210] on td "enhanced table" at bounding box center [388, 222] width 51 height 54
click at [705, 216] on icon "enhanced table" at bounding box center [698, 221] width 11 height 11
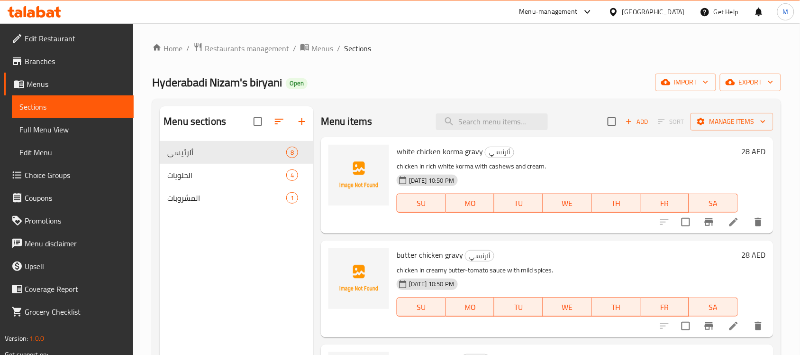
click at [176, 79] on span "Hyderabadi Nizam's biryani" at bounding box center [217, 82] width 130 height 21
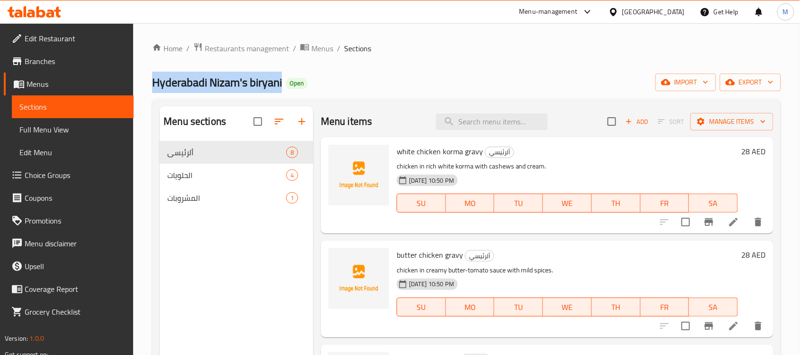
drag, startPoint x: 176, startPoint y: 79, endPoint x: 250, endPoint y: 79, distance: 74.5
click at [250, 79] on span "Hyderabadi Nizam's biryani" at bounding box center [217, 82] width 130 height 21
copy span "Hyderabadi Nizam's biryani"
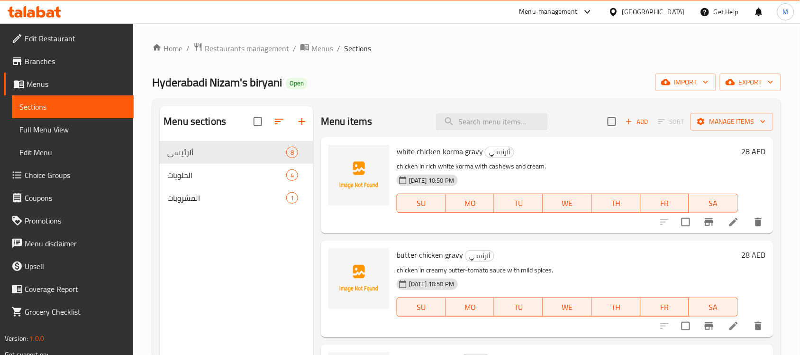
click at [573, 56] on div "Home / Restaurants management / Menus / Sections Hyderabadi Nizam's biryani Ope…" at bounding box center [466, 255] width 629 height 426
click at [757, 86] on span "export" at bounding box center [751, 82] width 46 height 12
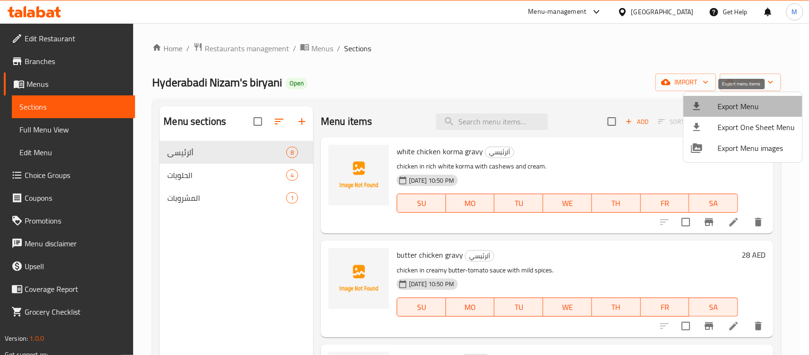
click at [743, 102] on span "Export Menu" at bounding box center [756, 106] width 77 height 11
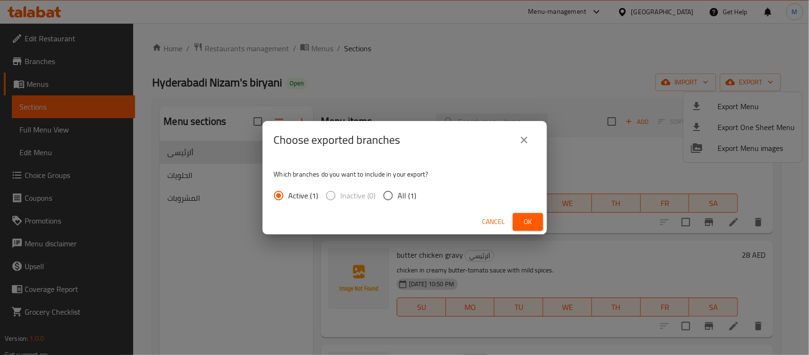
click at [396, 186] on input "All (1)" at bounding box center [388, 195] width 20 height 20
radio input "true"
click at [524, 217] on span "Ok" at bounding box center [528, 222] width 15 height 12
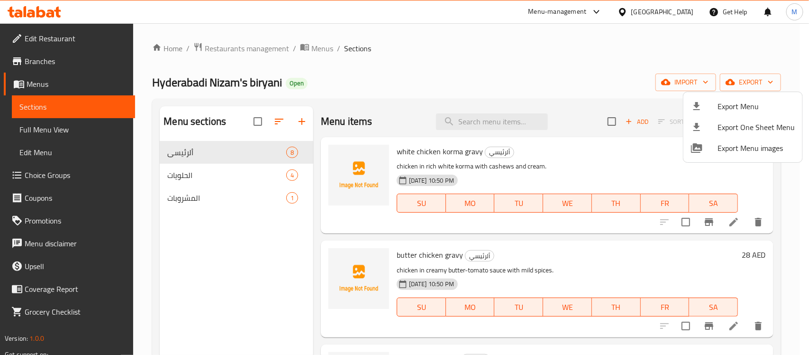
click at [470, 48] on div at bounding box center [404, 177] width 809 height 355
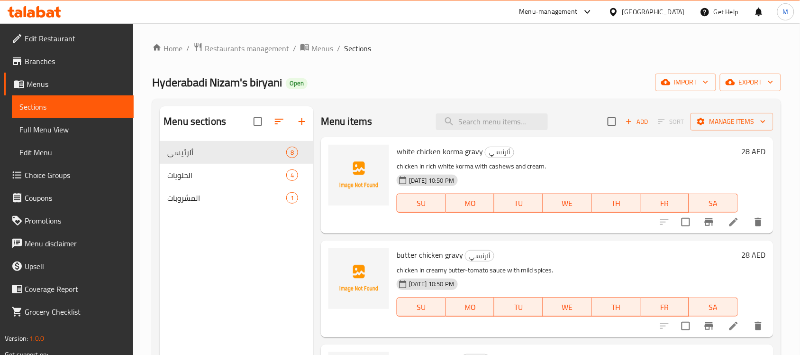
click at [55, 129] on span "Full Menu View" at bounding box center [72, 129] width 107 height 11
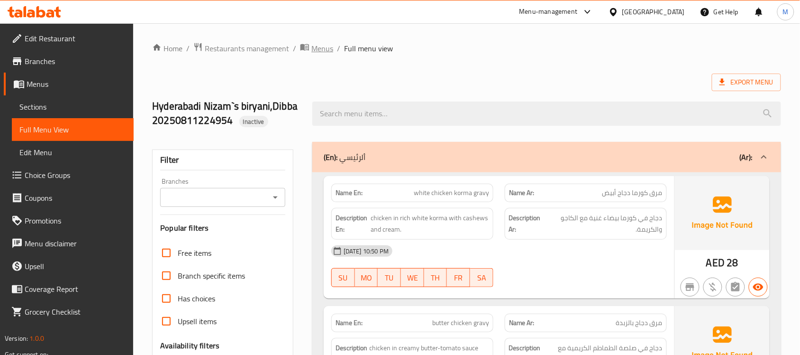
click at [325, 47] on span "Menus" at bounding box center [323, 48] width 22 height 11
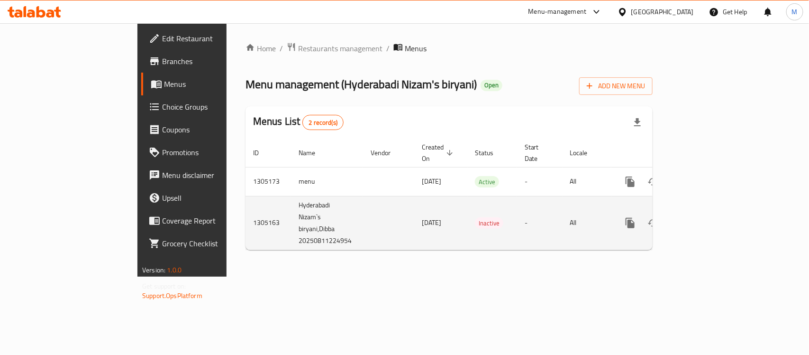
click at [705, 217] on icon "enhanced table" at bounding box center [698, 222] width 11 height 11
